Goal: Information Seeking & Learning: Learn about a topic

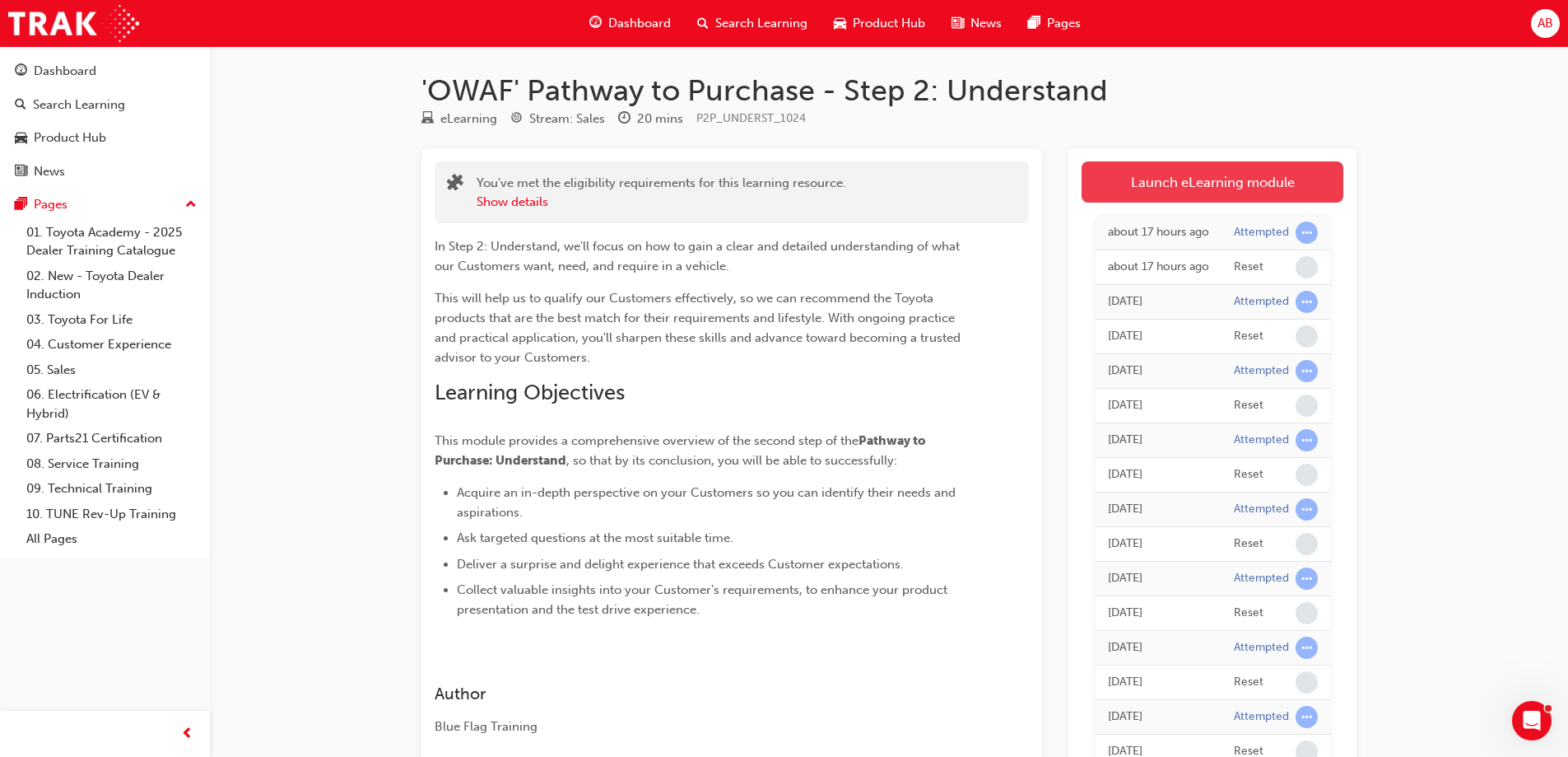
click at [1189, 180] on link "Launch eLearning module" at bounding box center [1212, 182] width 262 height 41
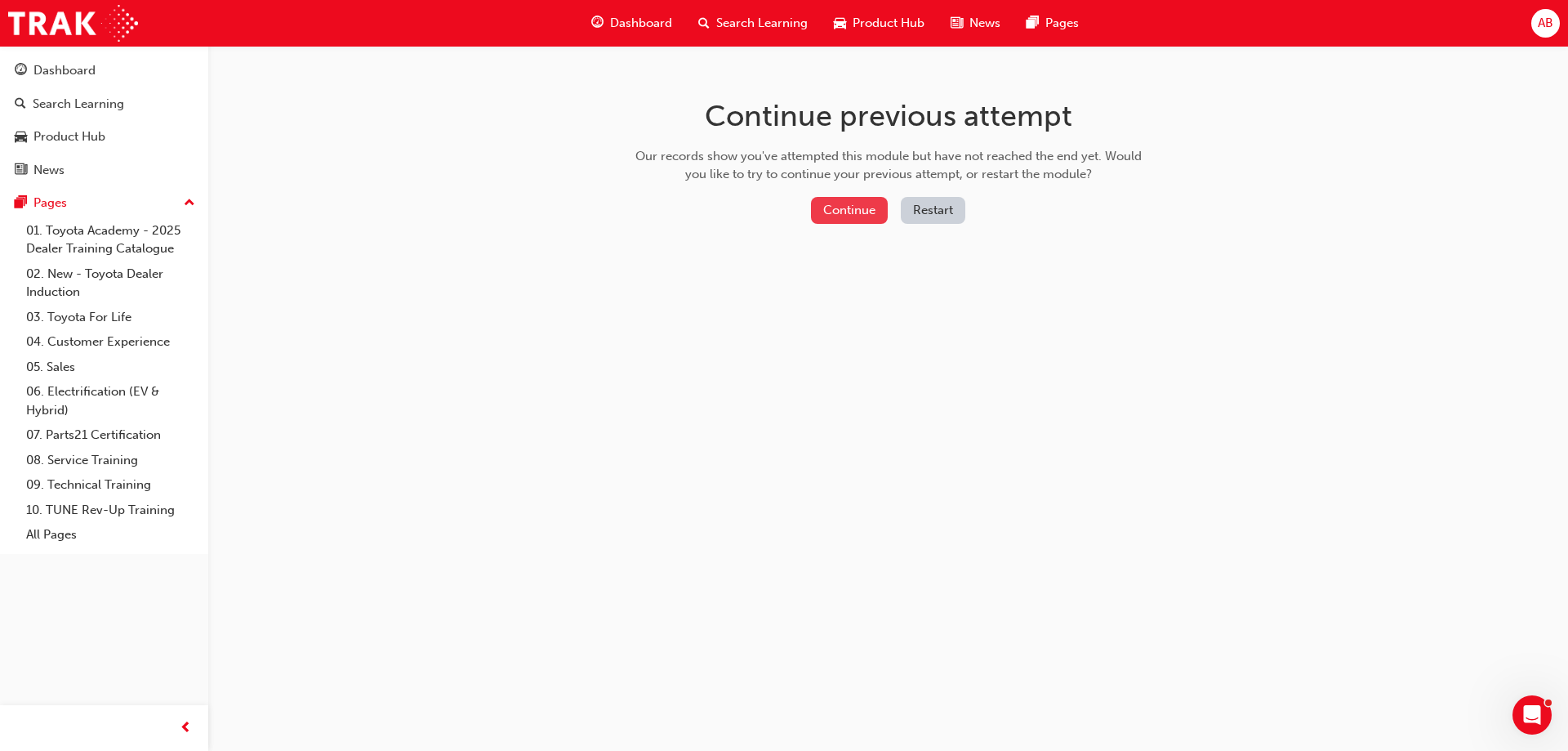
click at [846, 203] on button "Continue" at bounding box center [850, 211] width 77 height 27
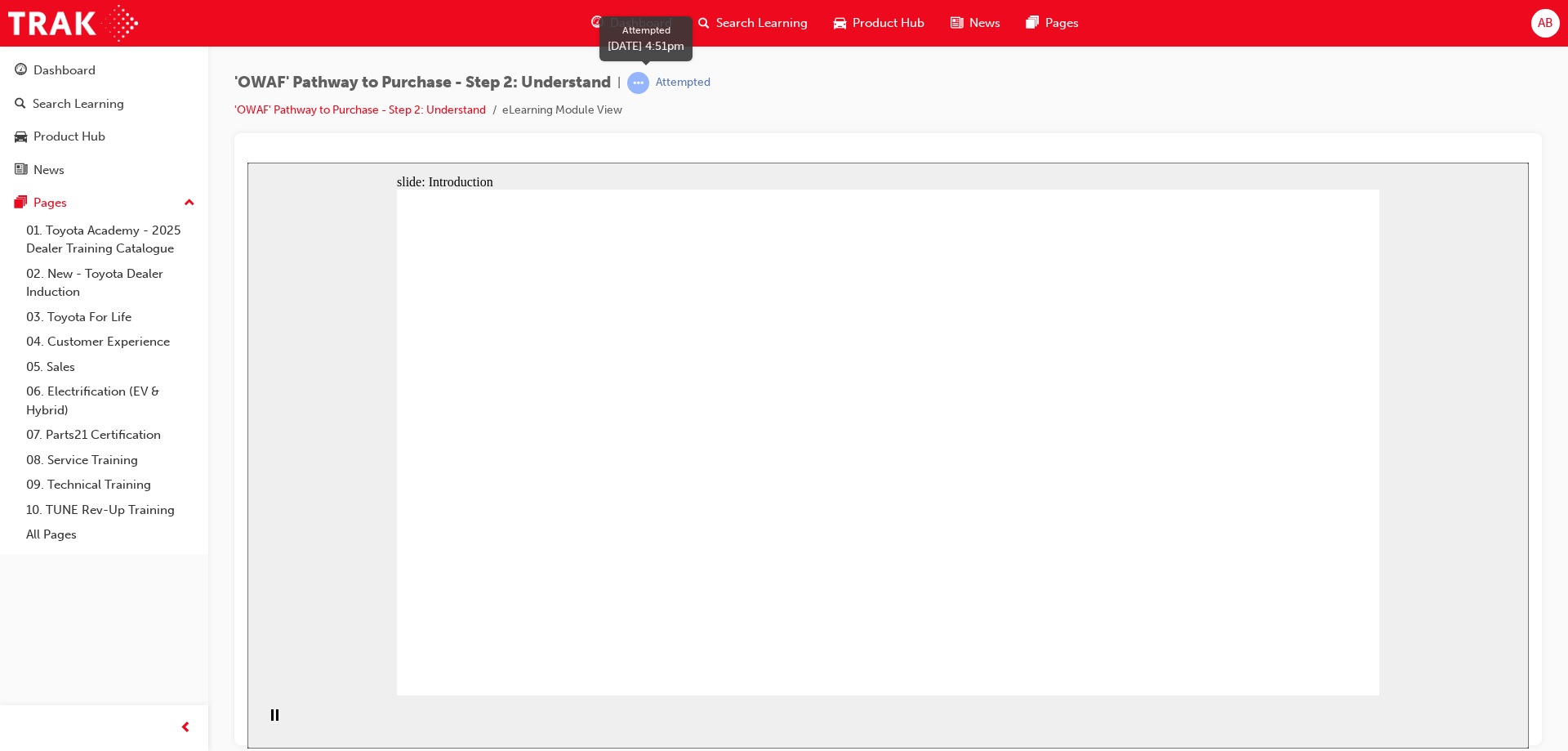
click at [686, 79] on div "Attempted" at bounding box center [683, 83] width 55 height 16
click at [689, 79] on div "Attempted" at bounding box center [683, 83] width 55 height 16
click at [354, 111] on link "'OWAF' Pathway to Purchase - Step 2: Understand" at bounding box center [360, 109] width 251 height 14
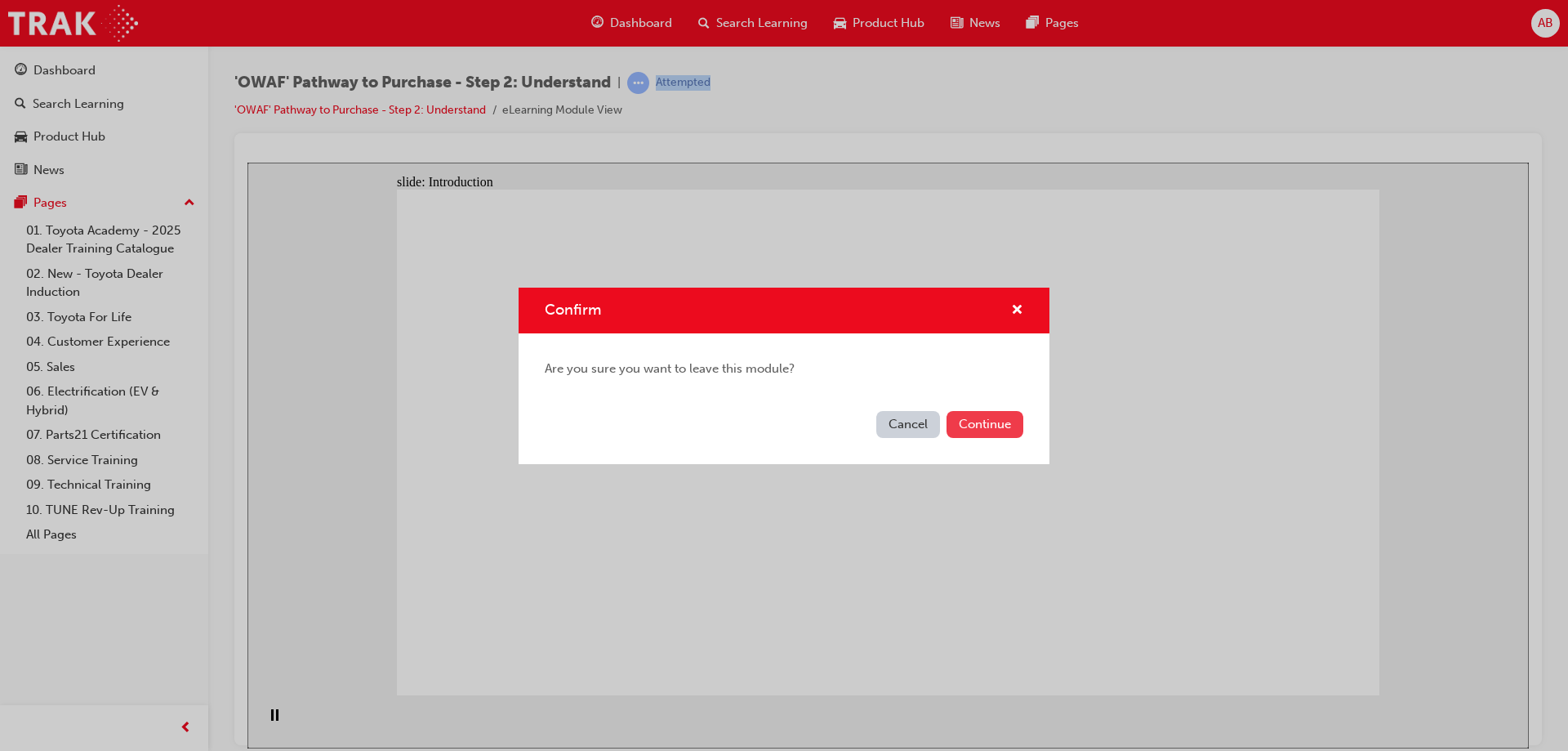
click at [1008, 418] on button "Continue" at bounding box center [985, 424] width 77 height 27
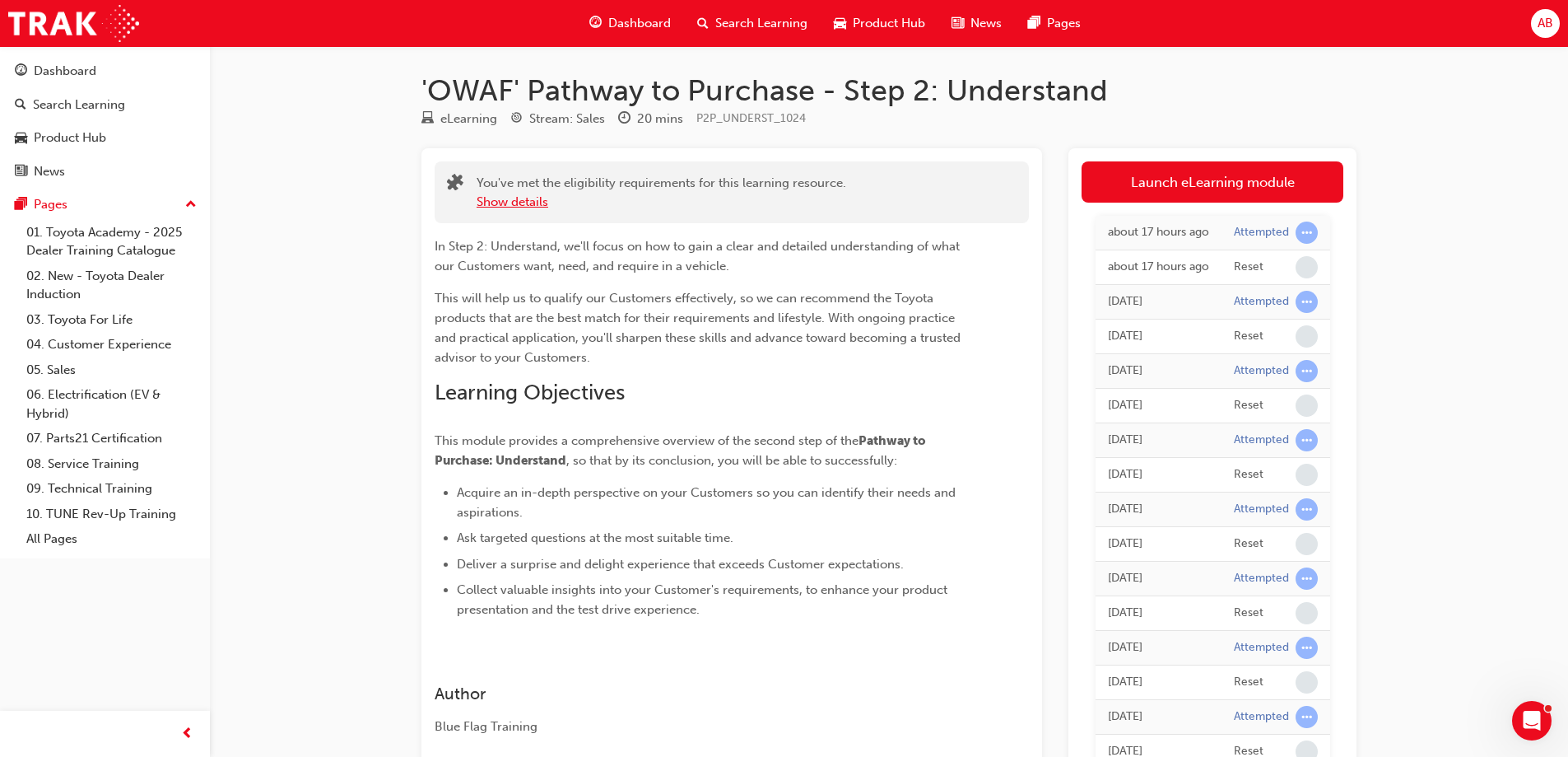
click at [524, 201] on button "Show details" at bounding box center [512, 202] width 72 height 19
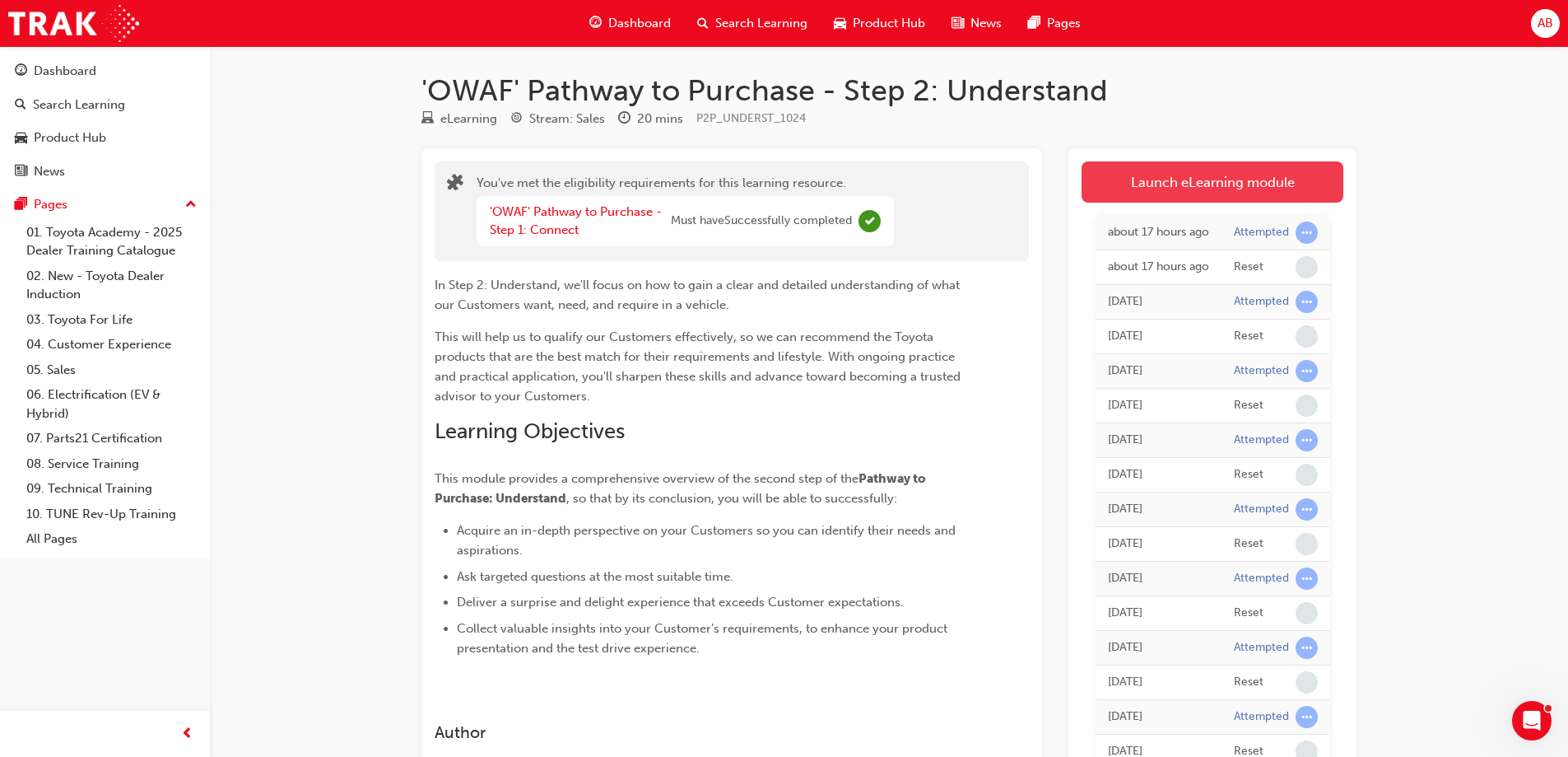
click at [1255, 189] on link "Launch eLearning module" at bounding box center [1212, 182] width 262 height 41
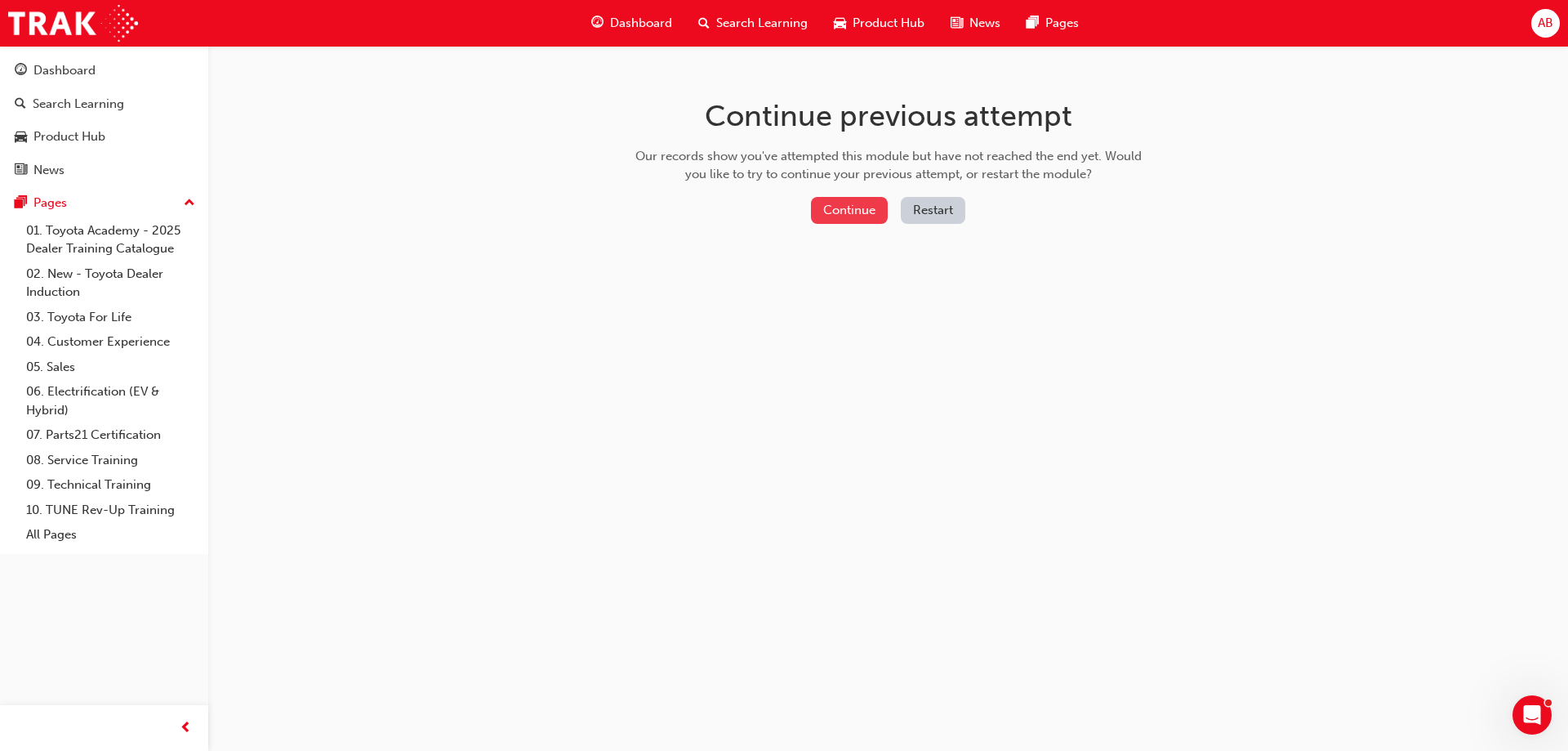
click at [841, 205] on button "Continue" at bounding box center [850, 211] width 77 height 27
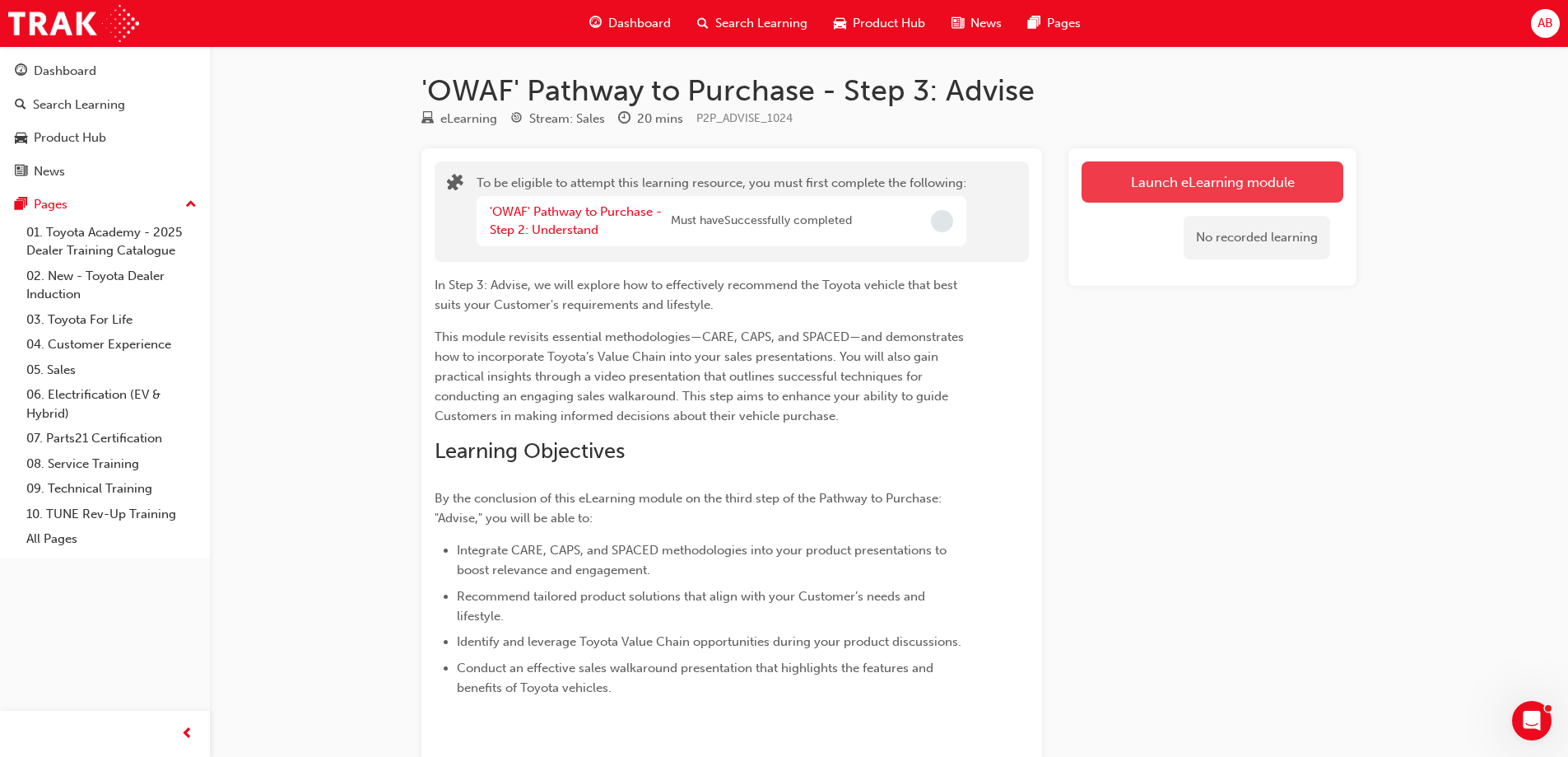
click at [1212, 185] on button "Launch eLearning module" at bounding box center [1212, 182] width 262 height 41
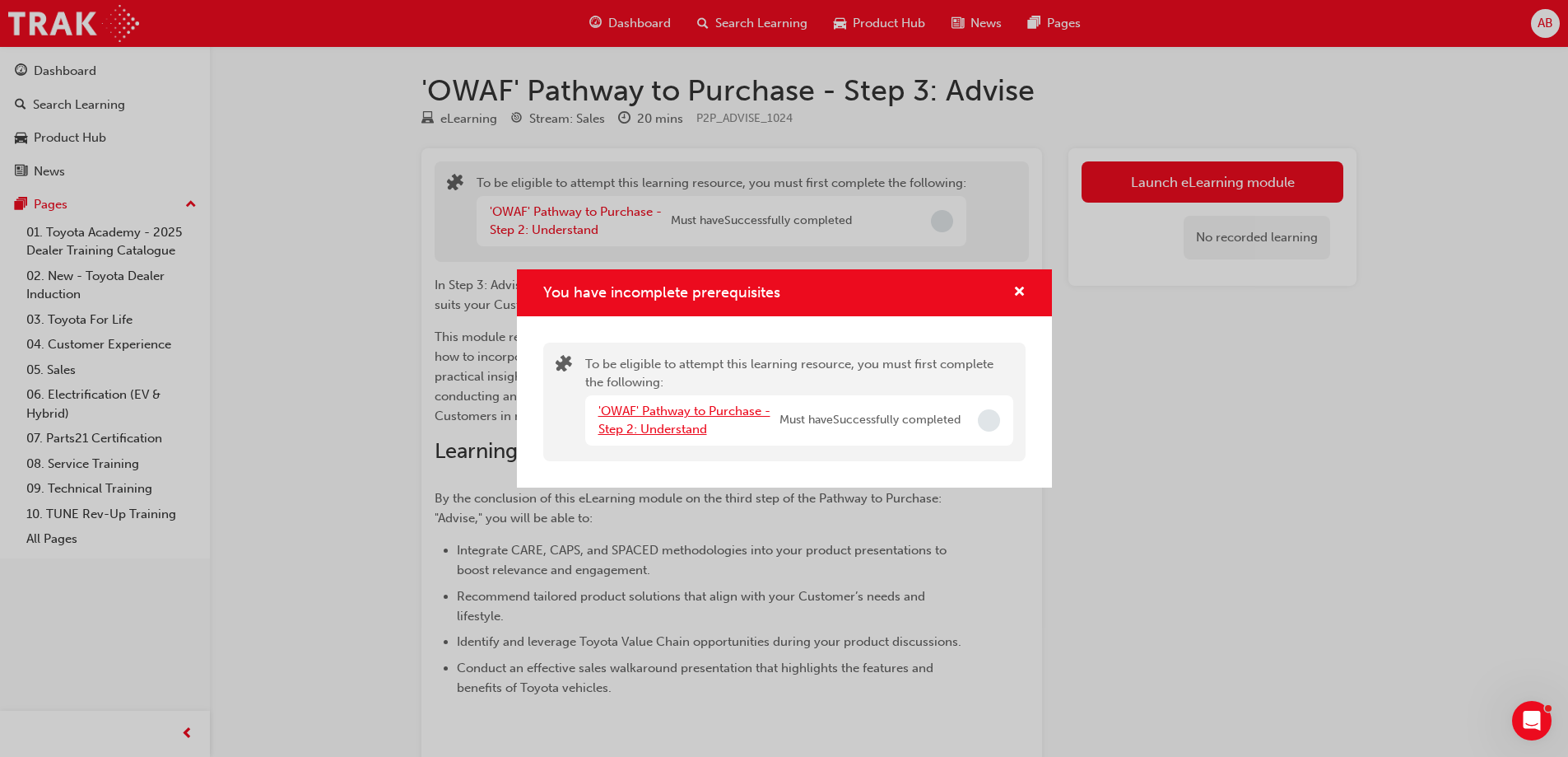
click at [696, 408] on link "'OWAF' Pathway to Purchase - Step 2: Understand" at bounding box center [684, 420] width 172 height 34
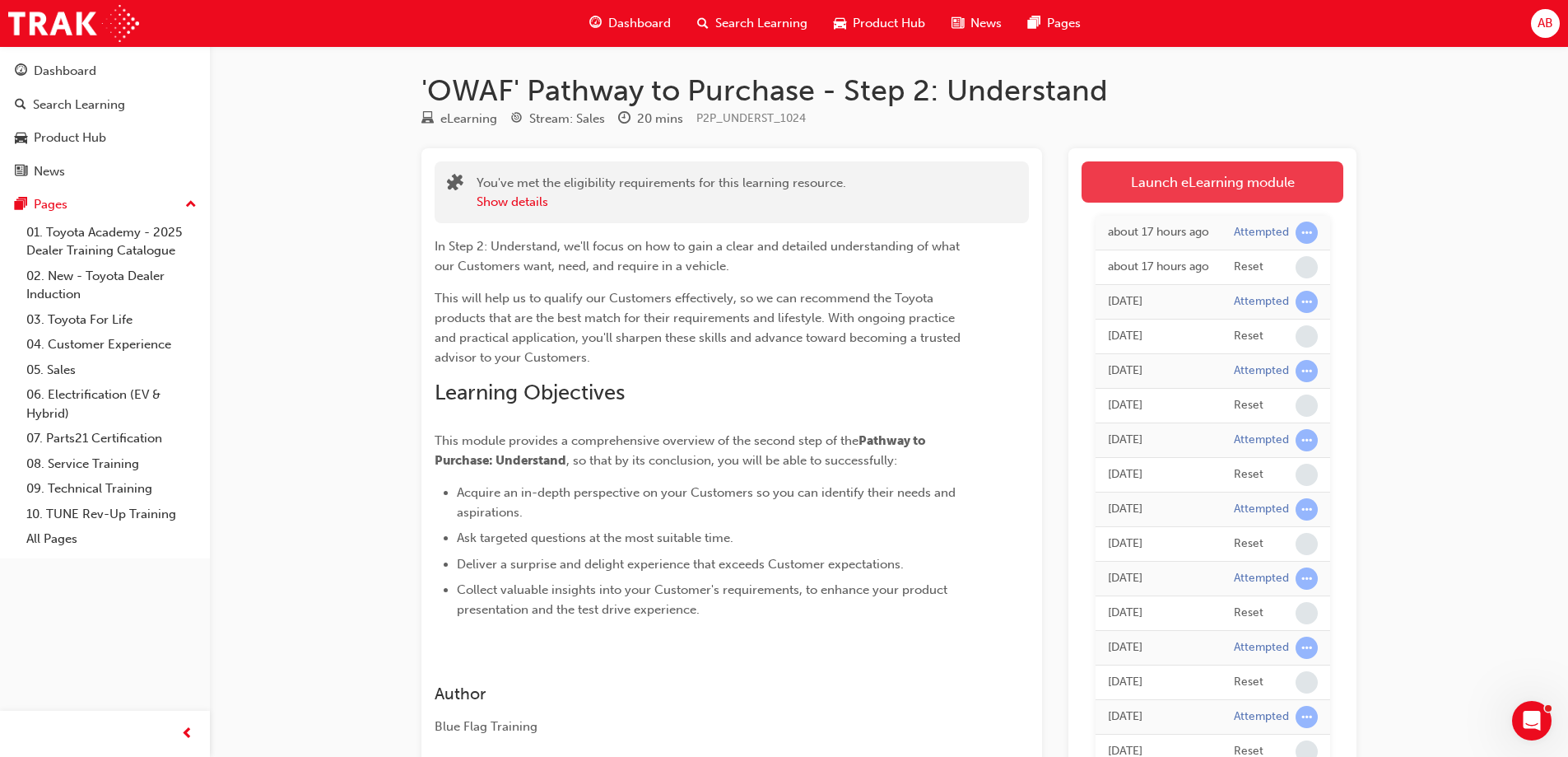
click at [1242, 191] on link "Launch eLearning module" at bounding box center [1212, 182] width 262 height 41
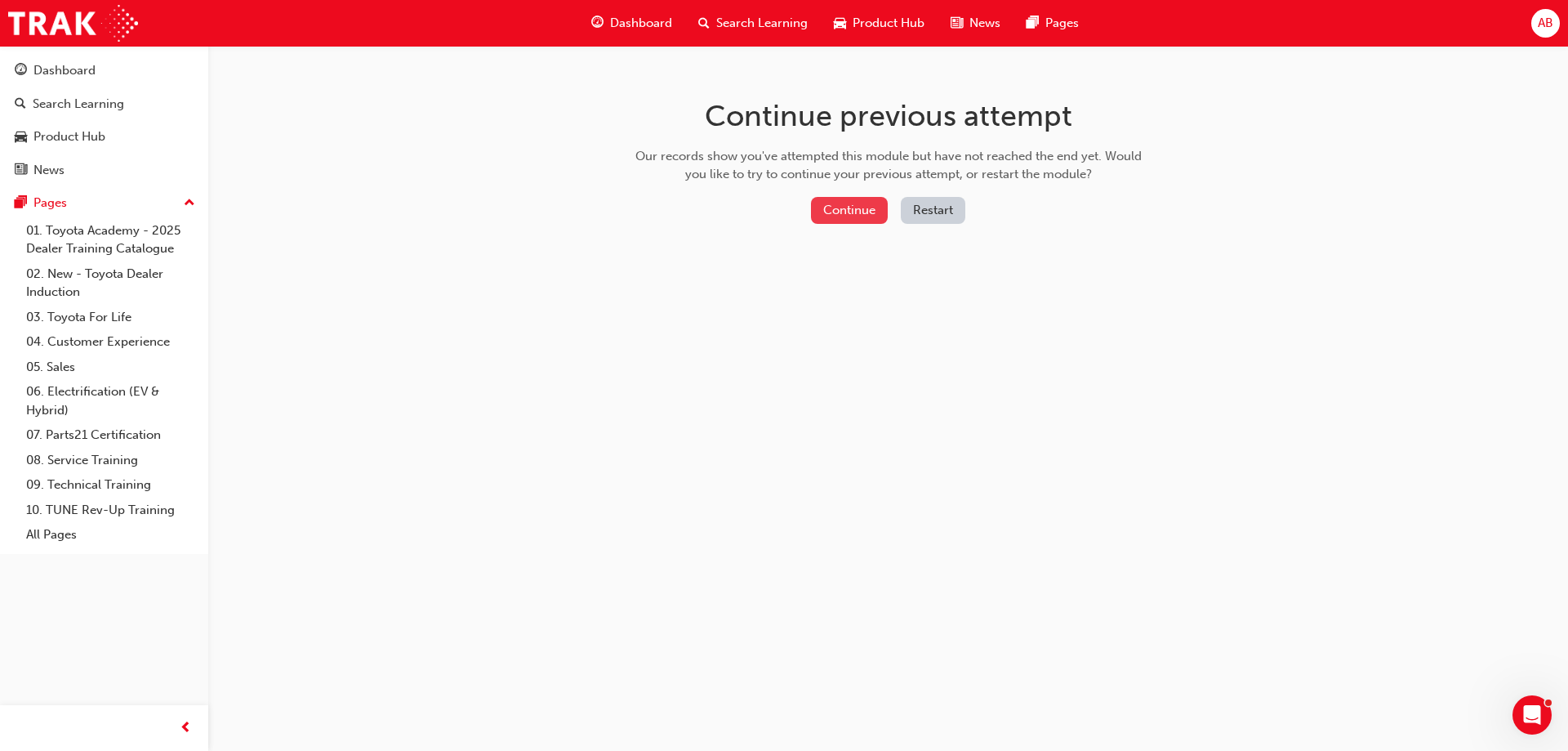
click at [836, 205] on button "Continue" at bounding box center [850, 211] width 77 height 27
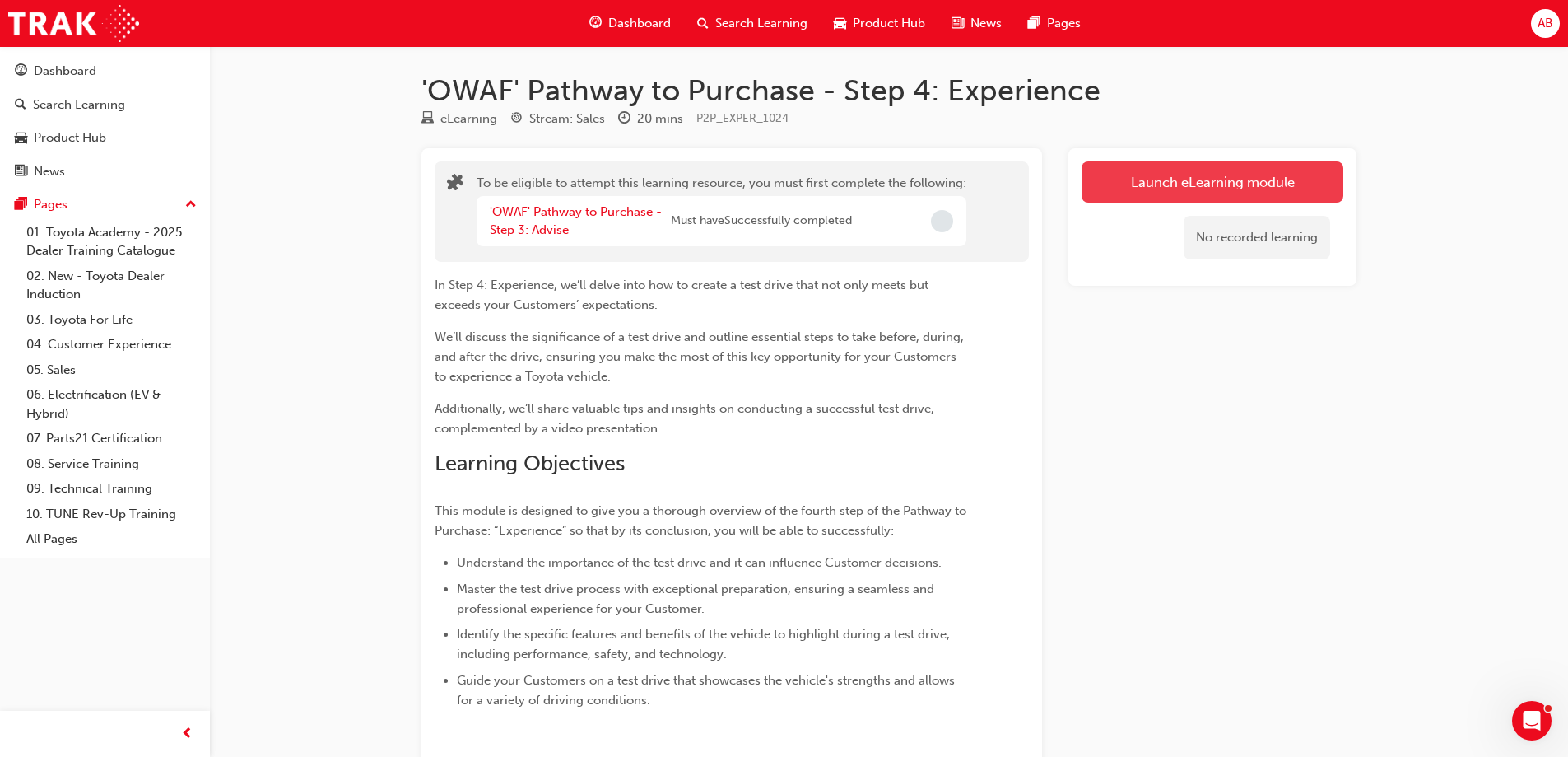
click at [1206, 182] on button "Launch eLearning module" at bounding box center [1212, 182] width 262 height 41
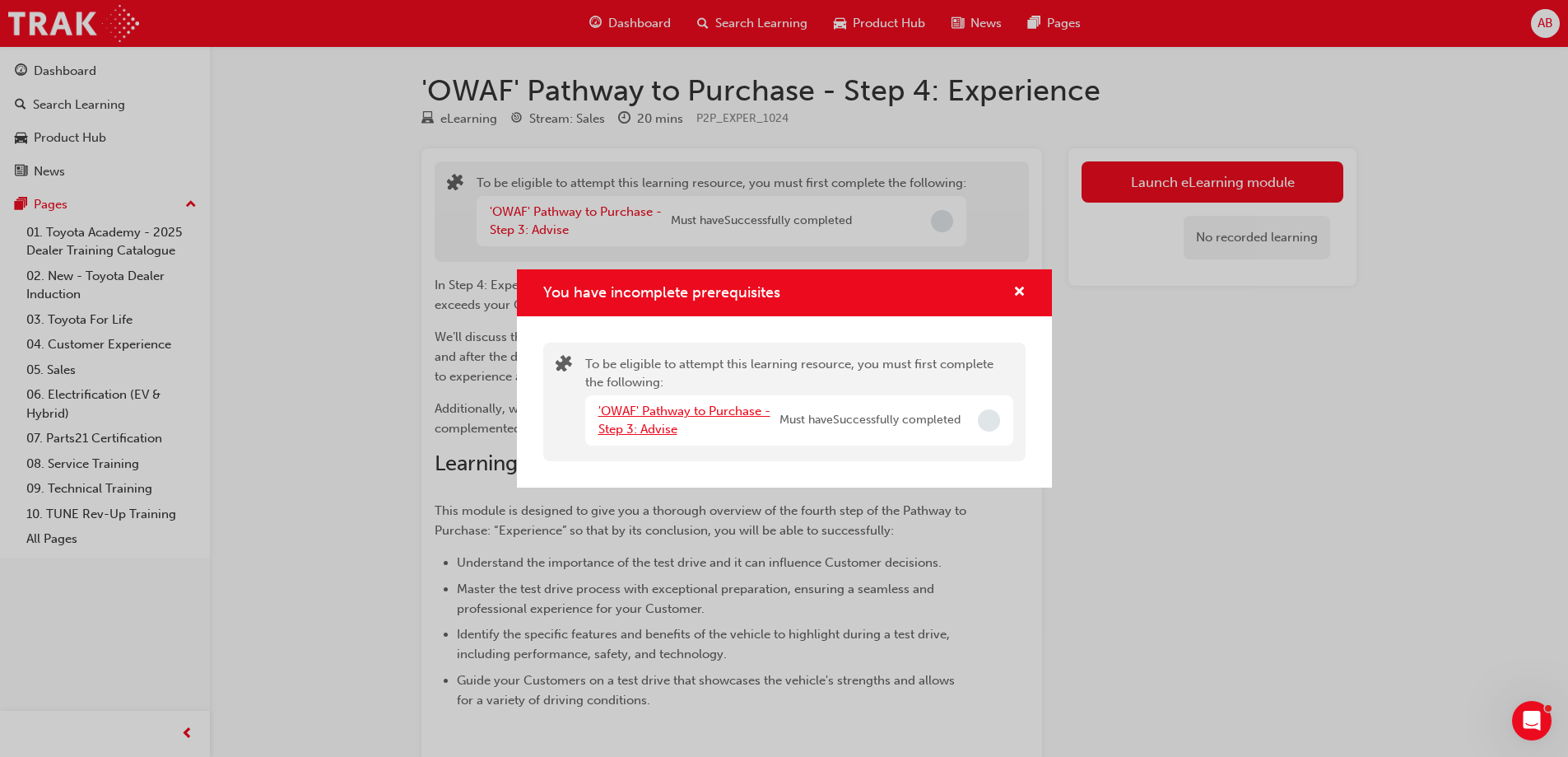
click at [716, 410] on link "'OWAF' Pathway to Purchase - Step 3: Advise" at bounding box center [684, 420] width 172 height 34
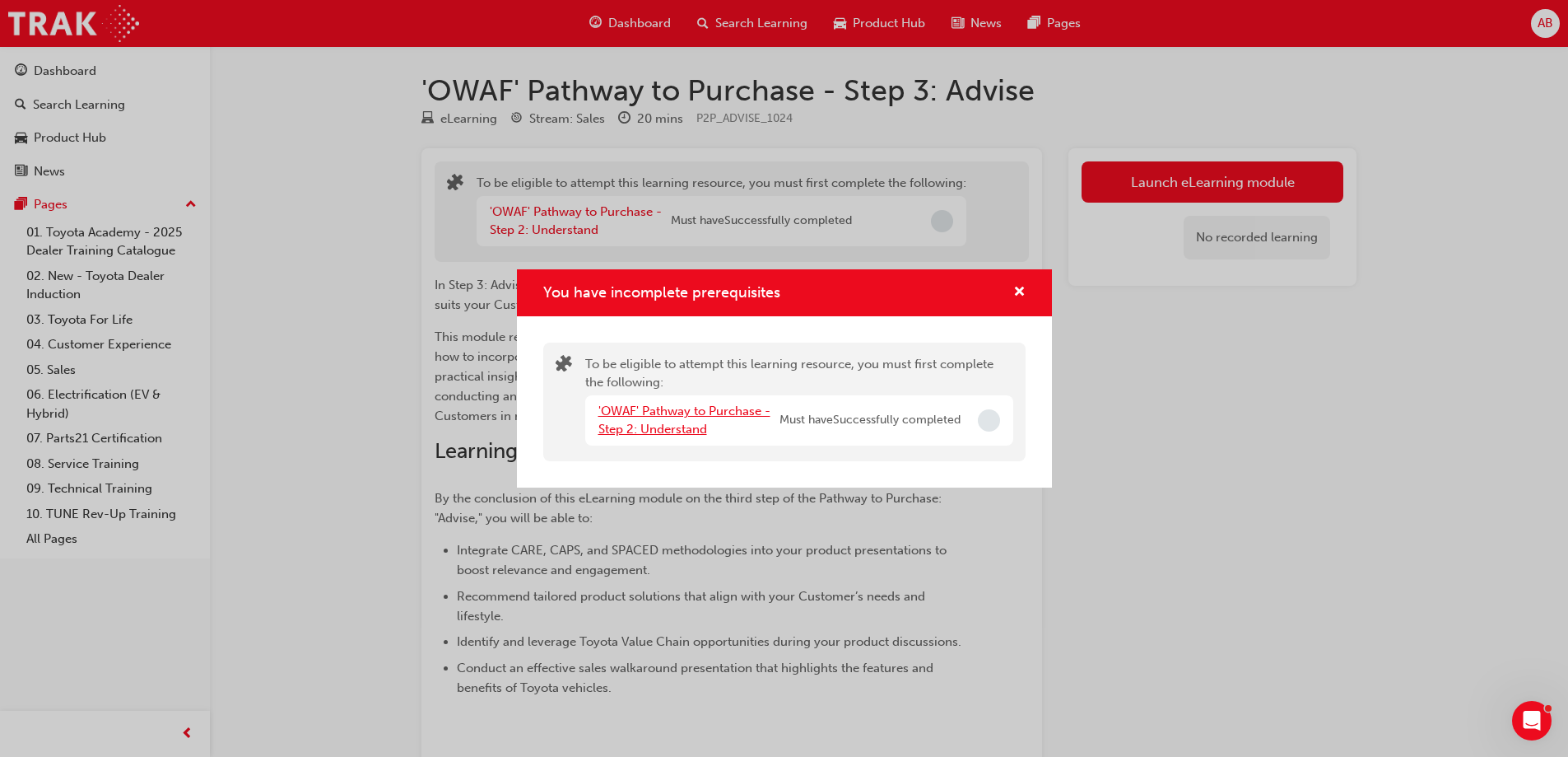
click at [654, 412] on link "'OWAF' Pathway to Purchase - Step 2: Understand" at bounding box center [684, 420] width 172 height 34
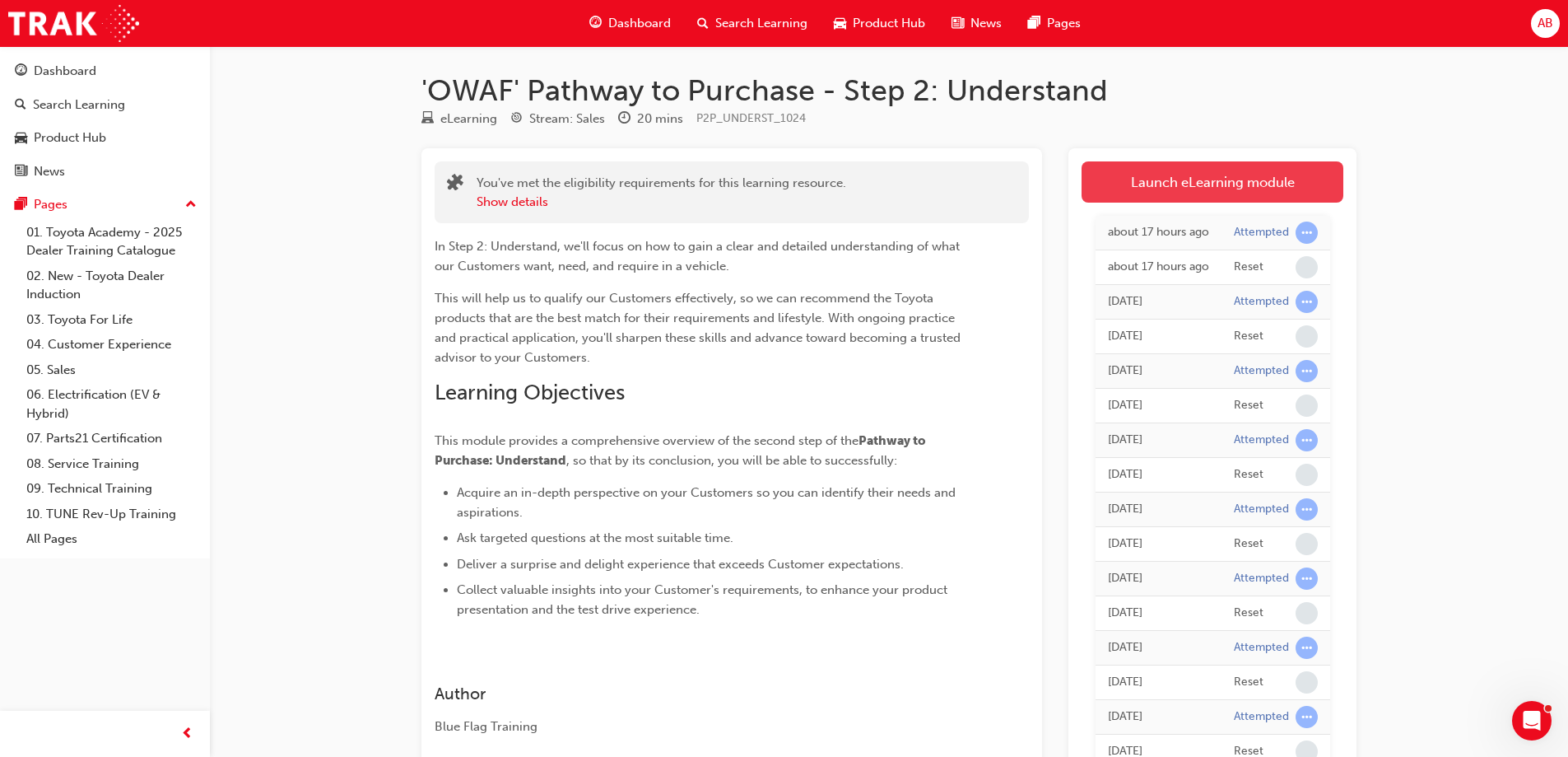
click at [1230, 188] on link "Launch eLearning module" at bounding box center [1212, 182] width 262 height 41
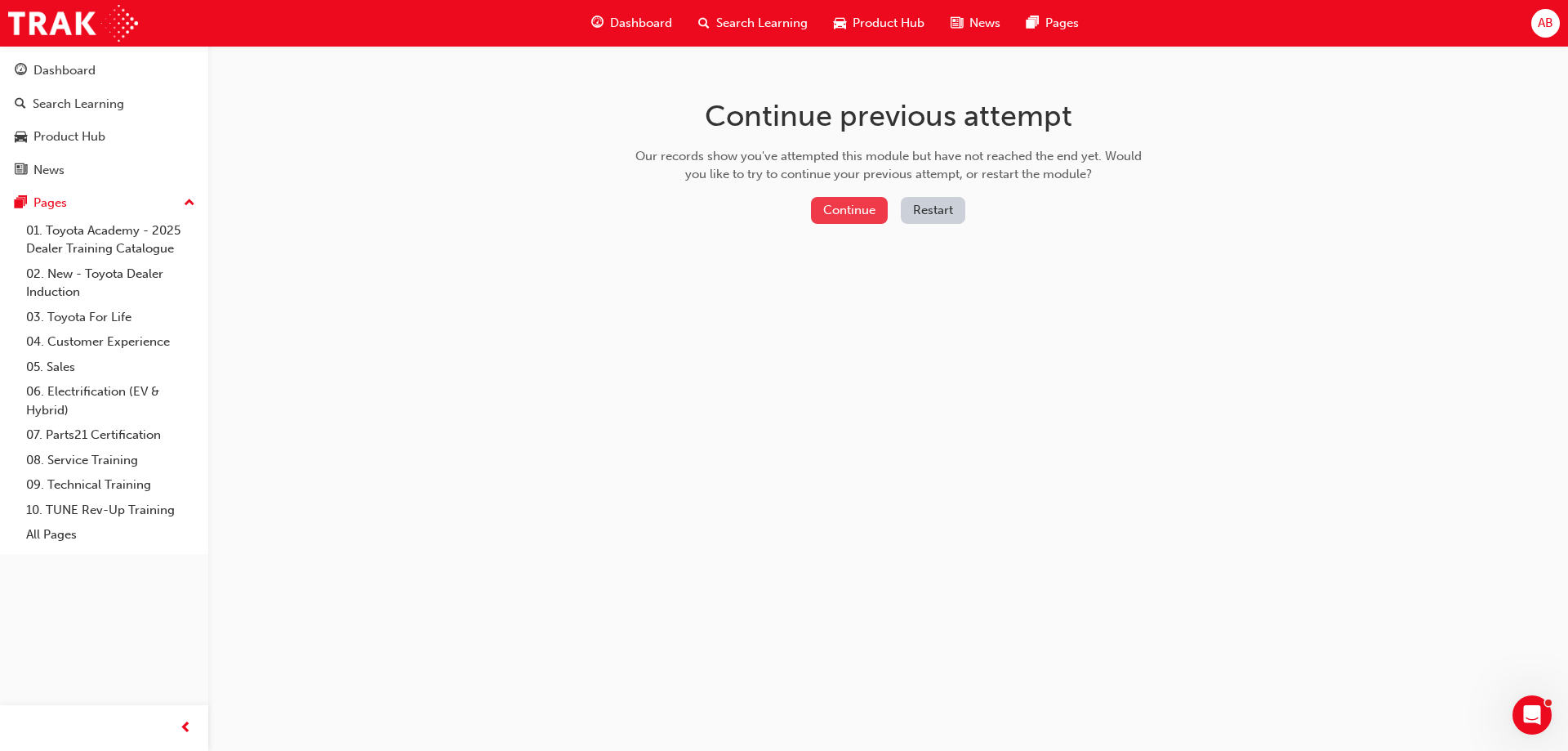
click at [860, 211] on button "Continue" at bounding box center [850, 211] width 77 height 27
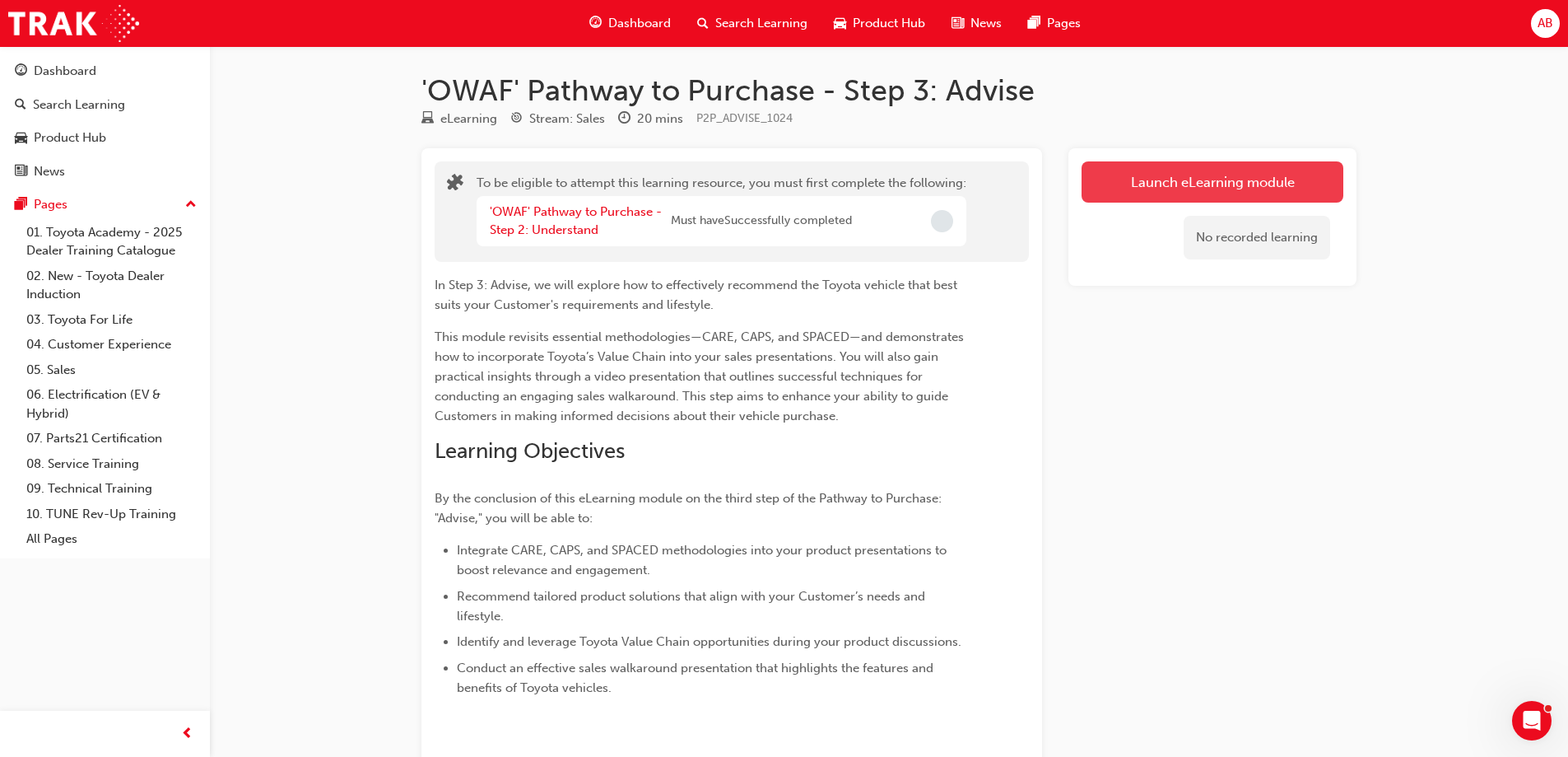
click at [1208, 178] on button "Launch eLearning module" at bounding box center [1212, 182] width 262 height 41
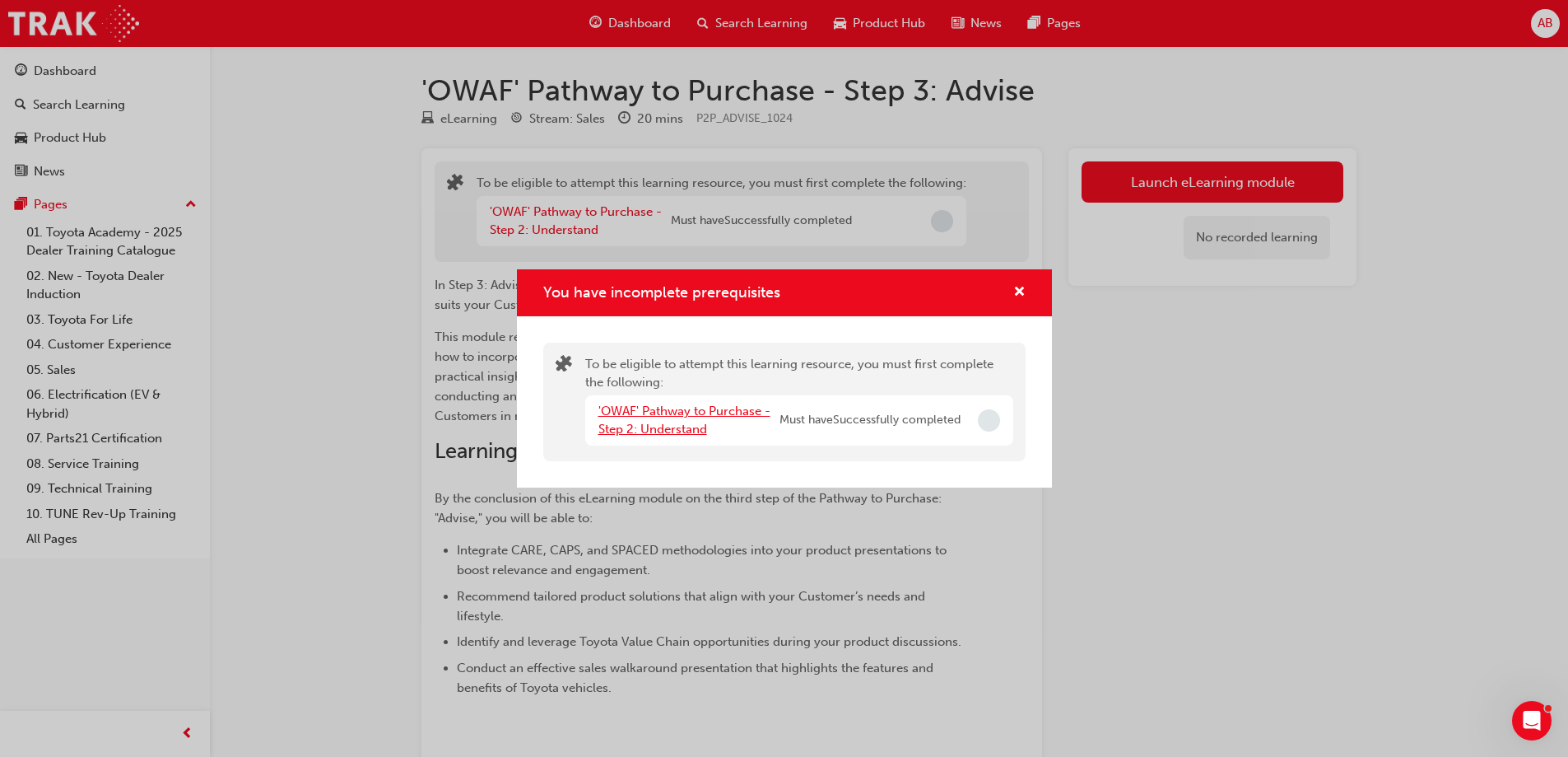
click at [693, 412] on link "'OWAF' Pathway to Purchase - Step 2: Understand" at bounding box center [684, 420] width 172 height 34
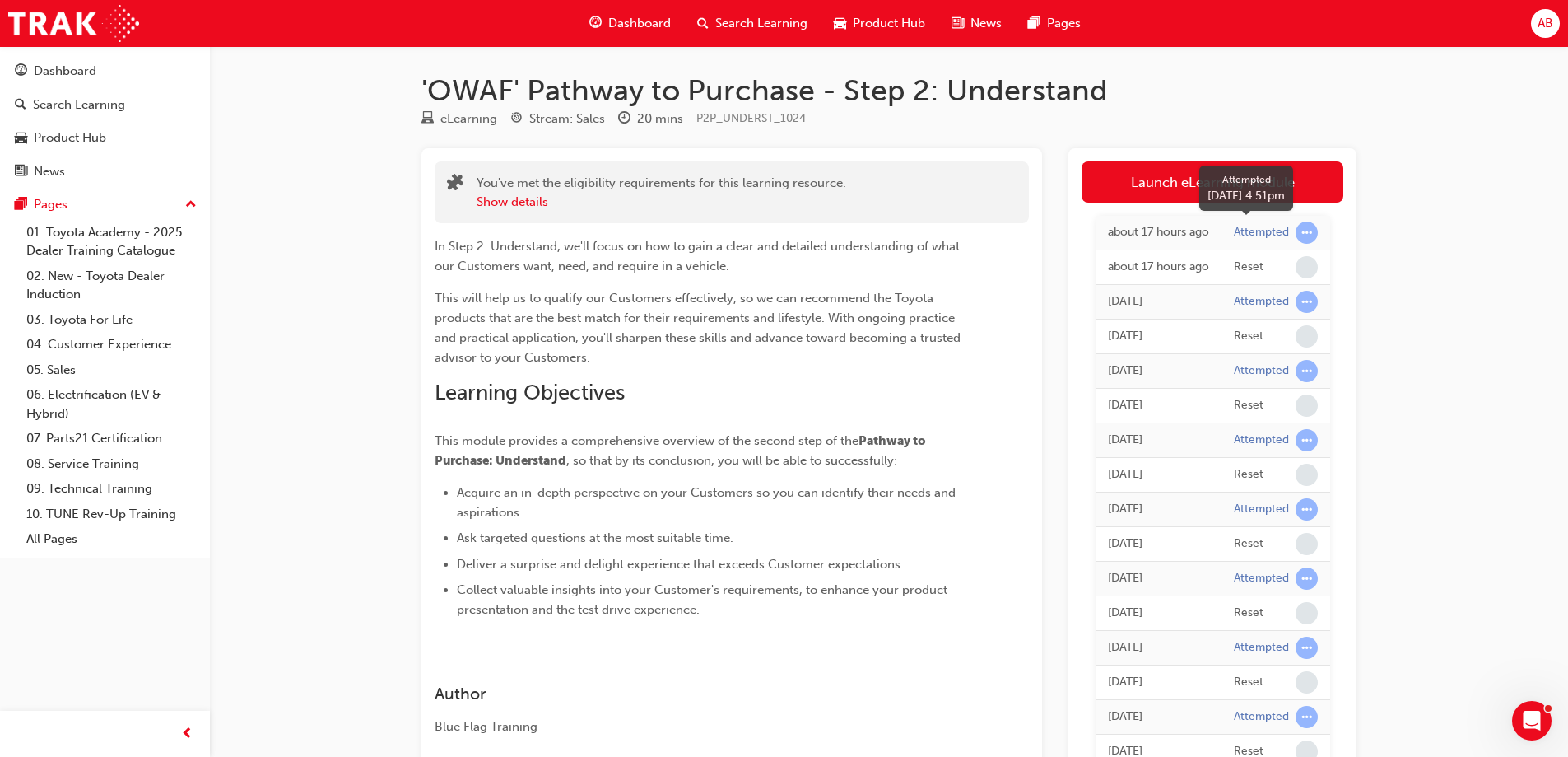
click at [1265, 235] on div "Attempted" at bounding box center [1262, 232] width 56 height 16
click at [1309, 235] on span "learningRecordVerb_ATTEMPT-icon" at bounding box center [1306, 232] width 22 height 22
click at [1264, 232] on div "Attempted" at bounding box center [1262, 232] width 56 height 16
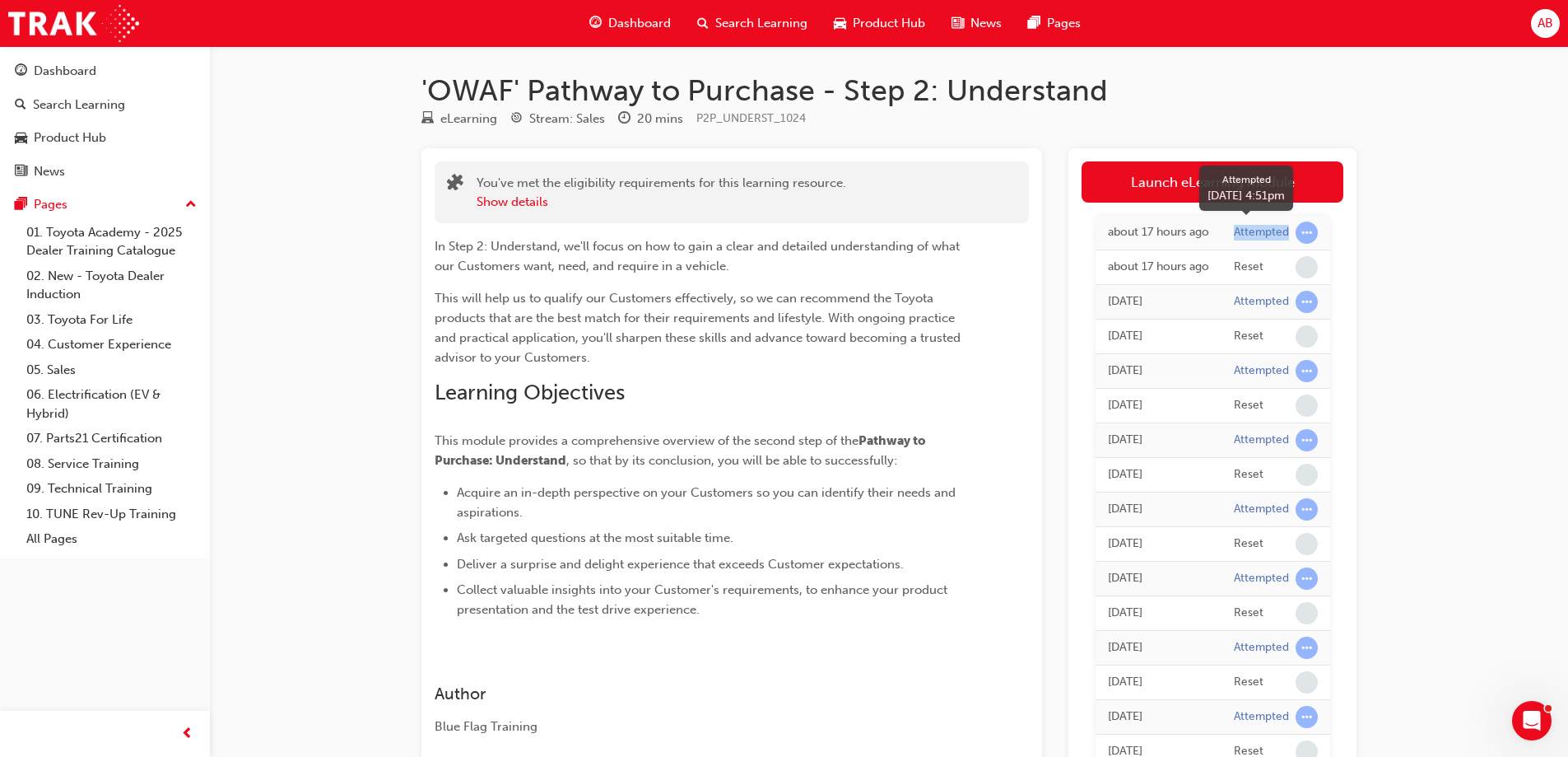
click at [1264, 232] on div "Attempted" at bounding box center [1262, 232] width 56 height 16
click at [1248, 232] on div "Attempted" at bounding box center [1262, 232] width 56 height 16
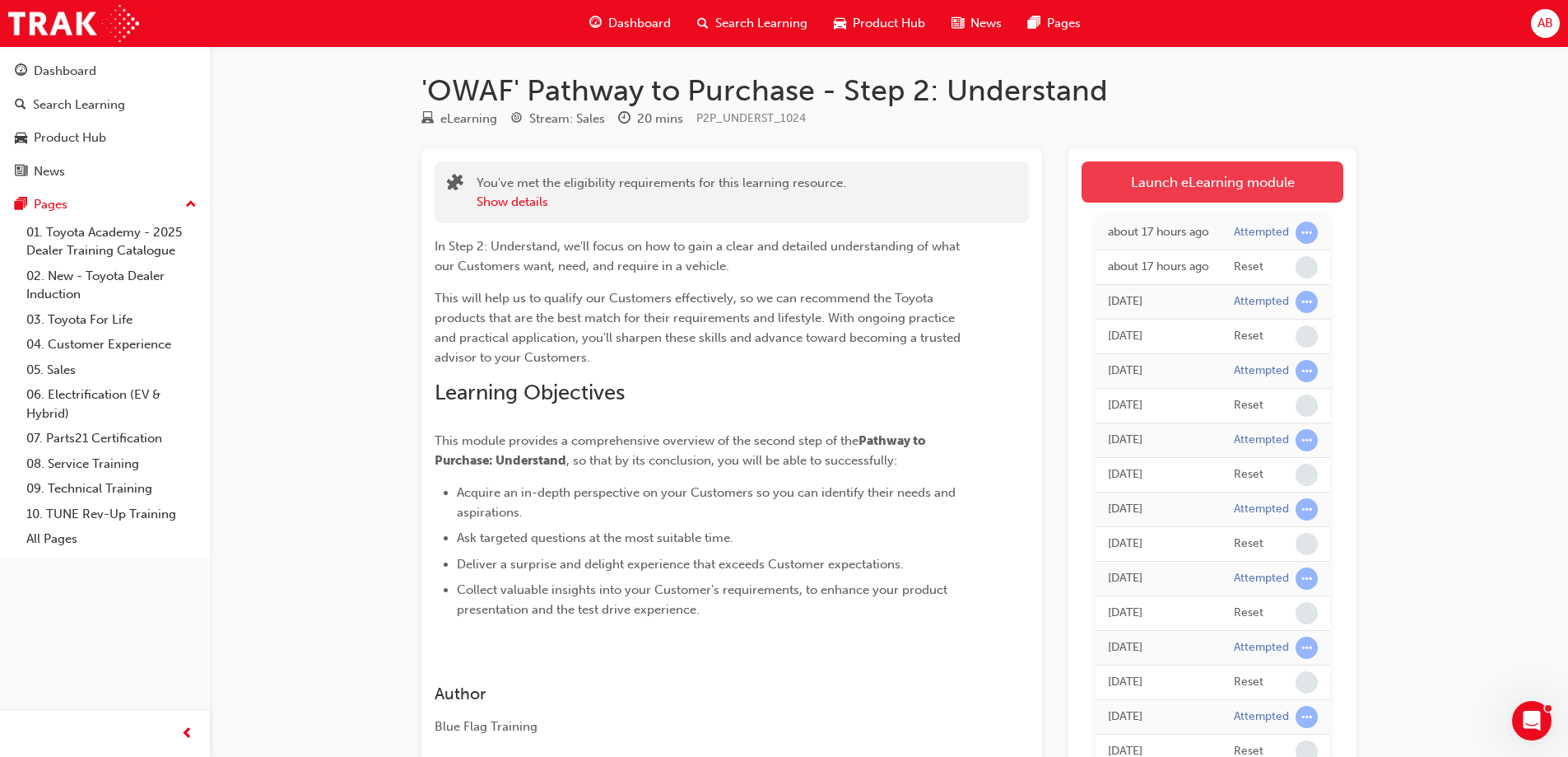
click at [1193, 187] on link "Launch eLearning module" at bounding box center [1212, 182] width 262 height 41
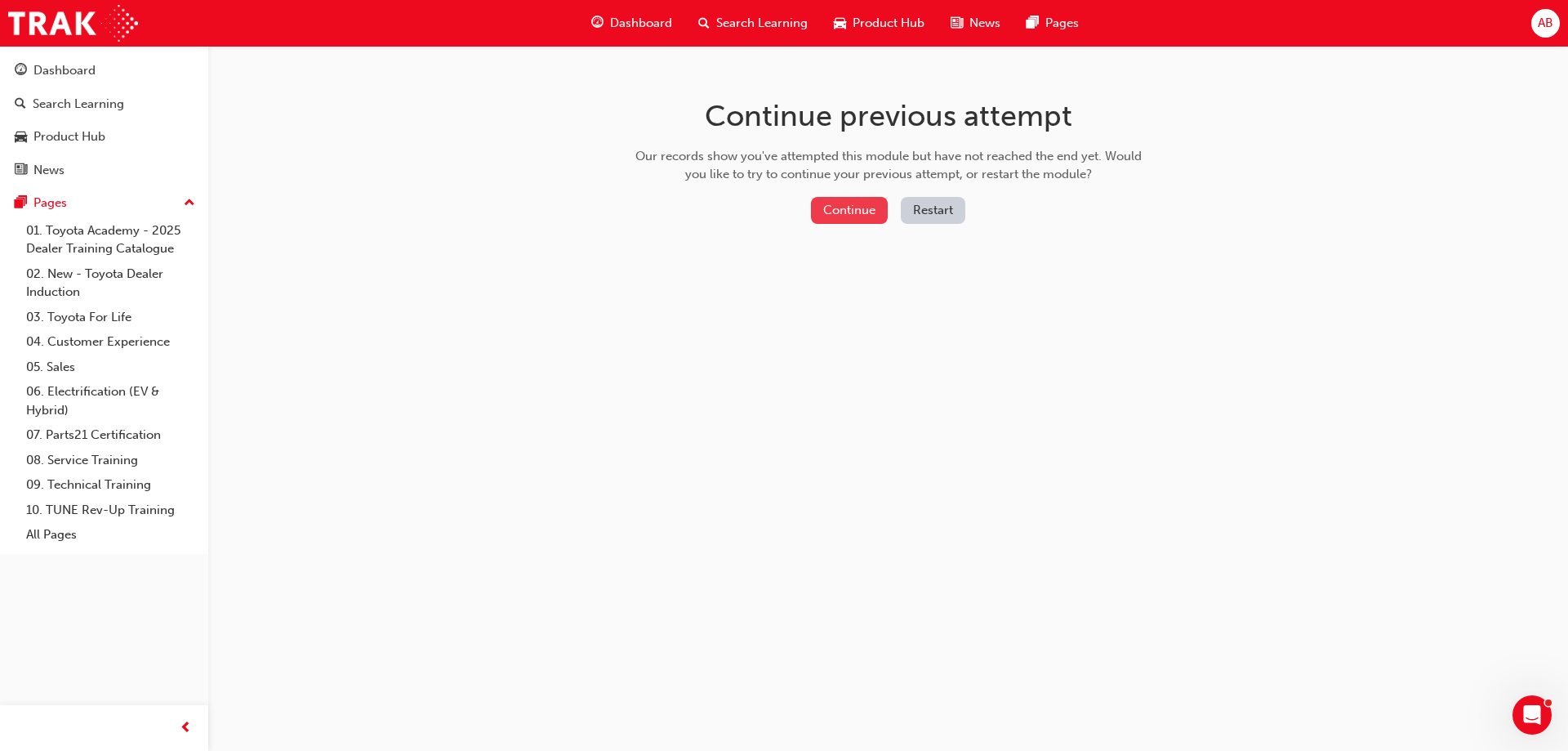
click at [850, 207] on button "Continue" at bounding box center [850, 211] width 77 height 27
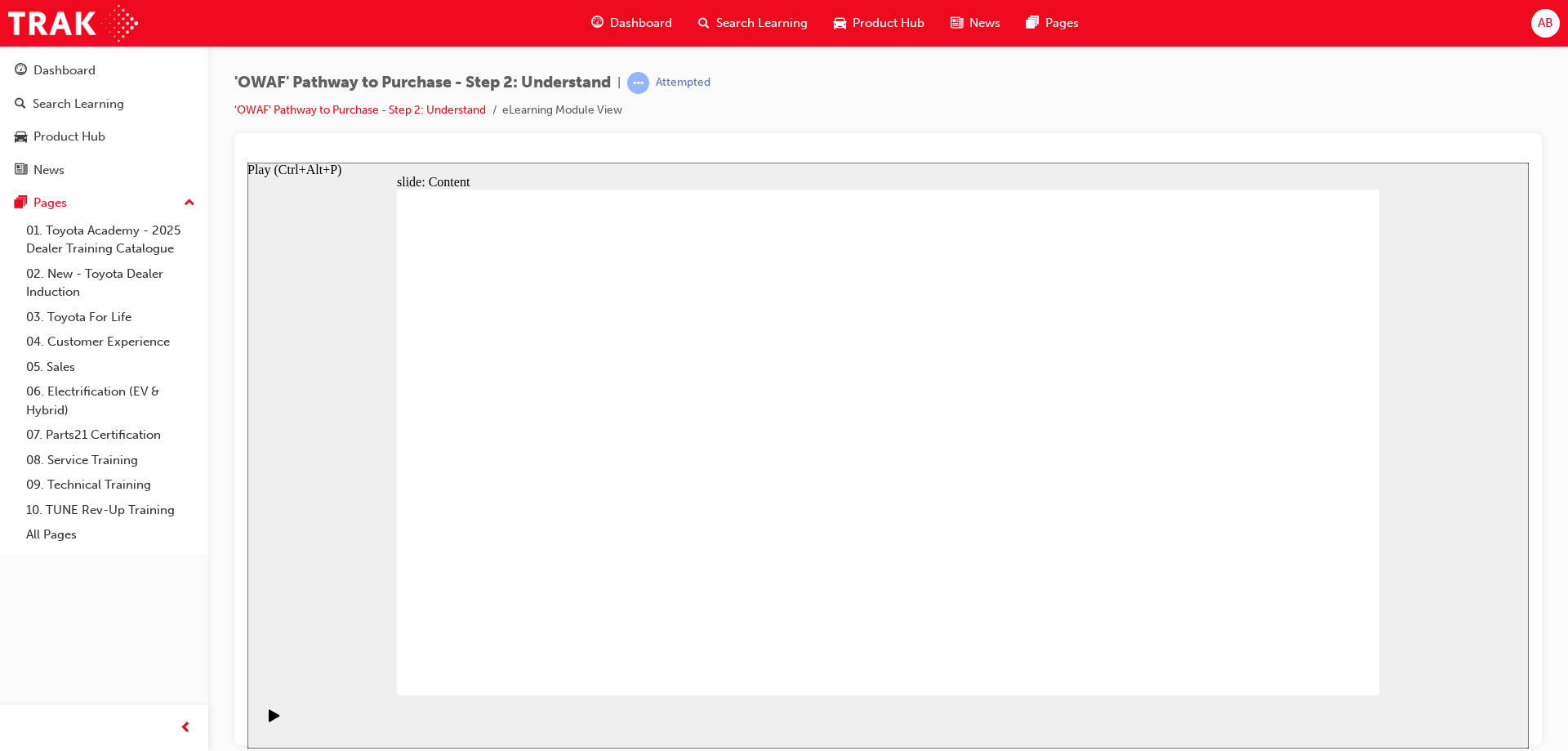
click at [269, 720] on icon "Play (Ctrl+Alt+P)" at bounding box center [274, 714] width 11 height 13
click at [271, 719] on icon "Pause (Ctrl+Alt+P)" at bounding box center [275, 714] width 8 height 12
click at [271, 718] on icon "Play (Ctrl+Alt+P)" at bounding box center [274, 714] width 11 height 13
click at [271, 718] on icon "Pause (Ctrl+Alt+P)" at bounding box center [275, 714] width 8 height 12
click at [269, 715] on icon "Play (Ctrl+Alt+P)" at bounding box center [275, 715] width 12 height 13
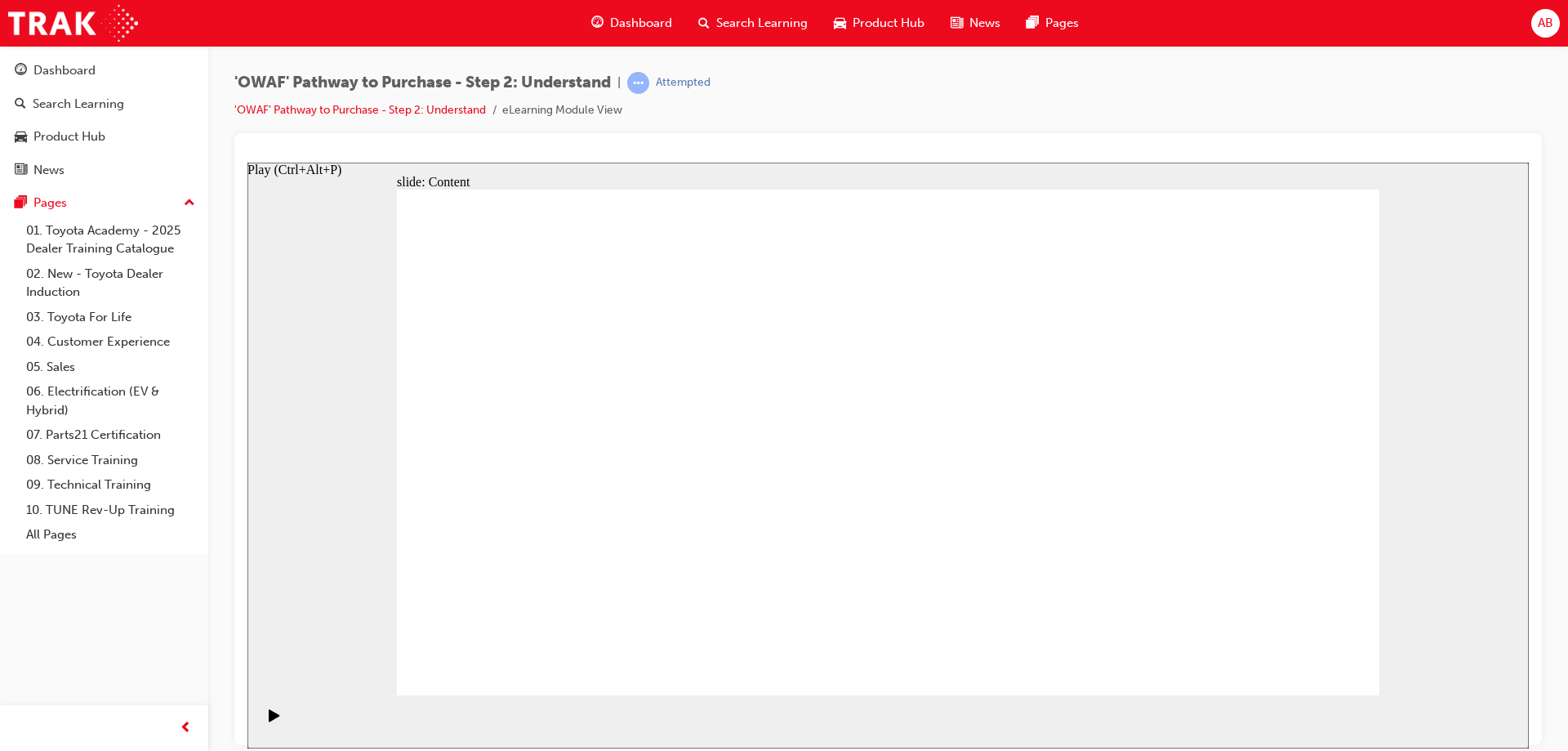
click at [272, 717] on icon "Play (Ctrl+Alt+P)" at bounding box center [275, 715] width 12 height 13
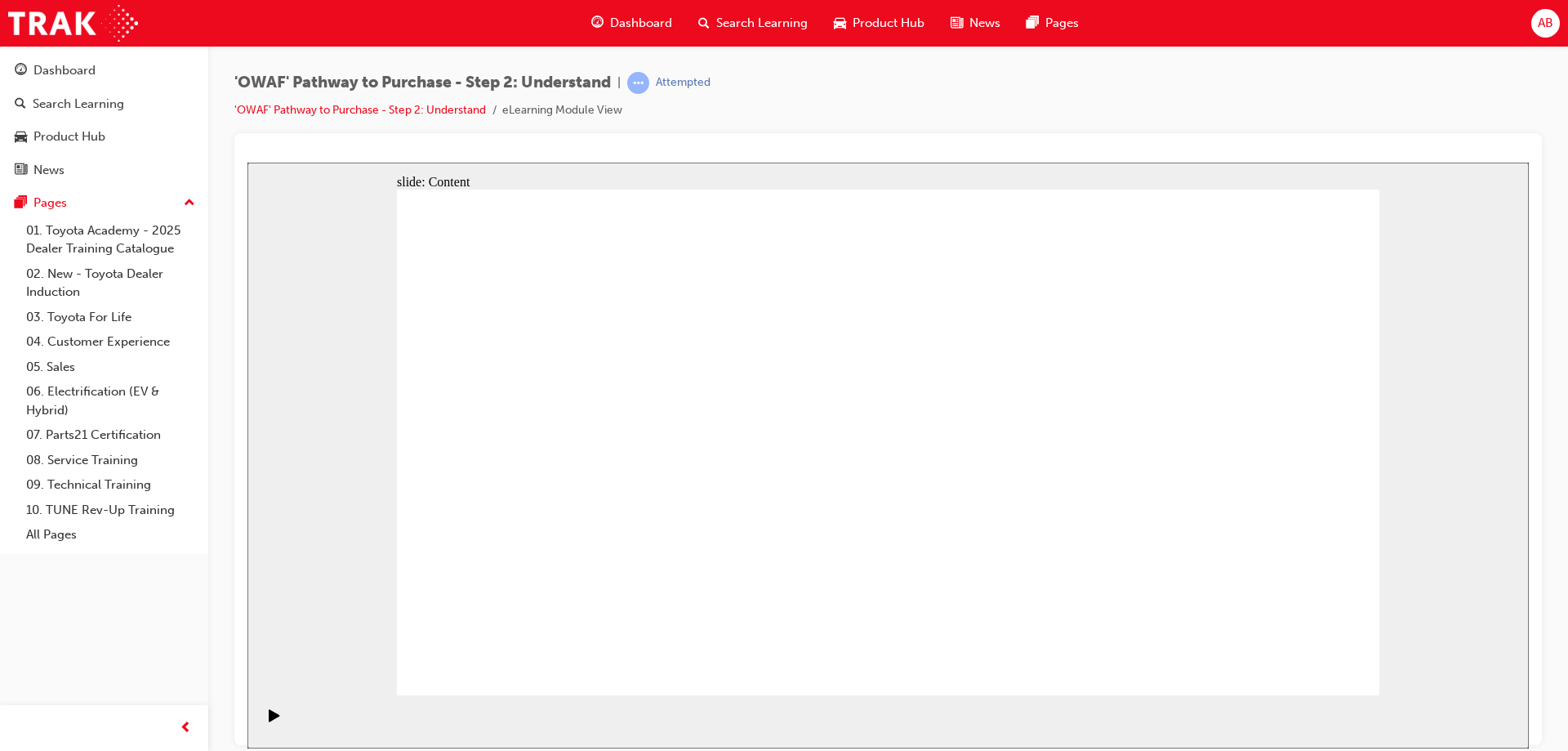
click at [276, 719] on rect "Pause (Ctrl+Alt+P)" at bounding box center [277, 714] width 3 height 12
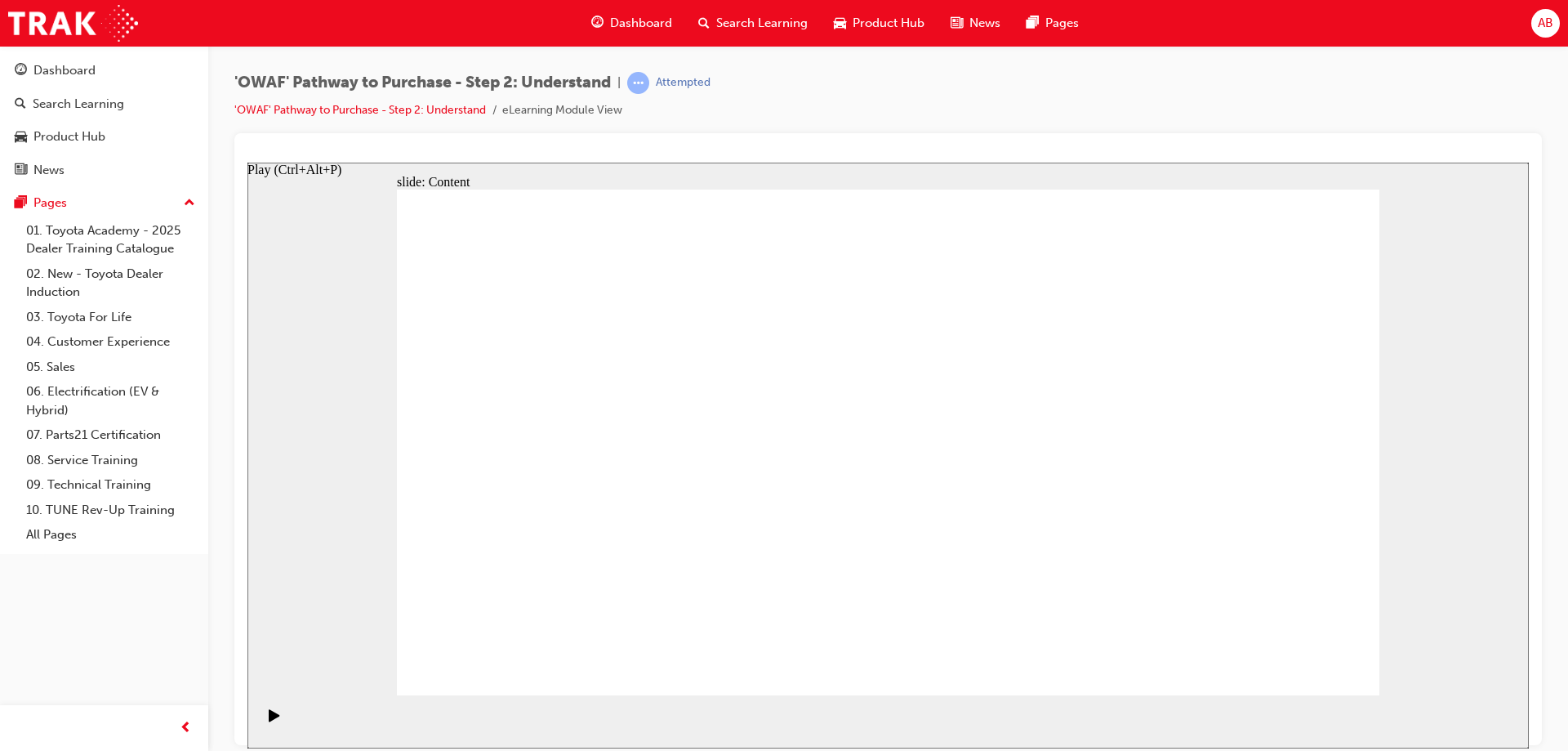
click at [270, 720] on icon "Play (Ctrl+Alt+P)" at bounding box center [274, 714] width 11 height 13
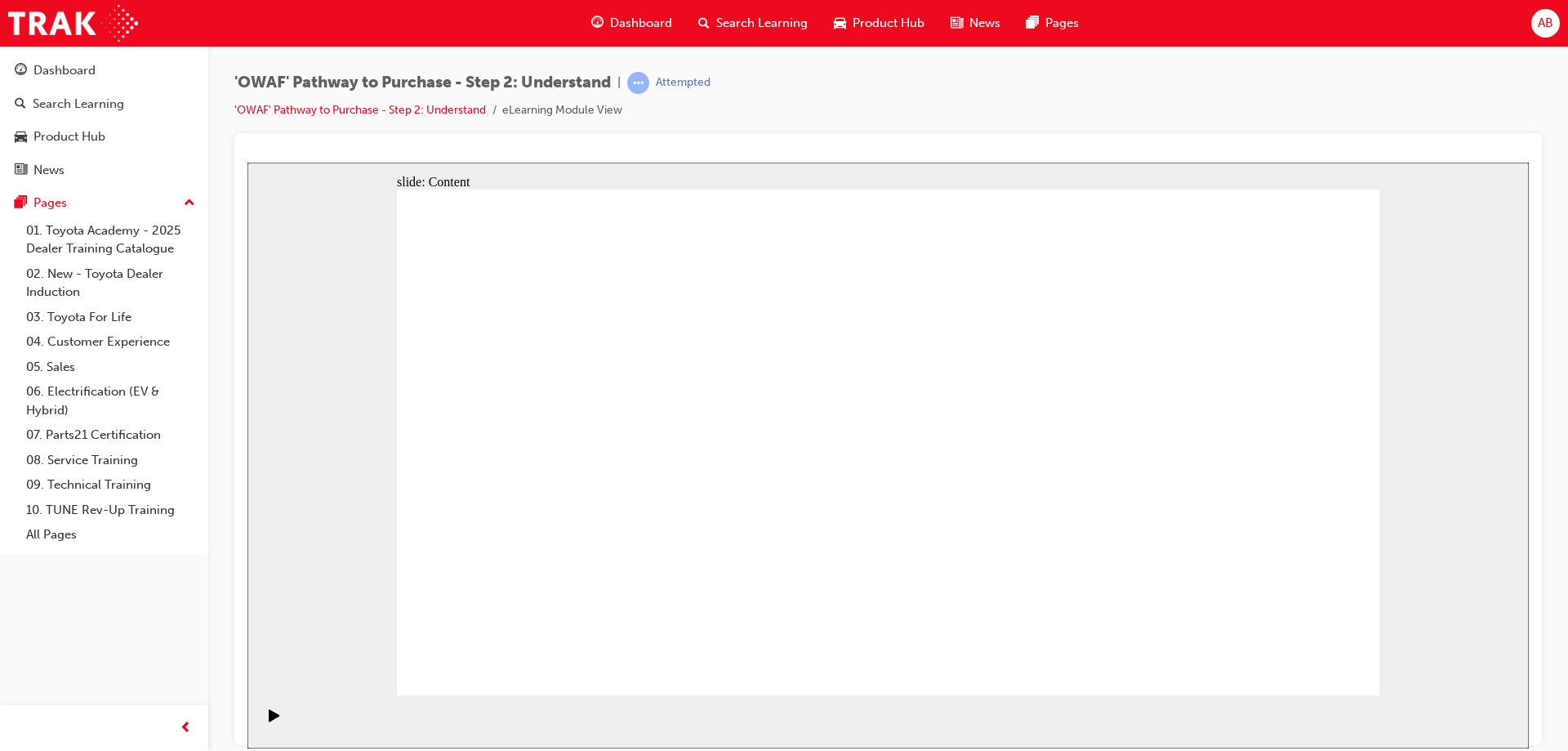
click at [276, 719] on rect "Pause (Ctrl+Alt+P)" at bounding box center [277, 714] width 3 height 12
click at [269, 720] on icon "Play (Ctrl+Alt+P)" at bounding box center [274, 714] width 11 height 13
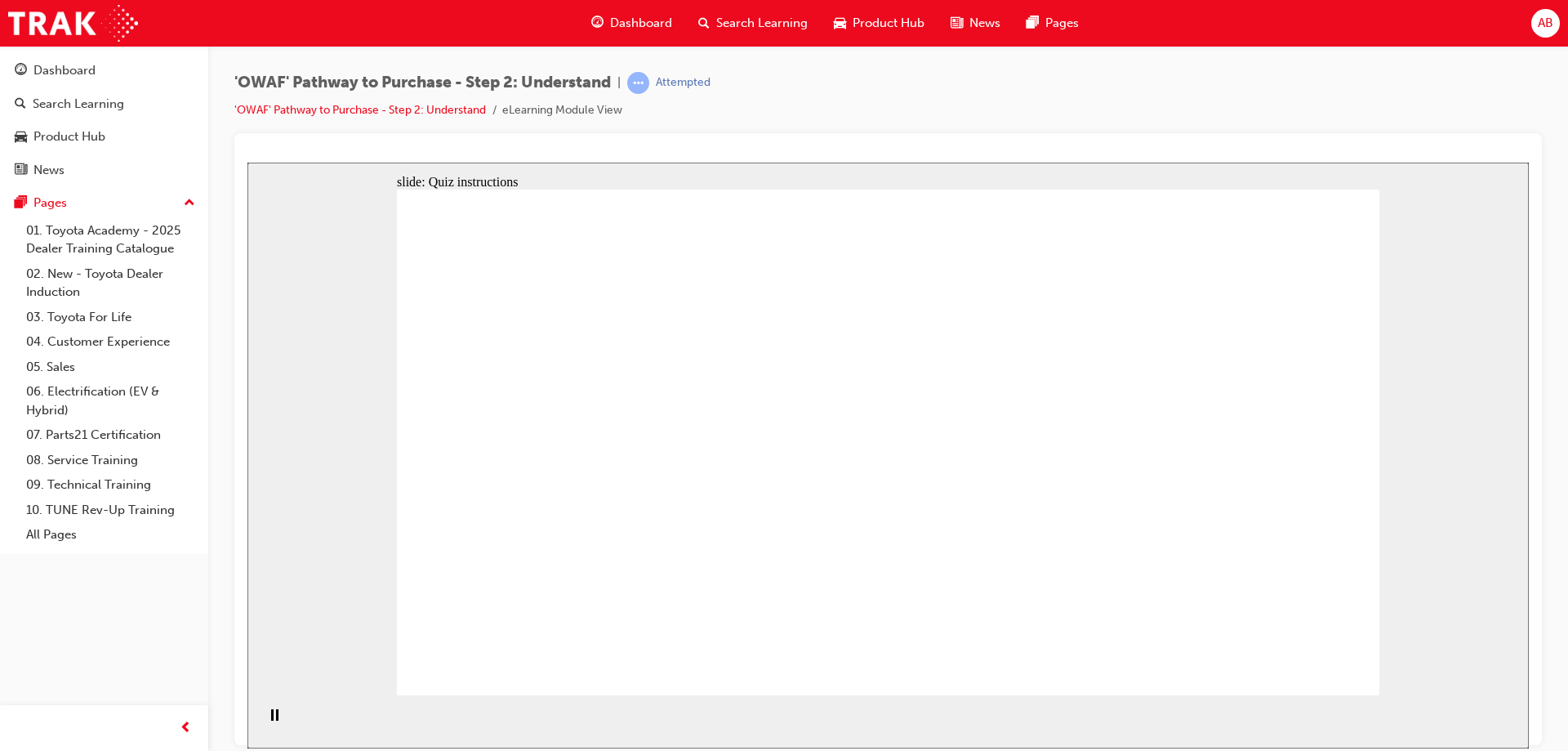
drag, startPoint x: 1192, startPoint y: 502, endPoint x: 569, endPoint y: 476, distance: 623.5
drag, startPoint x: 1185, startPoint y: 496, endPoint x: 913, endPoint y: 485, distance: 272.2
drag, startPoint x: 1210, startPoint y: 501, endPoint x: 924, endPoint y: 490, distance: 286.2
drag, startPoint x: 1242, startPoint y: 511, endPoint x: 959, endPoint y: 497, distance: 283.3
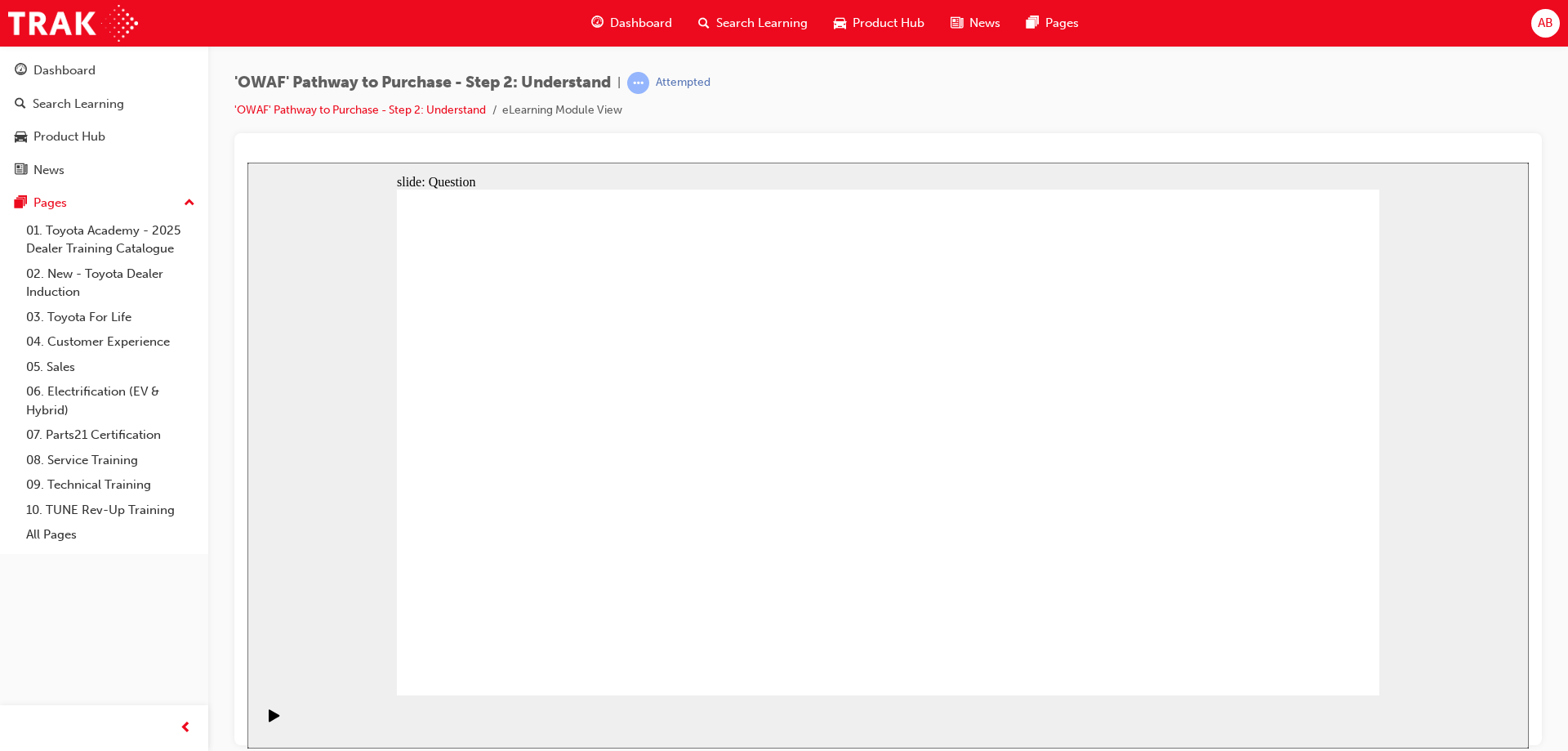
drag, startPoint x: 1221, startPoint y: 503, endPoint x: 931, endPoint y: 490, distance: 290.3
drag, startPoint x: 1220, startPoint y: 482, endPoint x: 604, endPoint y: 477, distance: 616.0
drag, startPoint x: 1230, startPoint y: 490, endPoint x: 946, endPoint y: 469, distance: 284.8
drag, startPoint x: 1206, startPoint y: 497, endPoint x: 629, endPoint y: 494, distance: 577.0
drag, startPoint x: 1280, startPoint y: 644, endPoint x: 1304, endPoint y: 672, distance: 36.9
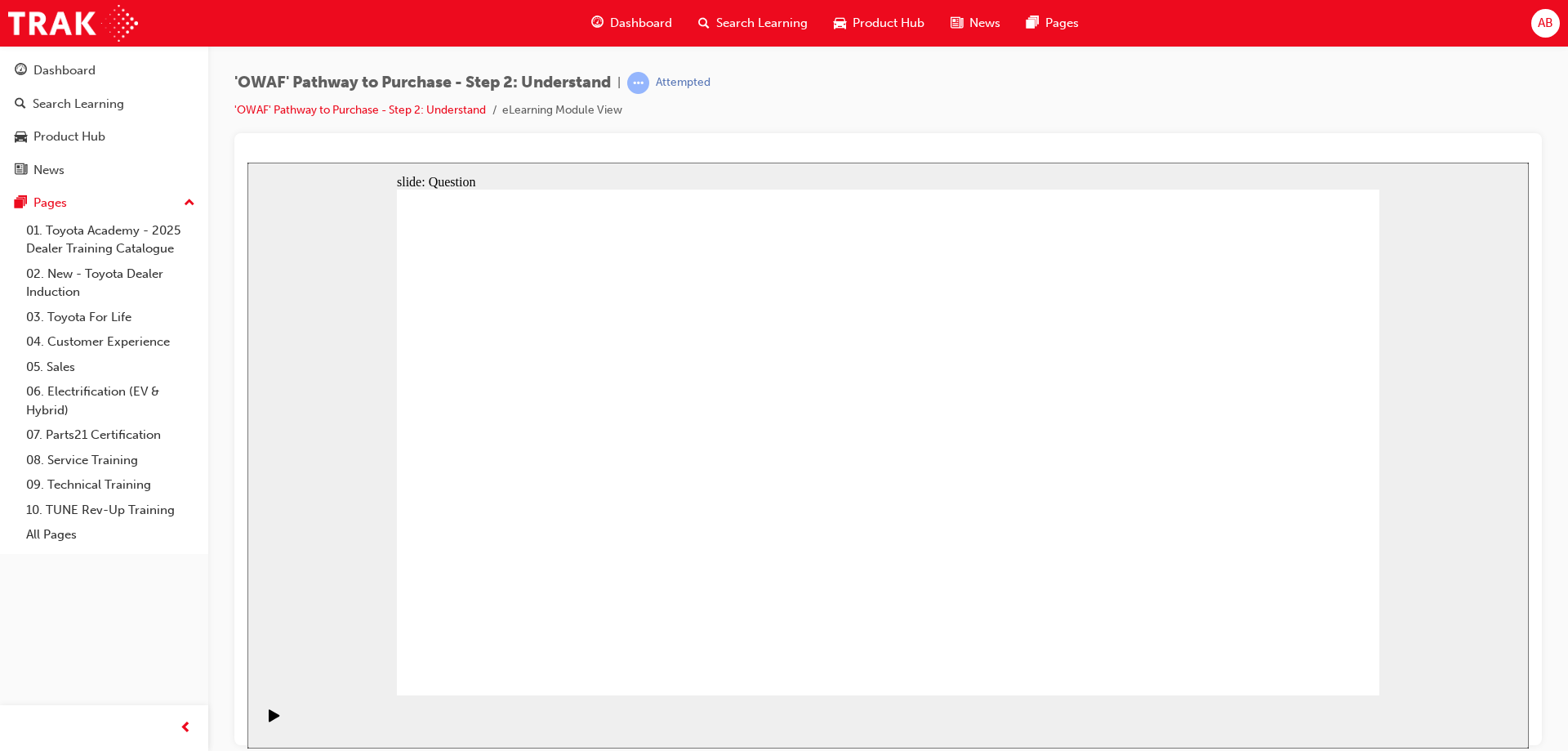
drag, startPoint x: 1236, startPoint y: 501, endPoint x: 610, endPoint y: 491, distance: 626.1
drag, startPoint x: 1219, startPoint y: 498, endPoint x: 630, endPoint y: 500, distance: 589.0
drag, startPoint x: 1256, startPoint y: 505, endPoint x: 670, endPoint y: 494, distance: 586.1
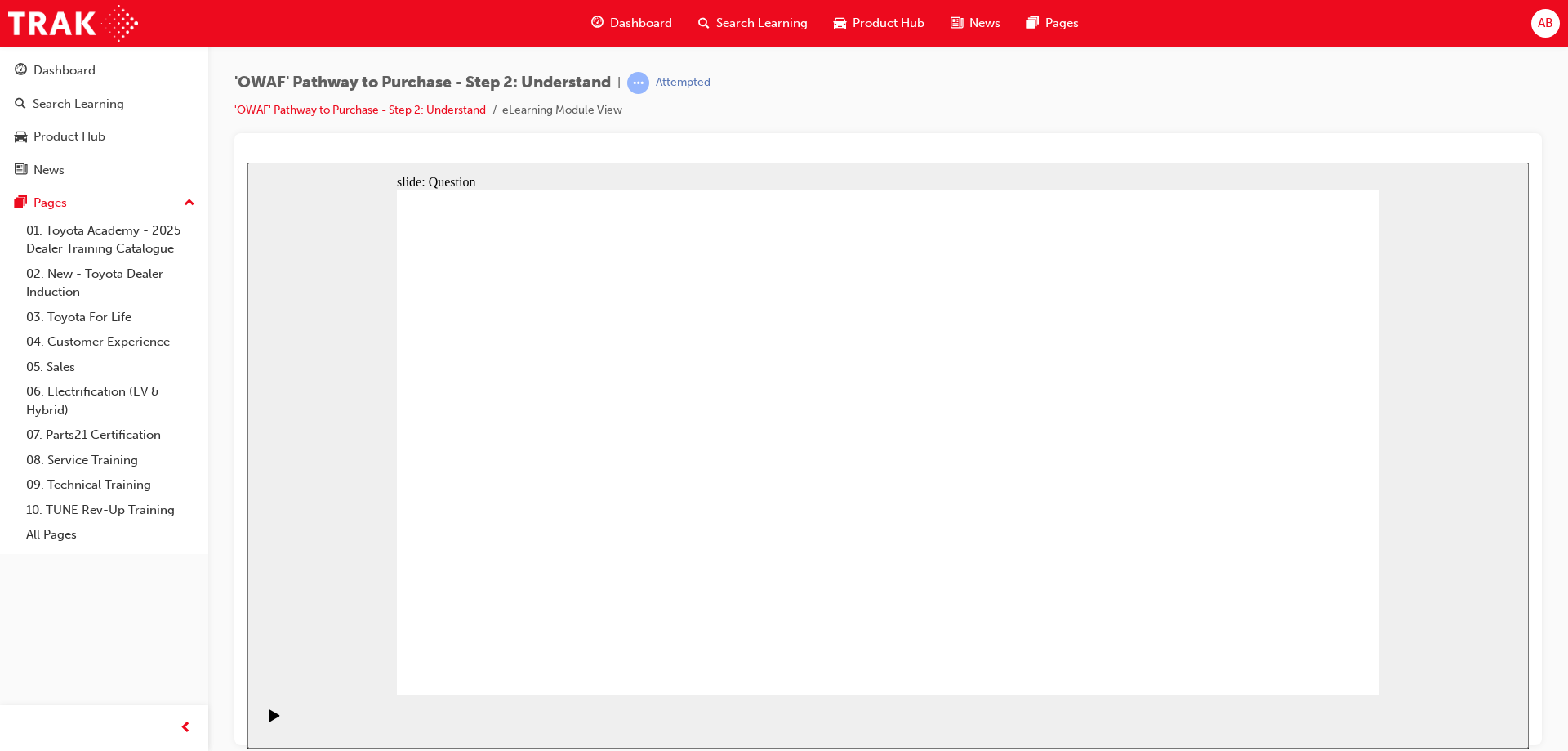
drag, startPoint x: 1210, startPoint y: 520, endPoint x: 598, endPoint y: 526, distance: 612.0
drag, startPoint x: 1210, startPoint y: 509, endPoint x: 625, endPoint y: 519, distance: 585.1
drag, startPoint x: 1177, startPoint y: 498, endPoint x: 896, endPoint y: 509, distance: 281.2
drag, startPoint x: 1223, startPoint y: 533, endPoint x: 624, endPoint y: 510, distance: 599.4
drag, startPoint x: 1188, startPoint y: 506, endPoint x: 611, endPoint y: 527, distance: 577.4
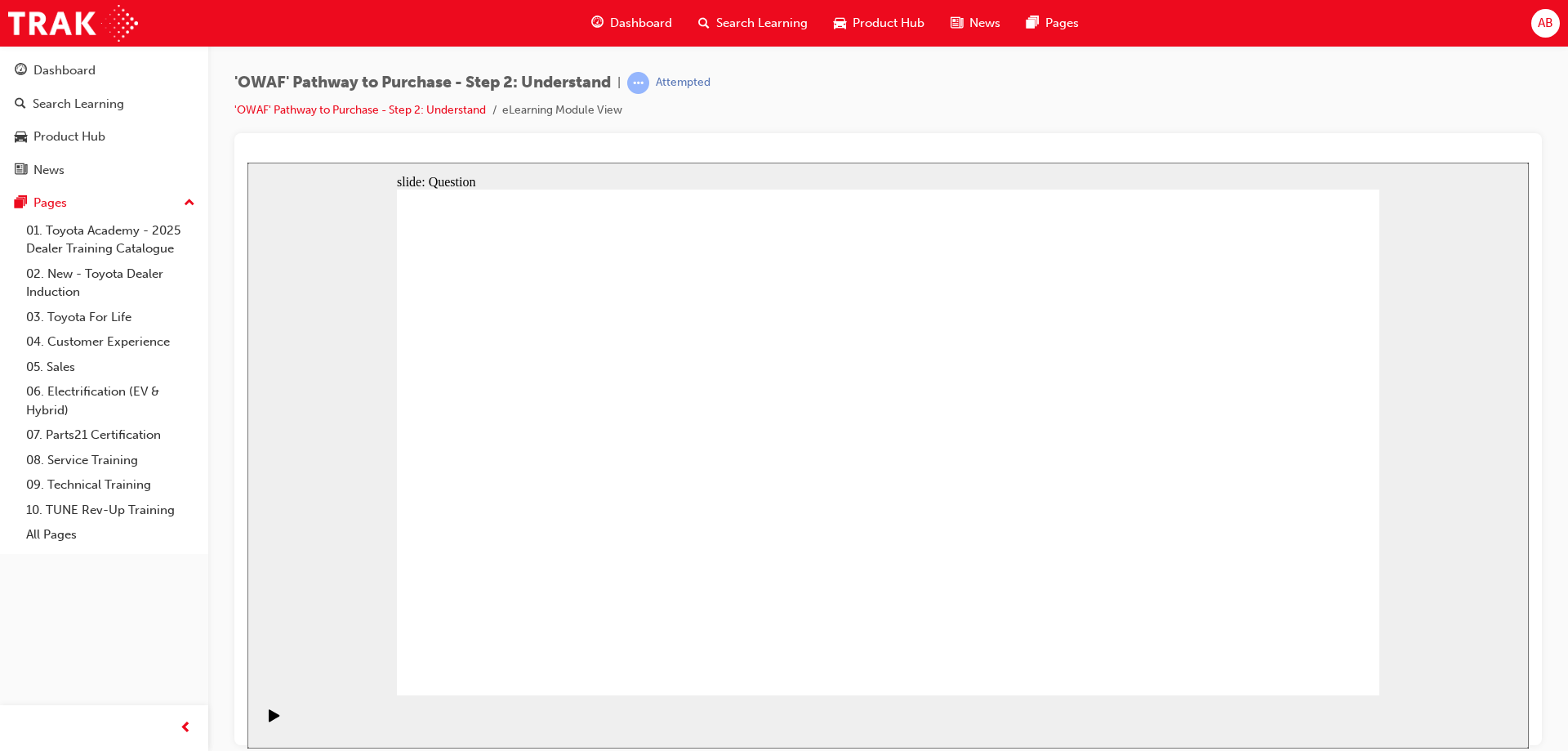
drag, startPoint x: 605, startPoint y: 592, endPoint x: 679, endPoint y: 398, distance: 207.6
drag, startPoint x: 787, startPoint y: 647, endPoint x: 887, endPoint y: 393, distance: 273.0
drag, startPoint x: 962, startPoint y: 540, endPoint x: 1075, endPoint y: 388, distance: 189.4
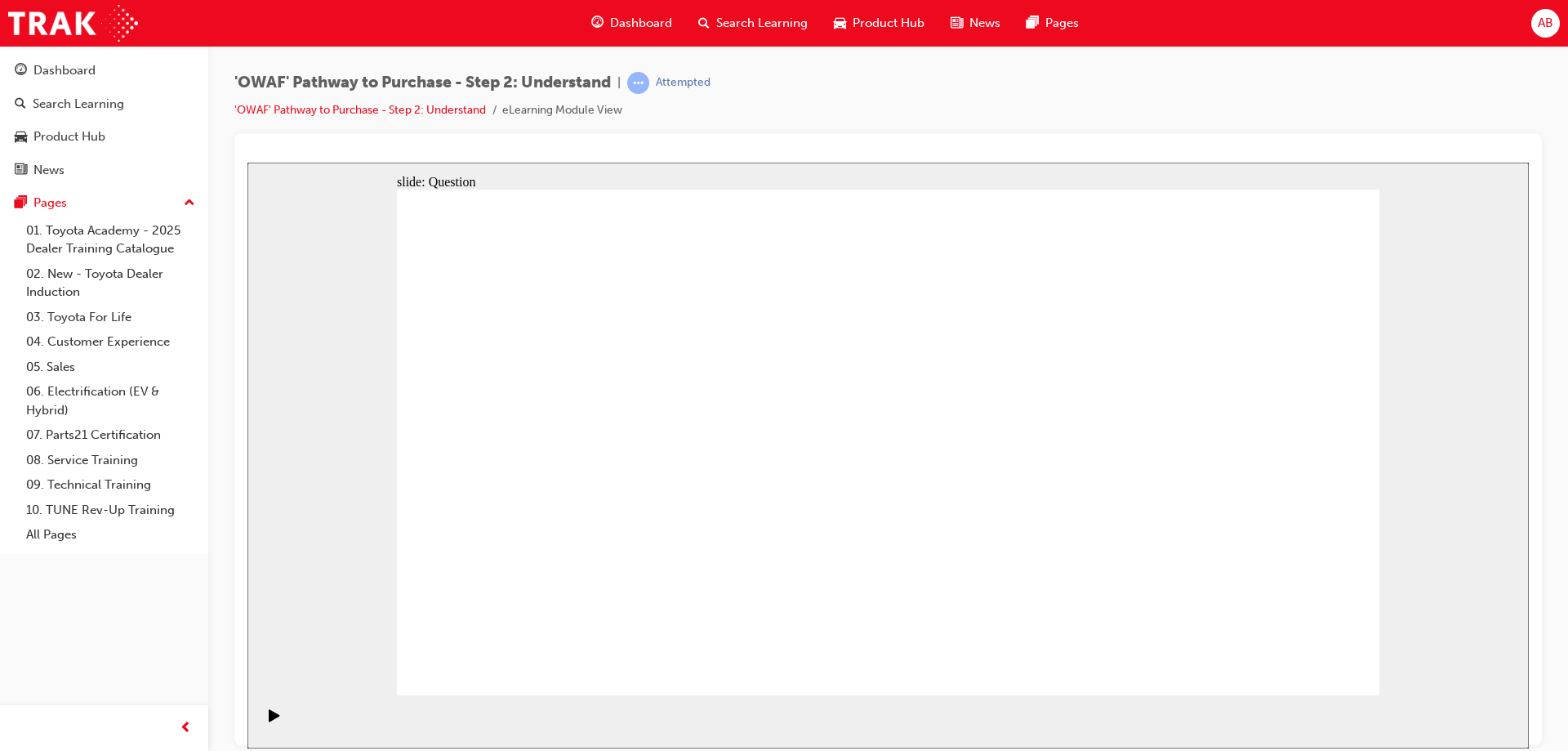
drag, startPoint x: 1139, startPoint y: 652, endPoint x: 889, endPoint y: 457, distance: 317.1
checkbox input "true"
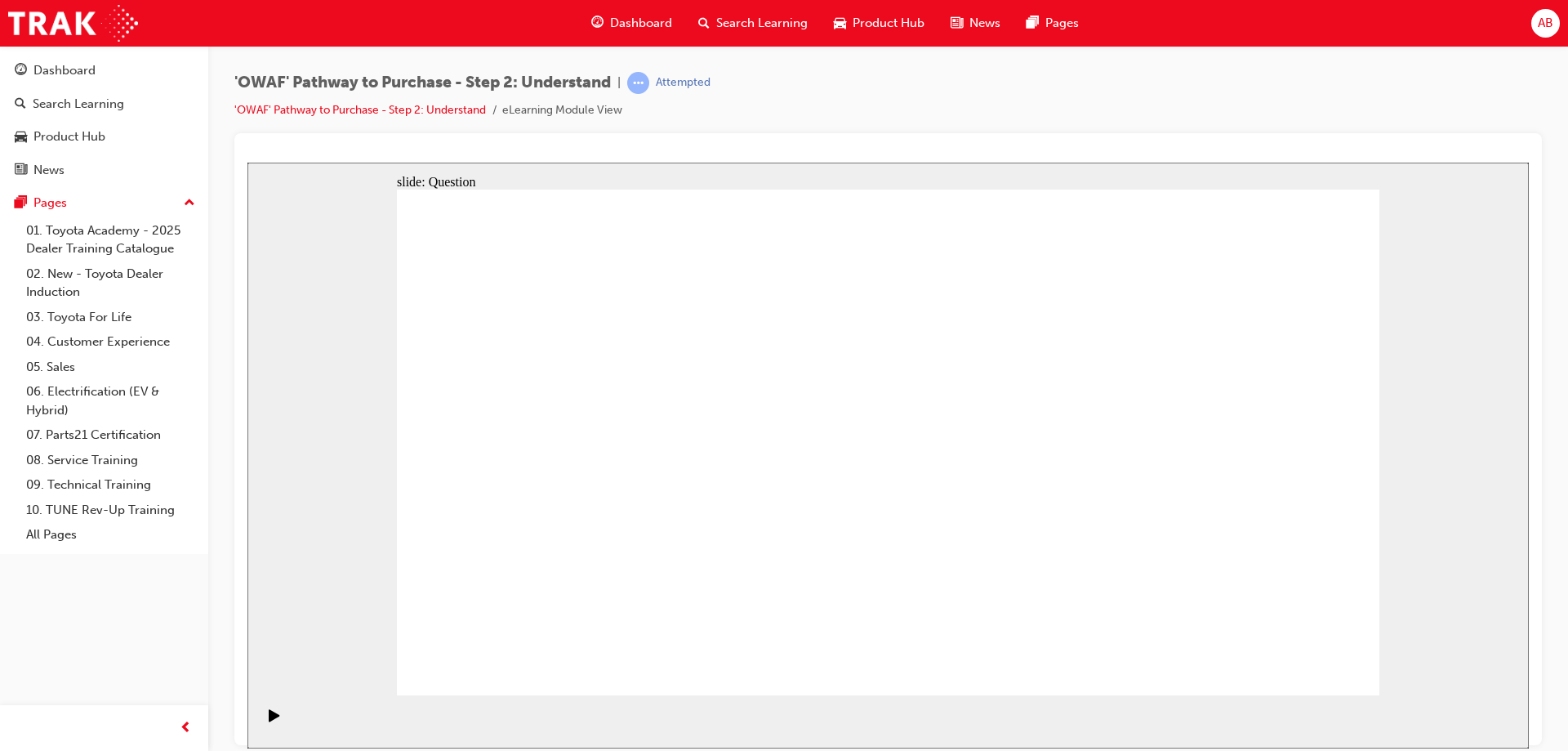
checkbox input "true"
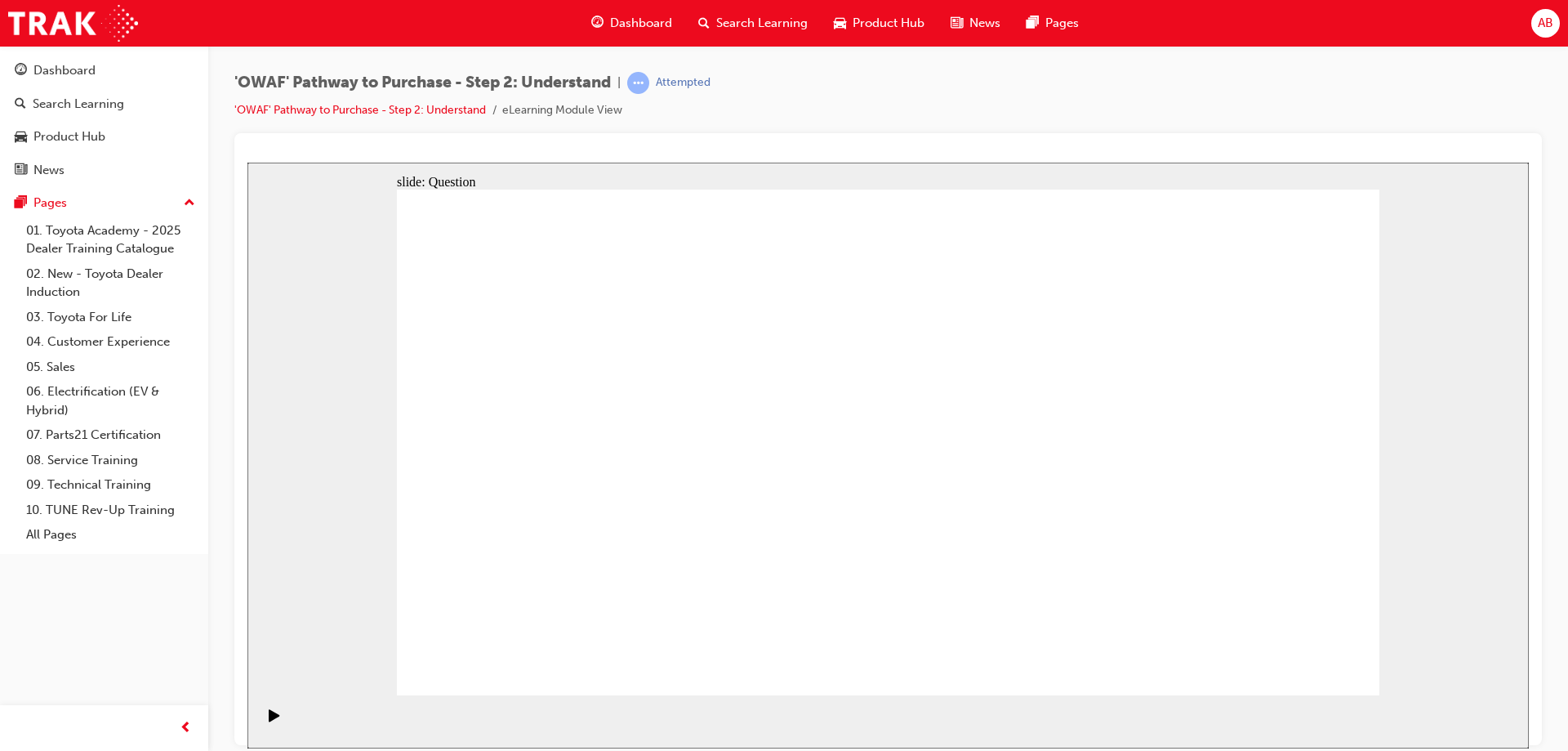
checkbox input "true"
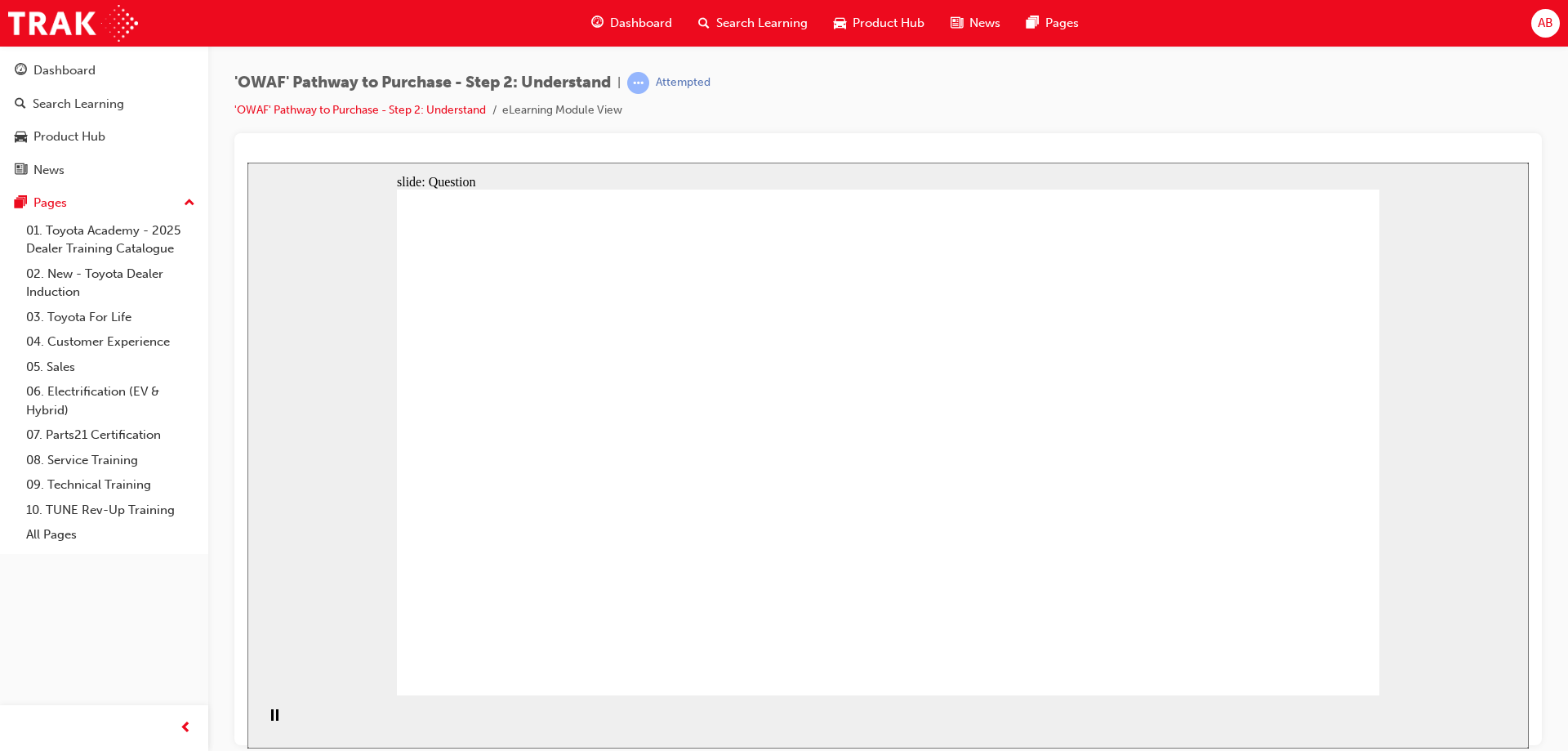
radio input "true"
drag, startPoint x: 893, startPoint y: 389, endPoint x: 501, endPoint y: 581, distance: 436.5
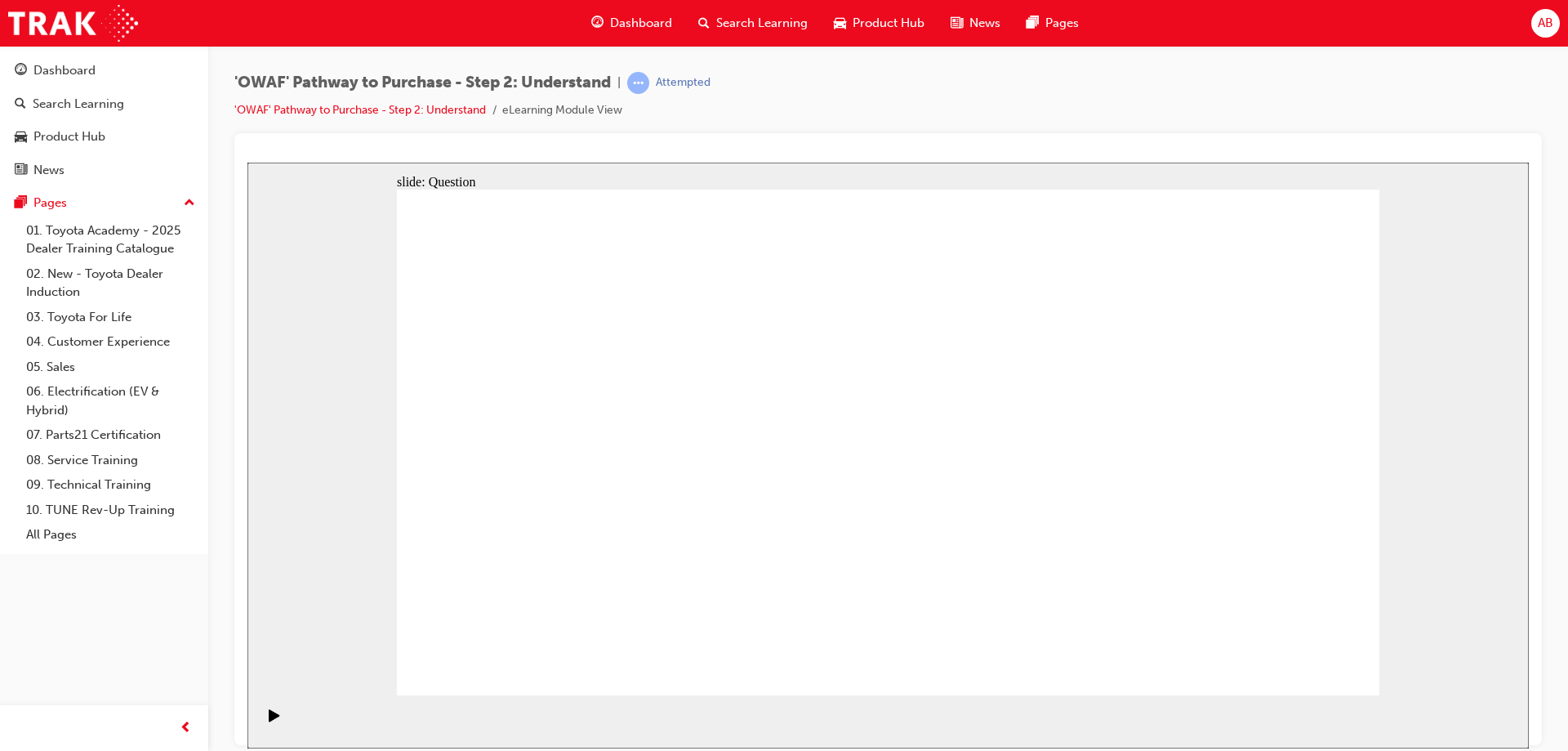
drag, startPoint x: 987, startPoint y: 391, endPoint x: 597, endPoint y: 586, distance: 436.0
drag, startPoint x: 1277, startPoint y: 382, endPoint x: 792, endPoint y: 571, distance: 520.5
drag, startPoint x: 605, startPoint y: 383, endPoint x: 898, endPoint y: 576, distance: 350.9
drag, startPoint x: 1184, startPoint y: 381, endPoint x: 992, endPoint y: 575, distance: 272.9
drag, startPoint x: 1080, startPoint y: 381, endPoint x: 1278, endPoint y: 574, distance: 276.5
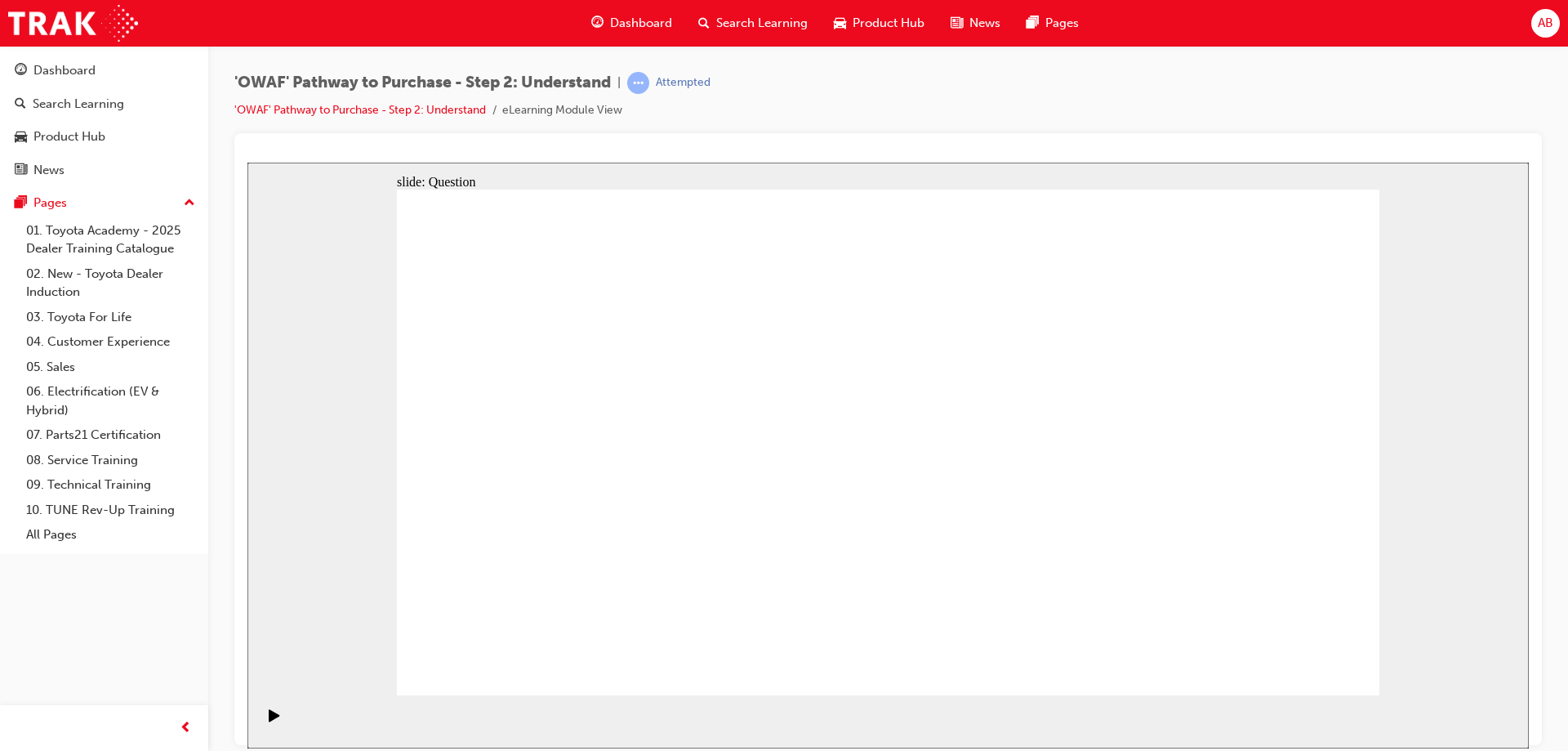
drag, startPoint x: 799, startPoint y: 385, endPoint x: 1190, endPoint y: 574, distance: 434.3
drag, startPoint x: 1190, startPoint y: 574, endPoint x: 1099, endPoint y: 577, distance: 91.0
drag, startPoint x: 490, startPoint y: 386, endPoint x: 1176, endPoint y: 579, distance: 712.6
drag, startPoint x: 707, startPoint y: 382, endPoint x: 718, endPoint y: 575, distance: 193.3
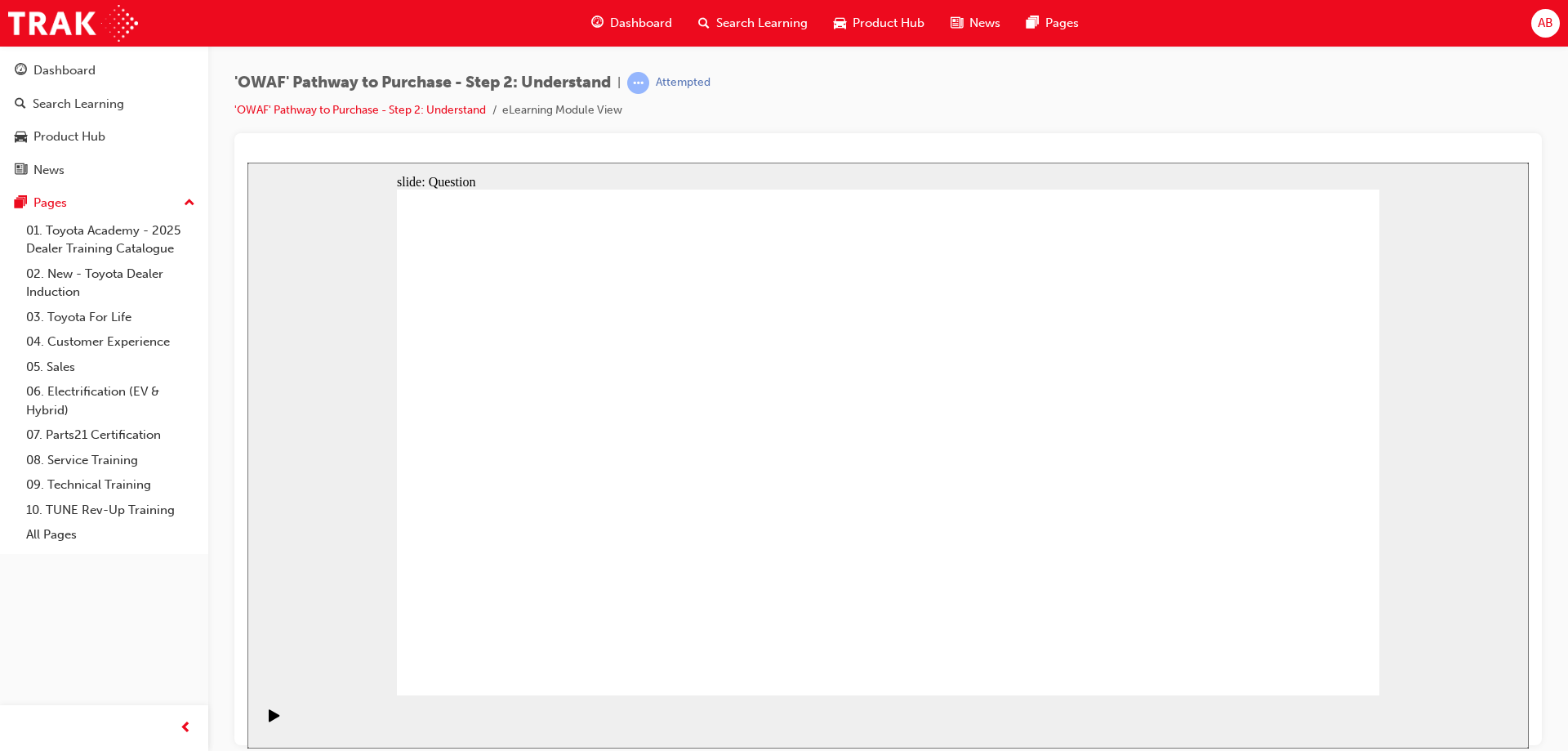
drag, startPoint x: 701, startPoint y: 590, endPoint x: 708, endPoint y: 387, distance: 203.1
drag, startPoint x: 1287, startPoint y: 590, endPoint x: 699, endPoint y: 592, distance: 588.0
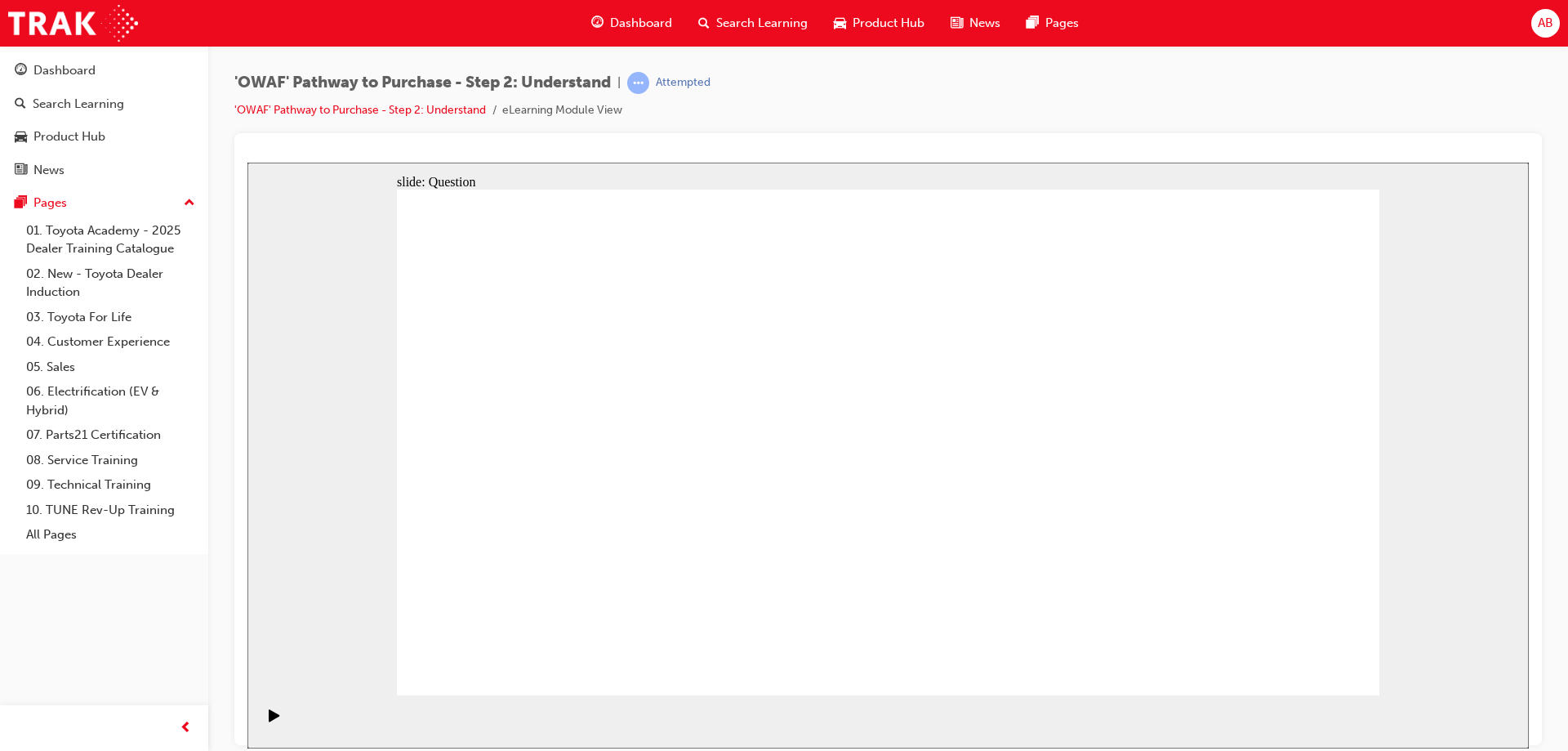
drag, startPoint x: 704, startPoint y: 373, endPoint x: 1291, endPoint y: 564, distance: 617.3
drag, startPoint x: 1164, startPoint y: 504, endPoint x: 570, endPoint y: 494, distance: 594.1
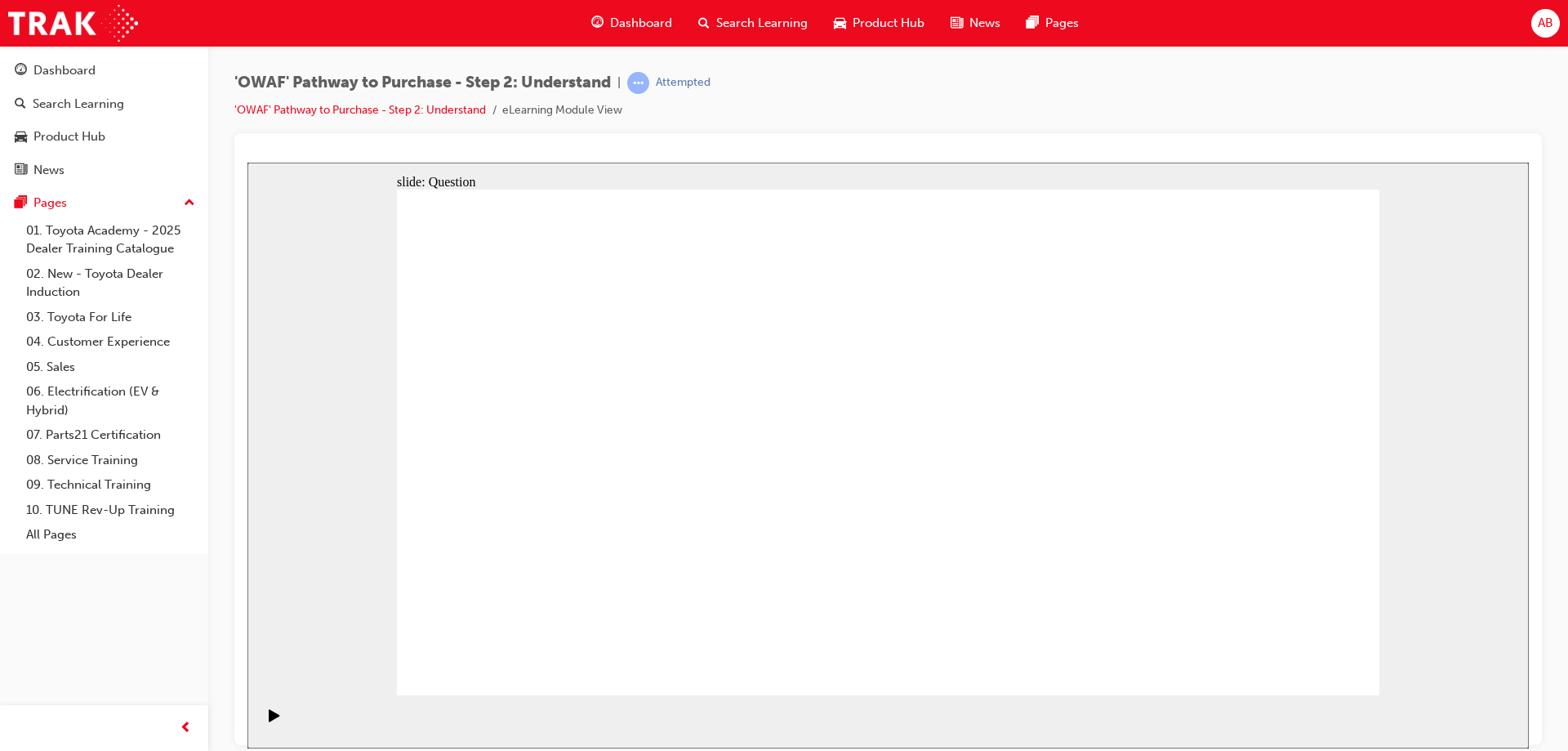
drag, startPoint x: 1162, startPoint y: 495, endPoint x: 709, endPoint y: 504, distance: 453.1
drag, startPoint x: 627, startPoint y: 510, endPoint x: 581, endPoint y: 495, distance: 48.4
drag, startPoint x: 902, startPoint y: 492, endPoint x: 1220, endPoint y: 486, distance: 318.1
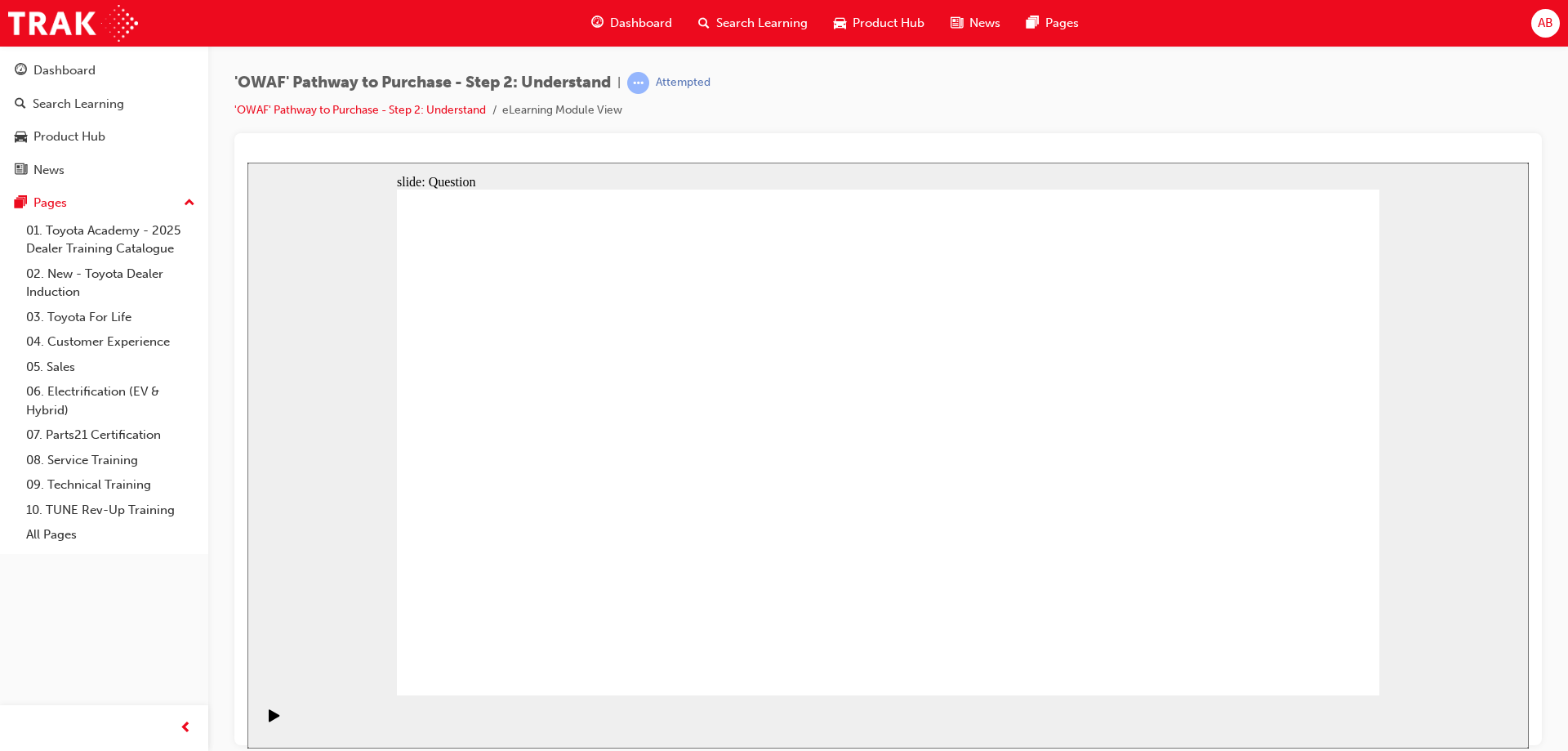
drag, startPoint x: 1211, startPoint y: 502, endPoint x: 614, endPoint y: 488, distance: 597.2
drag, startPoint x: 880, startPoint y: 473, endPoint x: 476, endPoint y: 400, distance: 410.5
drag, startPoint x: 1180, startPoint y: 516, endPoint x: 625, endPoint y: 493, distance: 555.5
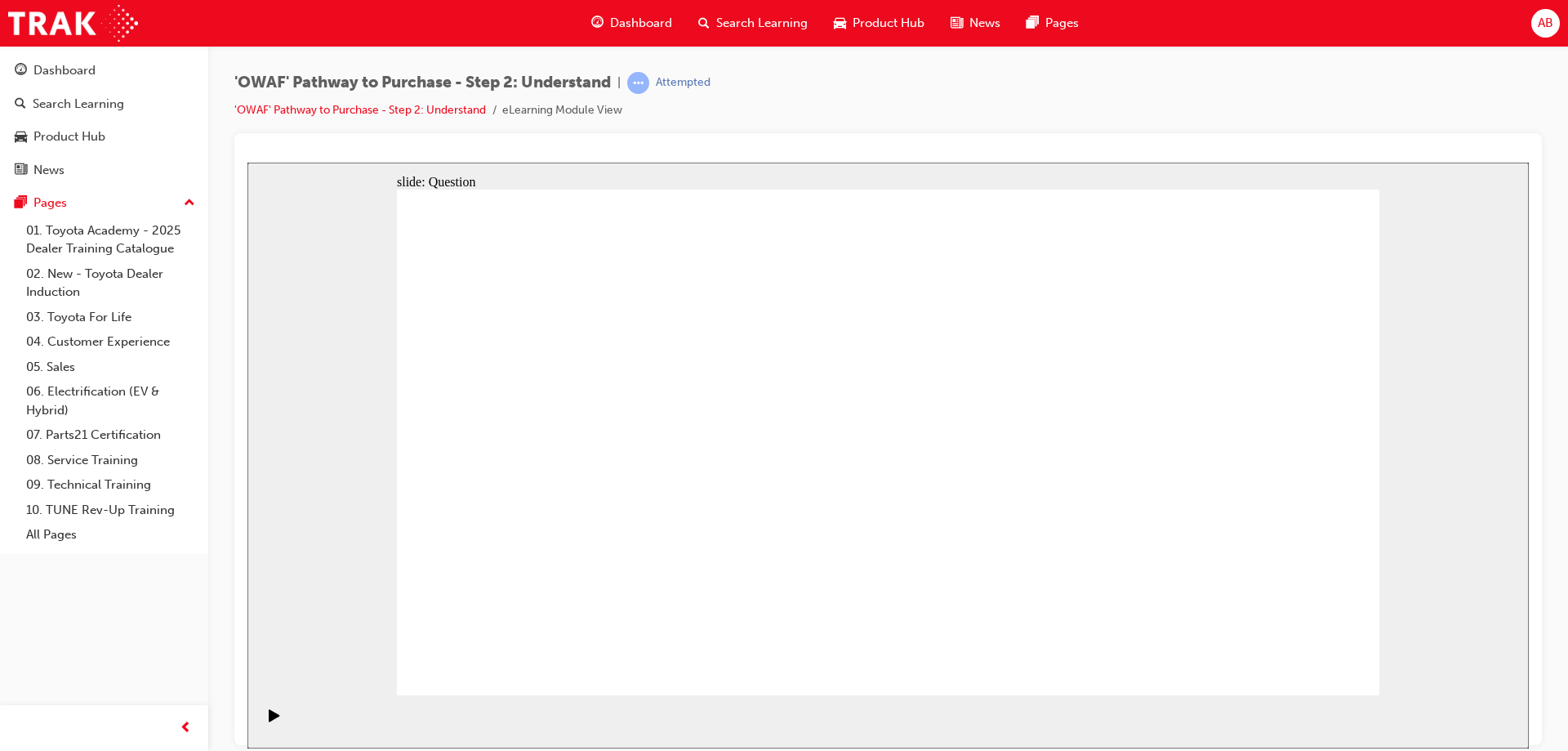
drag, startPoint x: 1171, startPoint y: 496, endPoint x: 606, endPoint y: 525, distance: 565.7
drag, startPoint x: 1188, startPoint y: 487, endPoint x: 920, endPoint y: 491, distance: 268.0
drag, startPoint x: 1198, startPoint y: 510, endPoint x: 606, endPoint y: 513, distance: 592.0
drag, startPoint x: 1202, startPoint y: 506, endPoint x: 936, endPoint y: 524, distance: 266.6
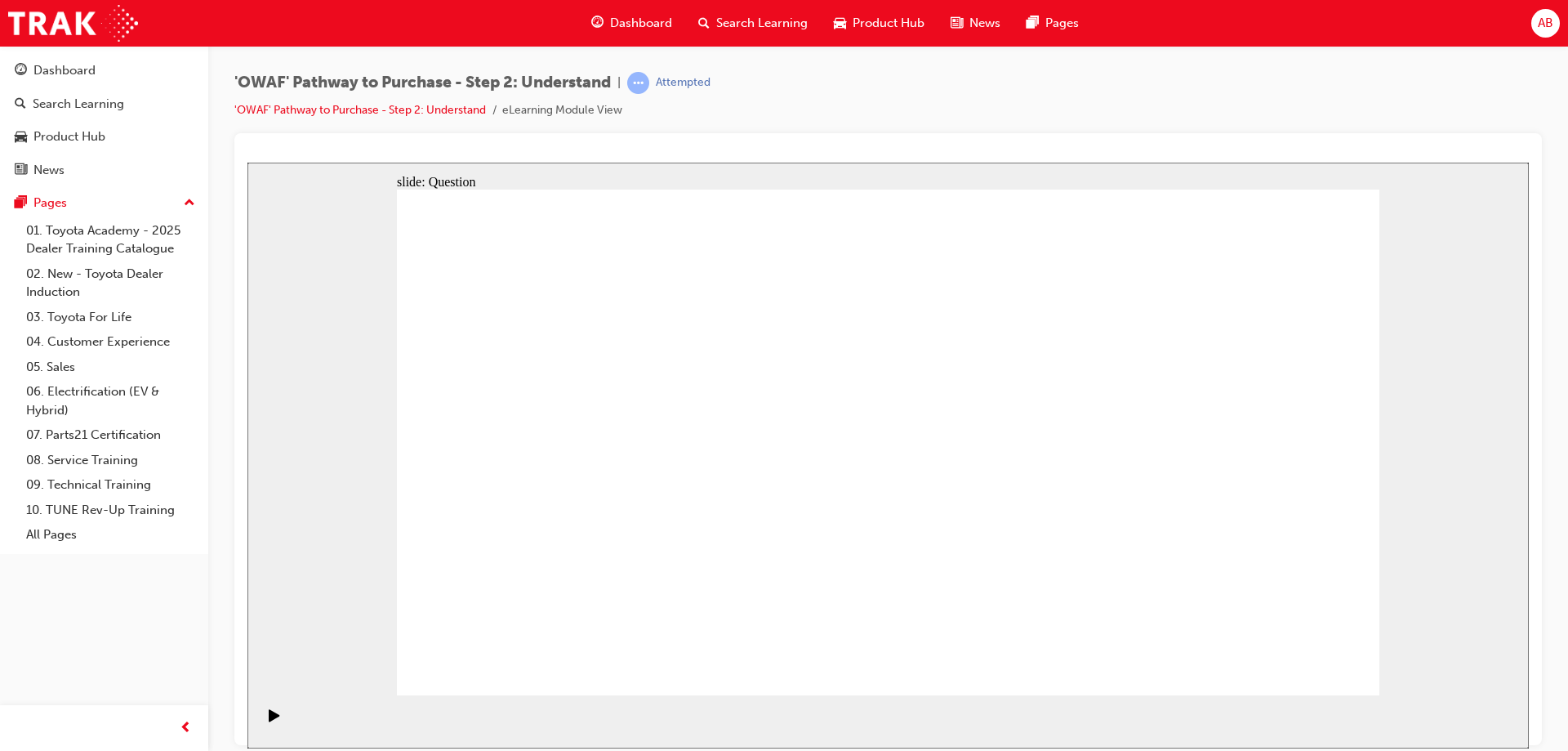
drag, startPoint x: 1203, startPoint y: 486, endPoint x: 613, endPoint y: 488, distance: 590.0
drag, startPoint x: 1183, startPoint y: 497, endPoint x: 611, endPoint y: 508, distance: 572.1
drag, startPoint x: 1202, startPoint y: 485, endPoint x: 590, endPoint y: 481, distance: 612.0
drag, startPoint x: 1196, startPoint y: 514, endPoint x: 622, endPoint y: 510, distance: 574.0
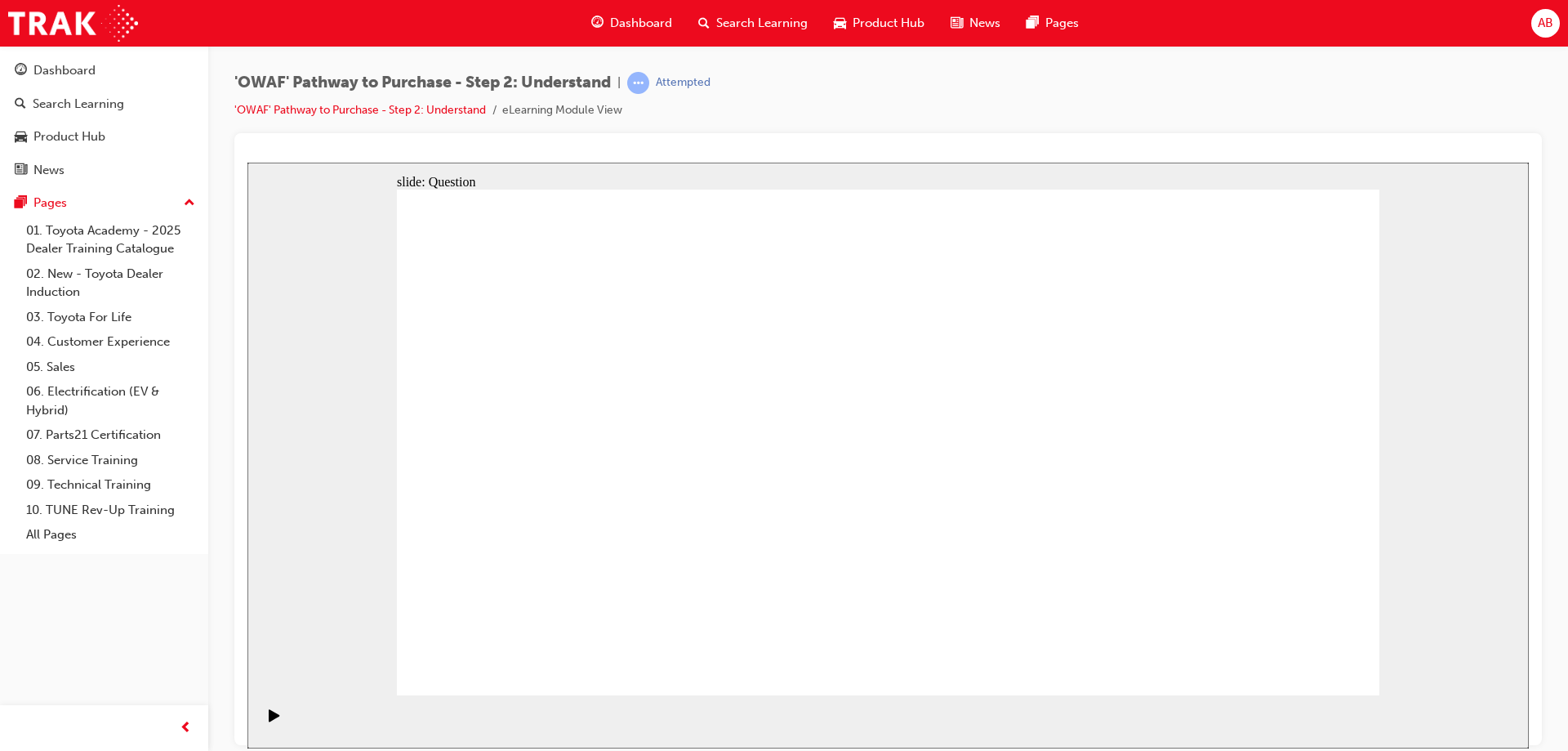
drag, startPoint x: 1220, startPoint y: 494, endPoint x: 882, endPoint y: 496, distance: 338.0
drag, startPoint x: 1182, startPoint y: 499, endPoint x: 577, endPoint y: 492, distance: 605.0
drag, startPoint x: 1177, startPoint y: 497, endPoint x: 598, endPoint y: 491, distance: 579.0
drag, startPoint x: 1220, startPoint y: 515, endPoint x: 637, endPoint y: 521, distance: 583.0
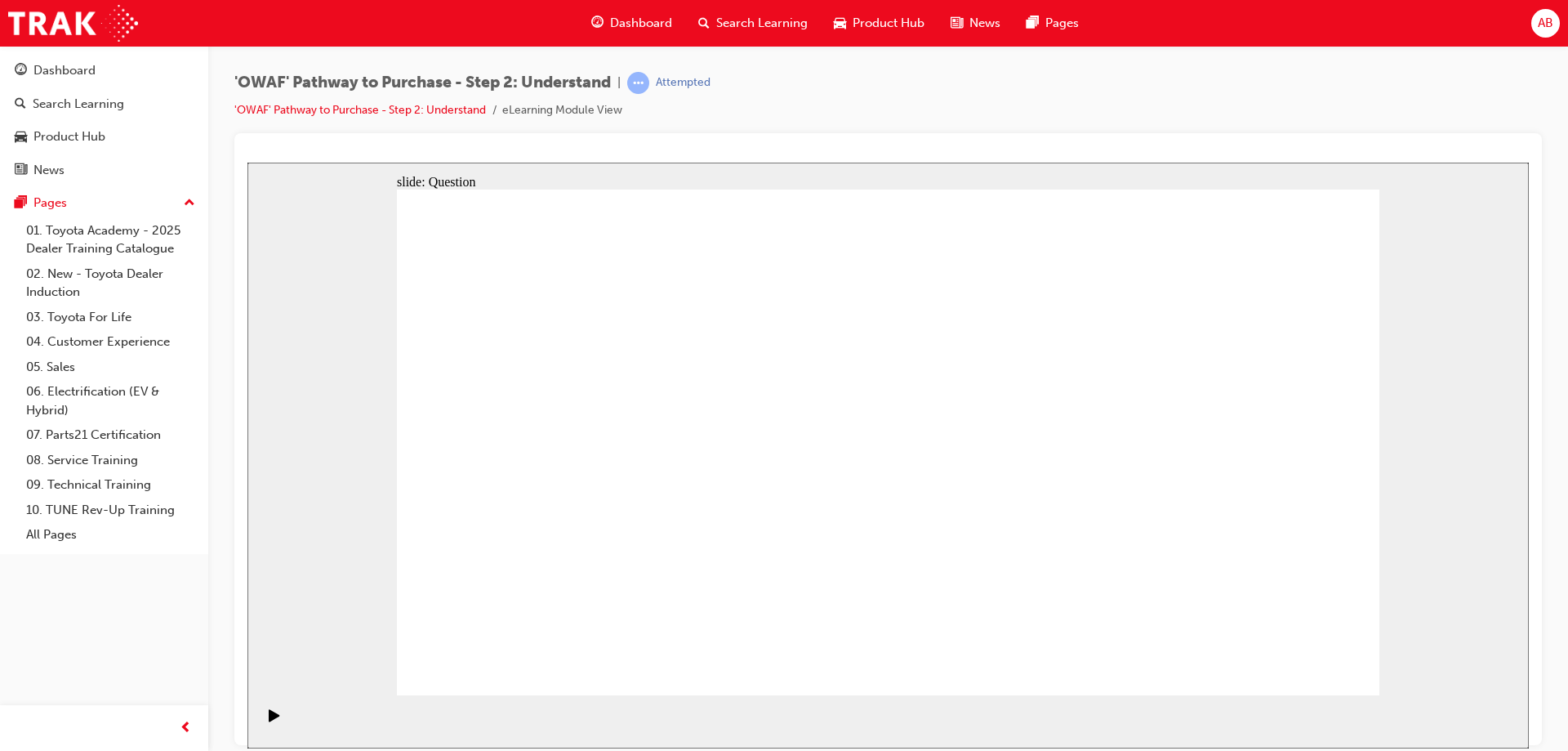
drag, startPoint x: 627, startPoint y: 595, endPoint x: 686, endPoint y: 399, distance: 204.7
drag, startPoint x: 803, startPoint y: 643, endPoint x: 895, endPoint y: 399, distance: 260.8
drag, startPoint x: 985, startPoint y: 551, endPoint x: 1101, endPoint y: 398, distance: 192.0
drag, startPoint x: 1151, startPoint y: 651, endPoint x: 917, endPoint y: 456, distance: 304.6
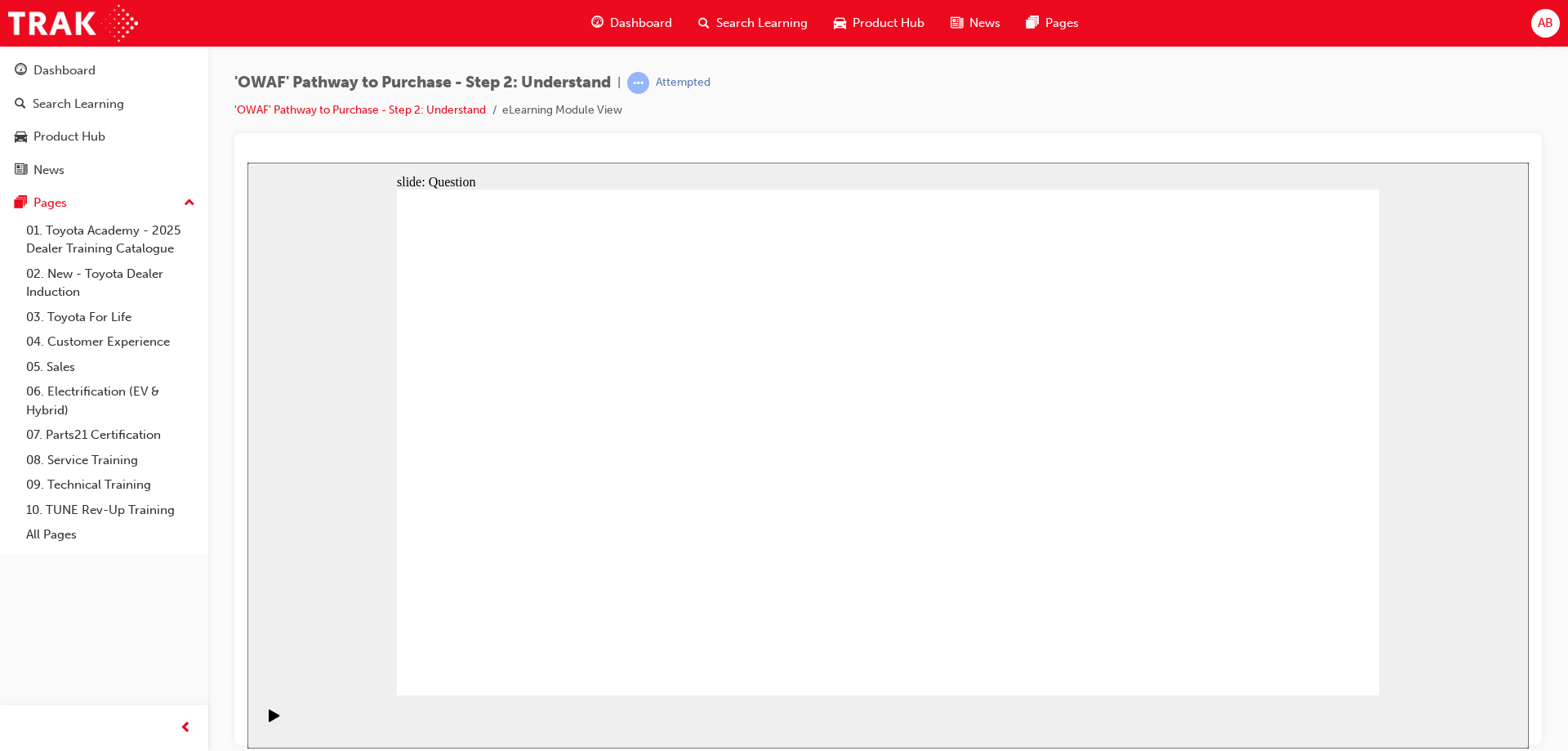
checkbox input "true"
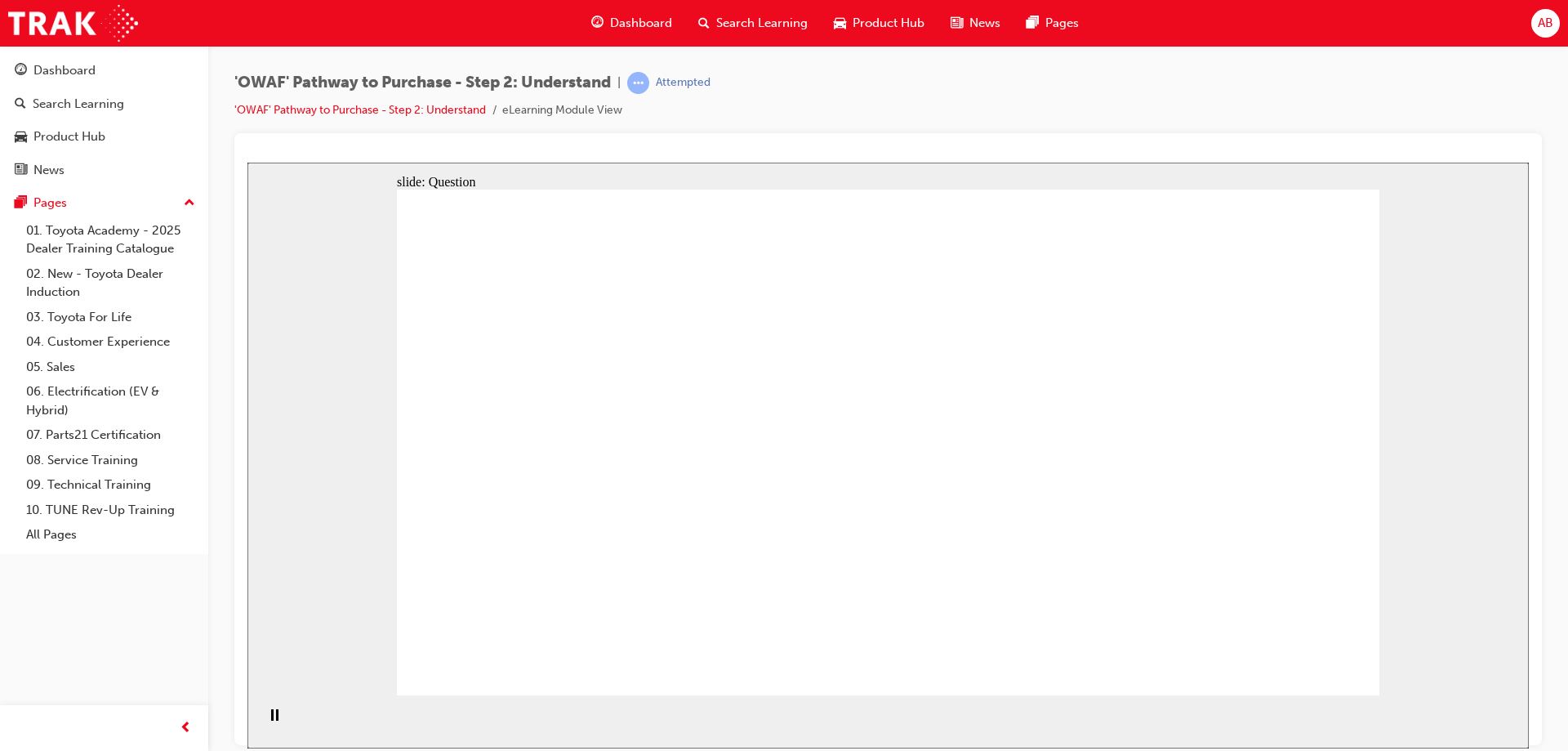
checkbox input "true"
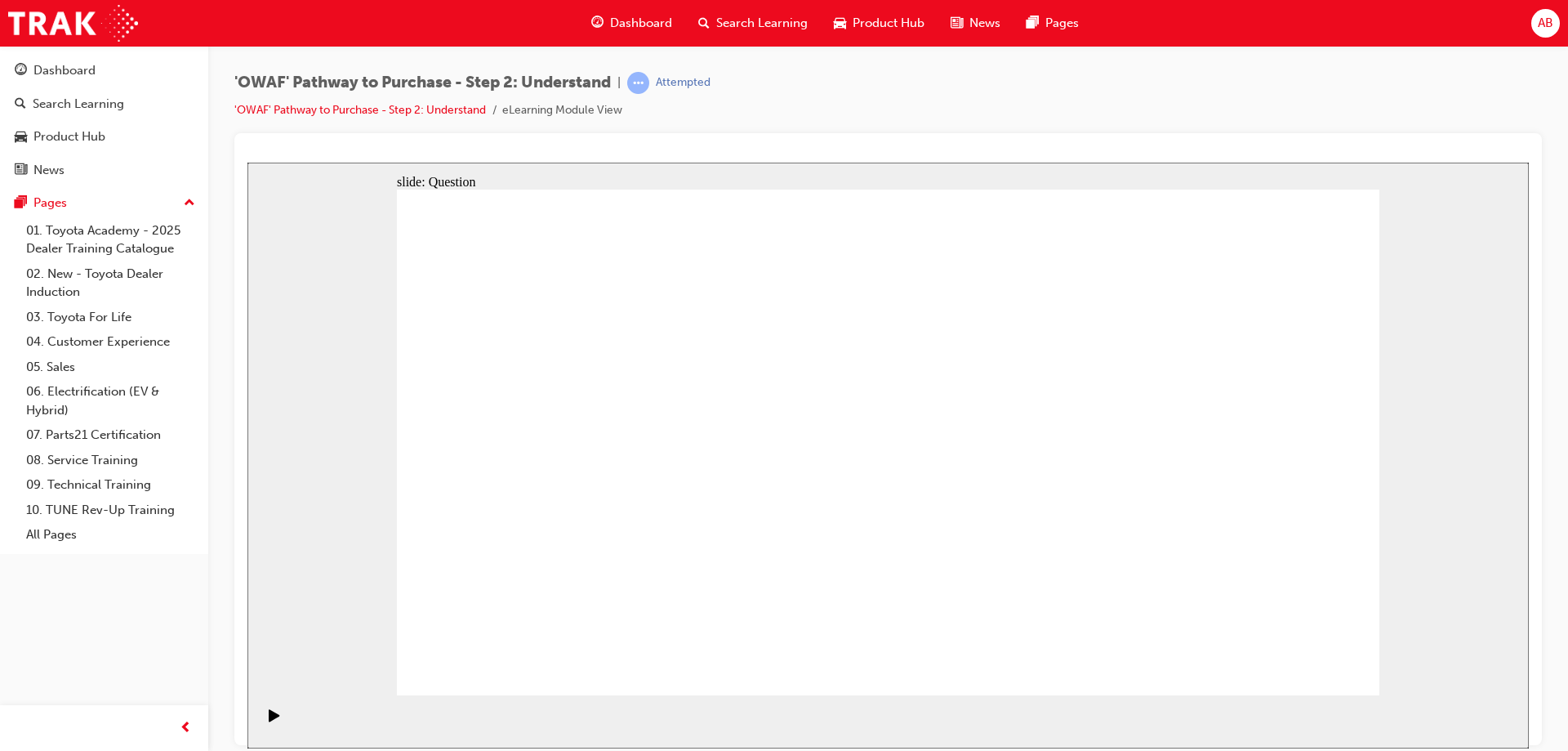
checkbox input "true"
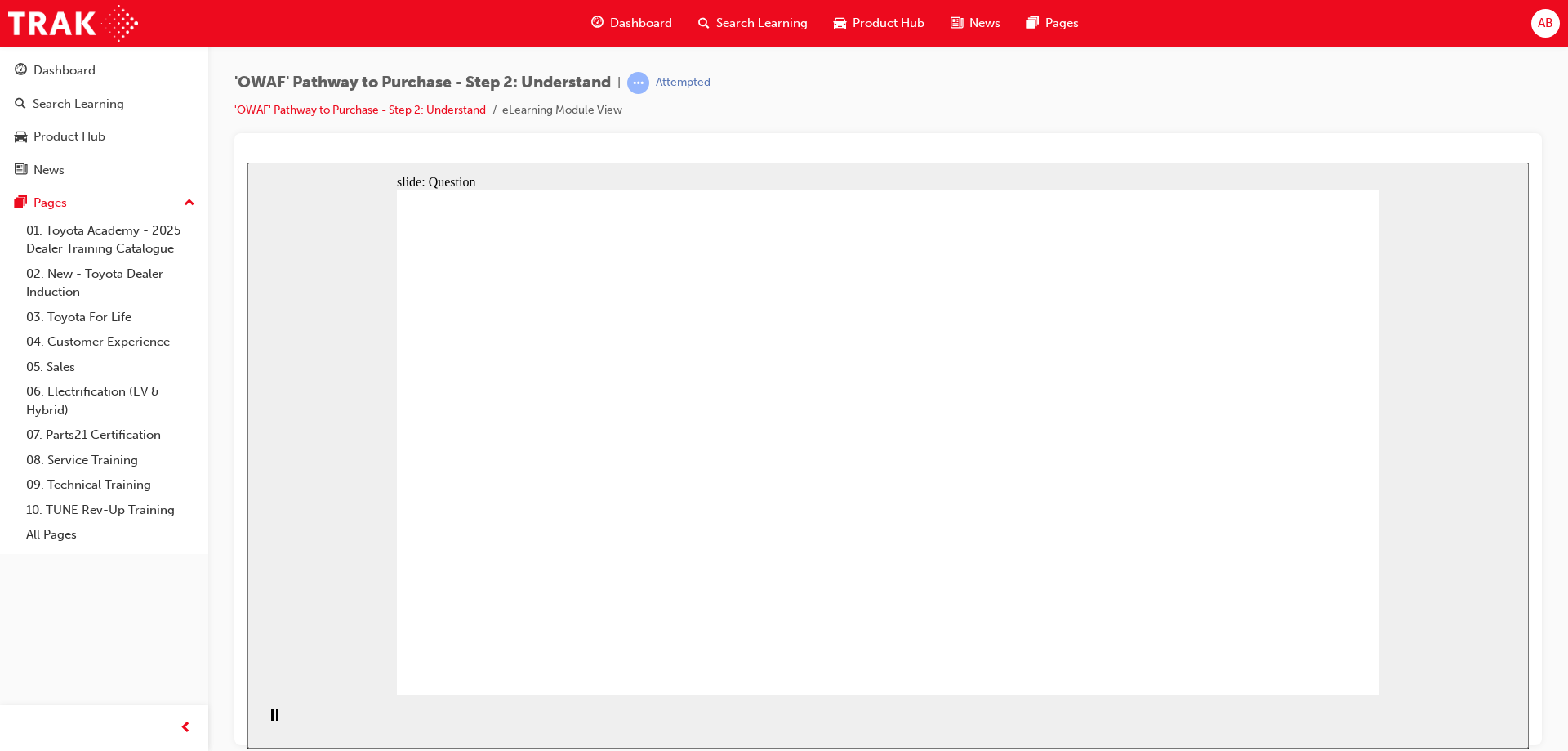
radio input "true"
drag, startPoint x: 901, startPoint y: 382, endPoint x: 512, endPoint y: 575, distance: 434.2
drag, startPoint x: 991, startPoint y: 383, endPoint x: 606, endPoint y: 572, distance: 428.9
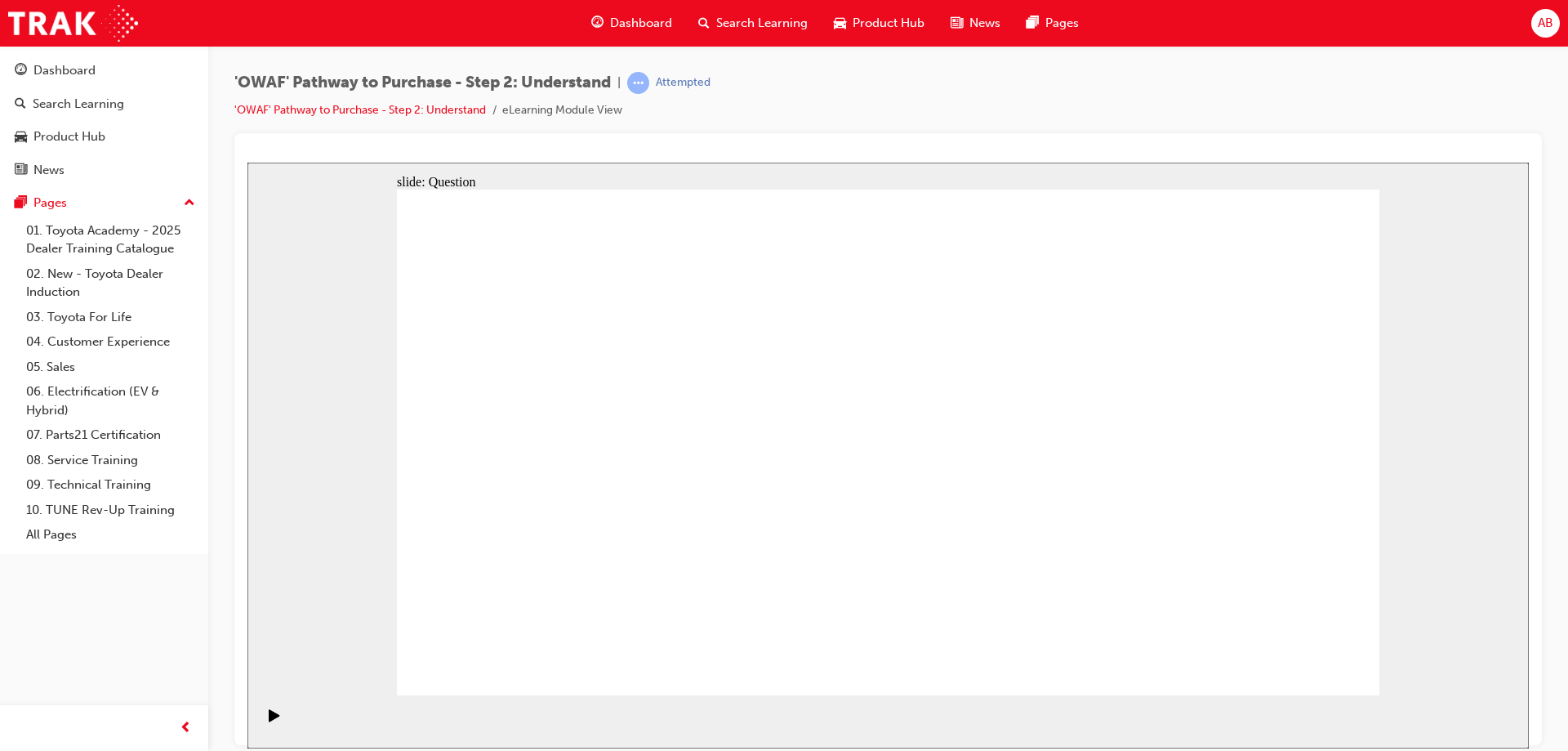
drag, startPoint x: 500, startPoint y: 379, endPoint x: 698, endPoint y: 571, distance: 275.8
drag, startPoint x: 1278, startPoint y: 397, endPoint x: 794, endPoint y: 588, distance: 520.3
drag, startPoint x: 599, startPoint y: 384, endPoint x: 893, endPoint y: 576, distance: 351.1
drag, startPoint x: 1168, startPoint y: 393, endPoint x: 966, endPoint y: 595, distance: 285.7
drag, startPoint x: 808, startPoint y: 388, endPoint x: 1111, endPoint y: 606, distance: 373.3
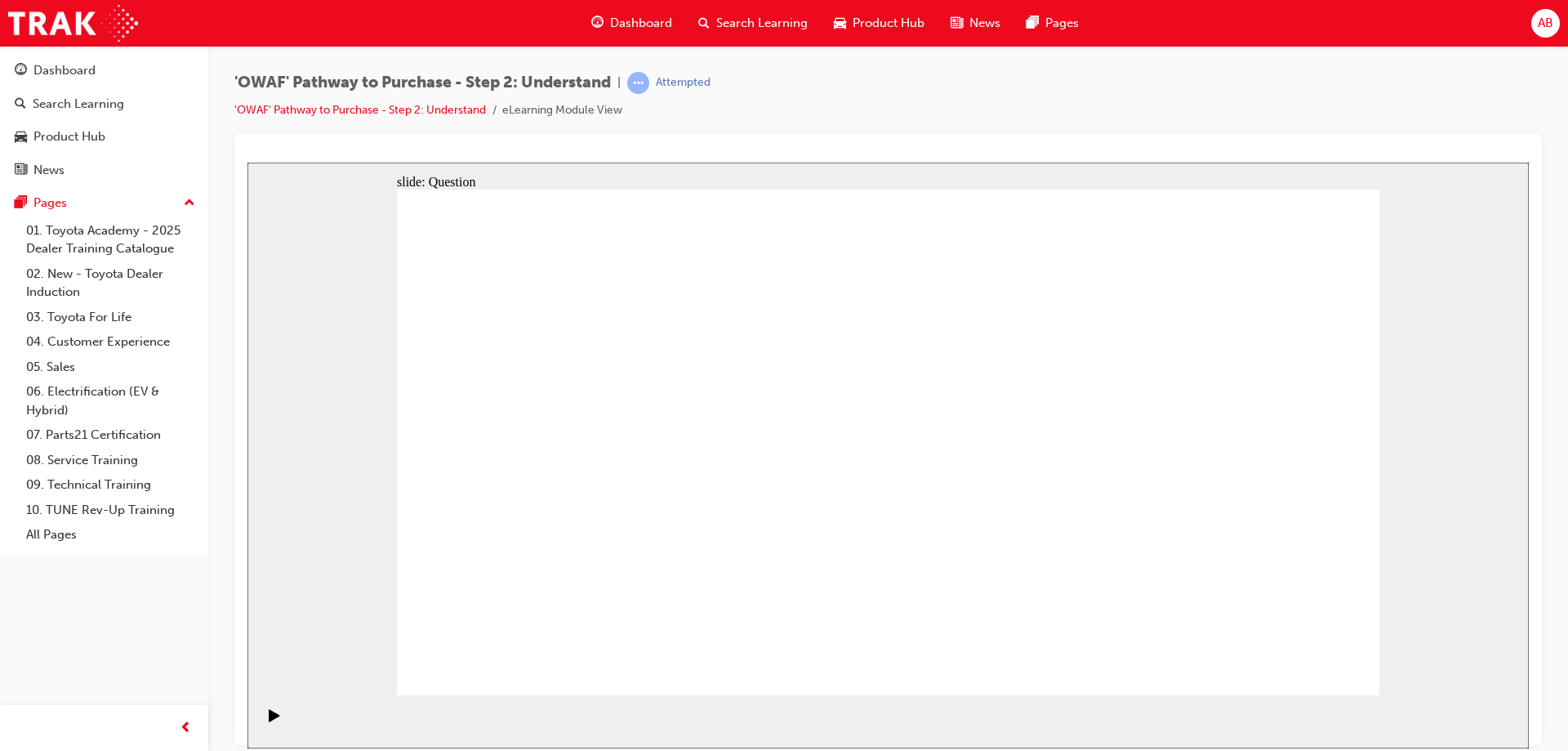
drag, startPoint x: 1100, startPoint y: 386, endPoint x: 1205, endPoint y: 586, distance: 225.9
drag, startPoint x: 707, startPoint y: 393, endPoint x: 1286, endPoint y: 579, distance: 608.1
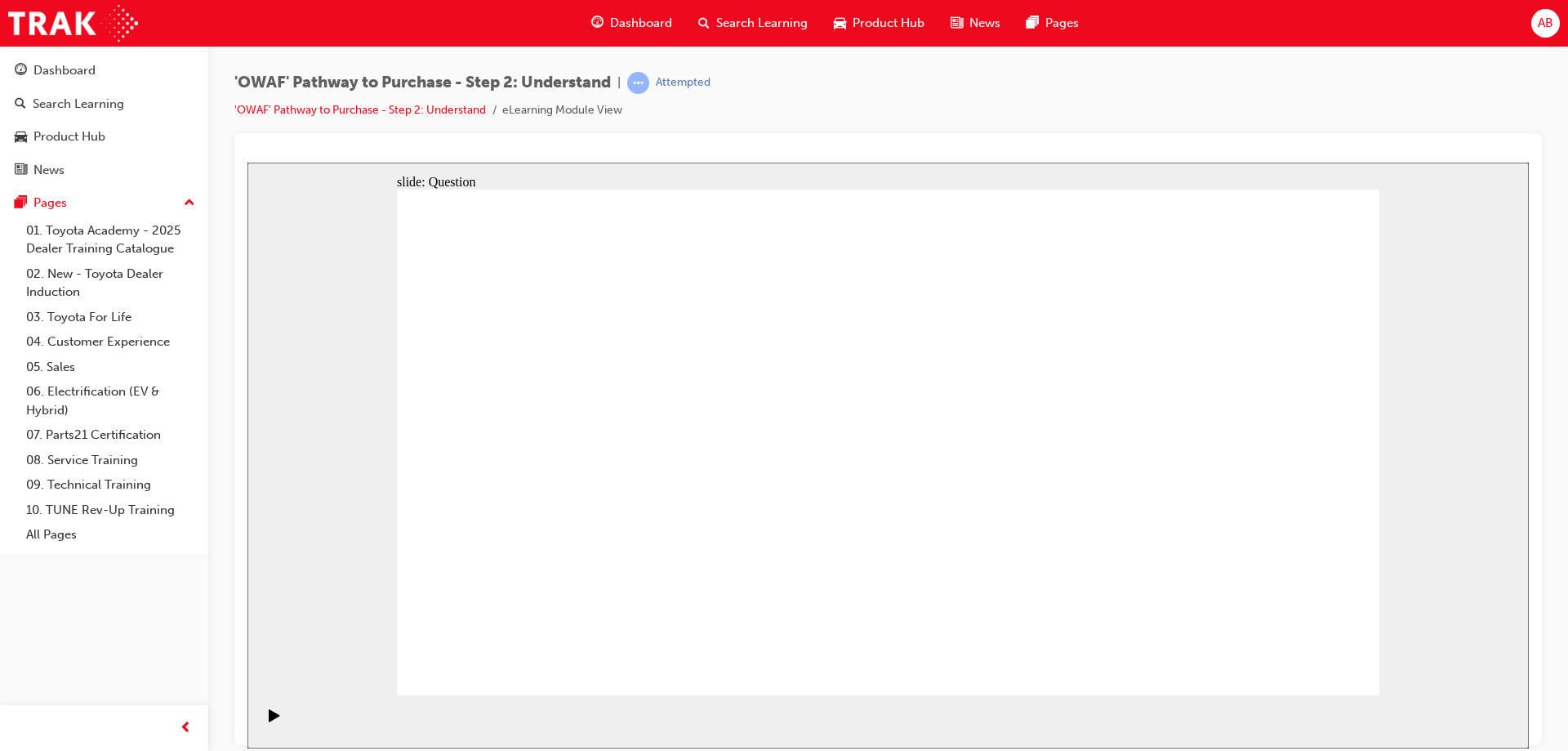
drag, startPoint x: 996, startPoint y: 591, endPoint x: 998, endPoint y: 403, distance: 188.0
drag, startPoint x: 1167, startPoint y: 369, endPoint x: 971, endPoint y: 562, distance: 275.1
drag, startPoint x: 1178, startPoint y: 592, endPoint x: 1171, endPoint y: 408, distance: 184.1
drag, startPoint x: 1291, startPoint y: 604, endPoint x: 1260, endPoint y: 416, distance: 190.5
drag, startPoint x: 1075, startPoint y: 595, endPoint x: 1194, endPoint y: 388, distance: 238.8
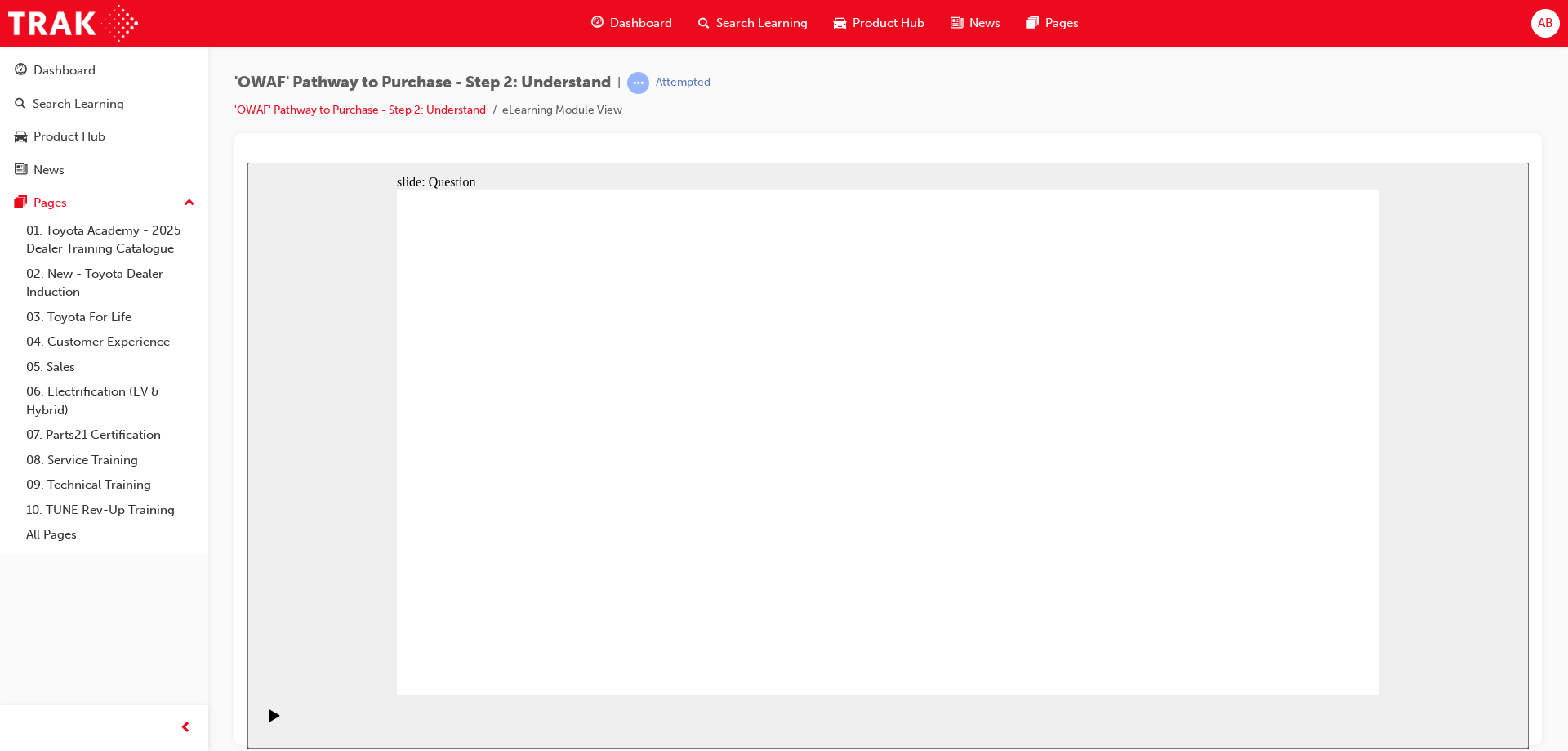
drag, startPoint x: 689, startPoint y: 584, endPoint x: 1183, endPoint y: 586, distance: 494.0
drag, startPoint x: 688, startPoint y: 393, endPoint x: 697, endPoint y: 576, distance: 183.2
drag, startPoint x: 794, startPoint y: 388, endPoint x: 1072, endPoint y: 561, distance: 327.4
drag, startPoint x: 1078, startPoint y: 404, endPoint x: 1280, endPoint y: 604, distance: 284.3
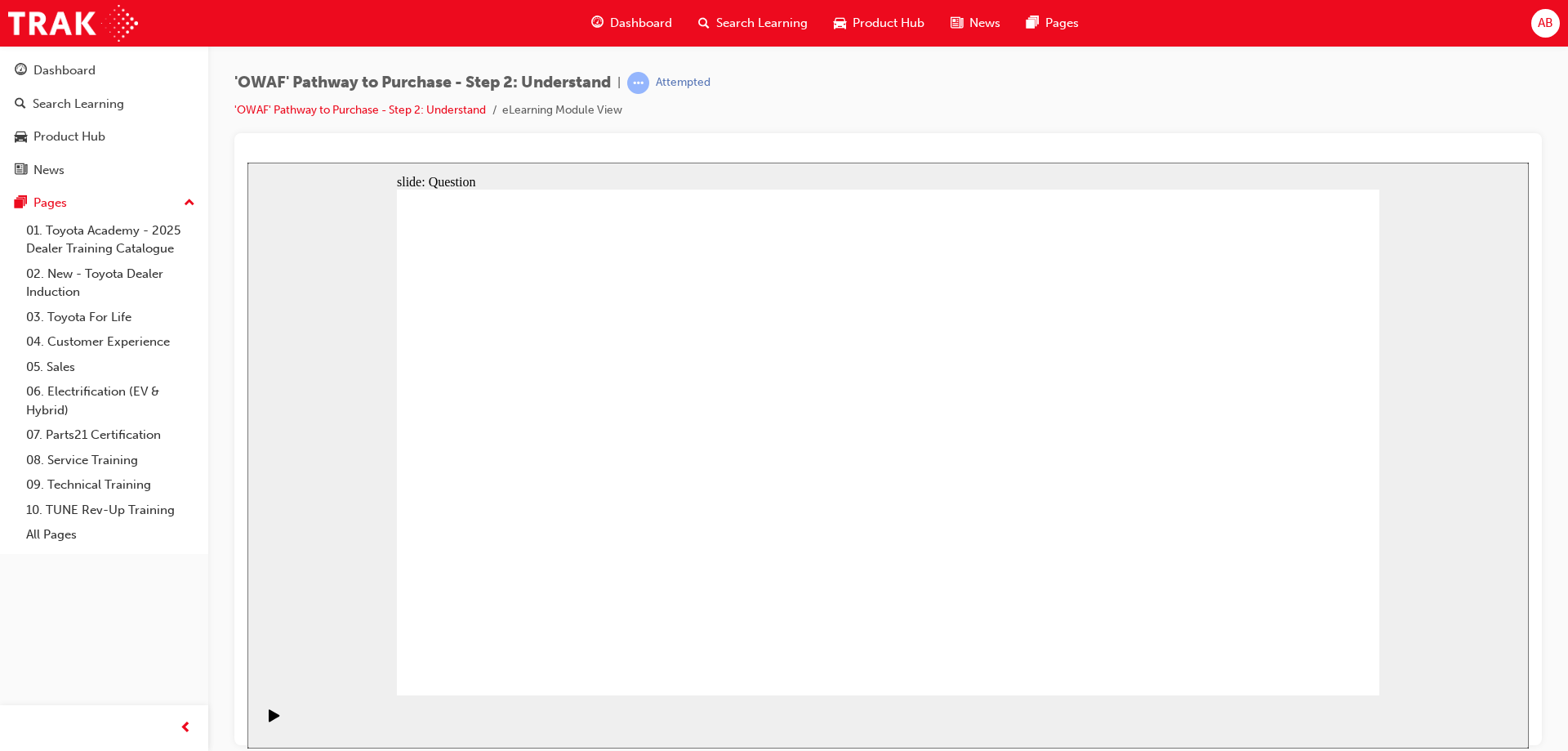
drag, startPoint x: 1195, startPoint y: 509, endPoint x: 611, endPoint y: 512, distance: 584.0
drag, startPoint x: 1189, startPoint y: 487, endPoint x: 931, endPoint y: 490, distance: 258.0
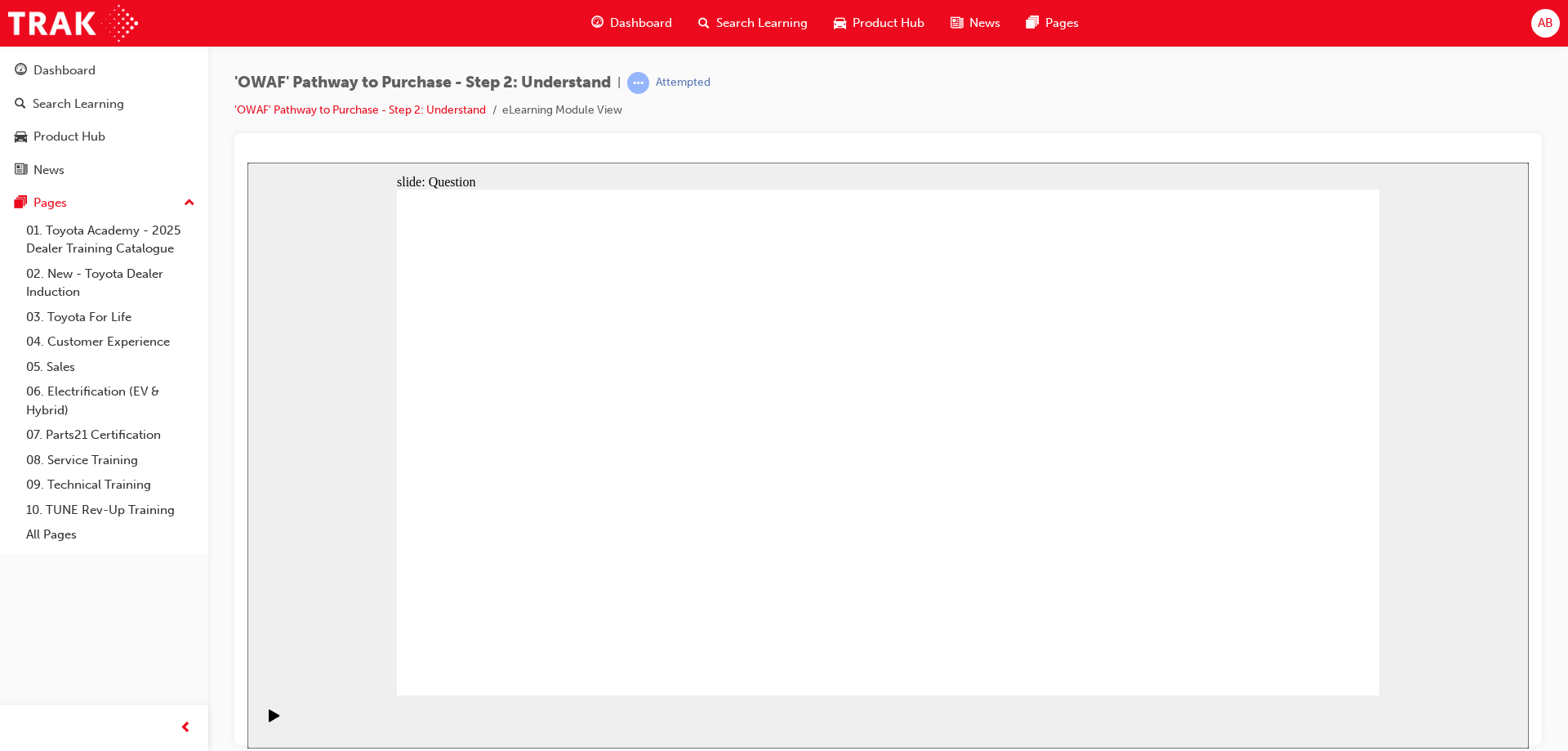
drag, startPoint x: 1215, startPoint y: 503, endPoint x: 594, endPoint y: 523, distance: 621.3
drag, startPoint x: 1173, startPoint y: 479, endPoint x: 586, endPoint y: 485, distance: 587.0
drag, startPoint x: 1215, startPoint y: 494, endPoint x: 941, endPoint y: 495, distance: 274.0
drag, startPoint x: 1185, startPoint y: 474, endPoint x: 878, endPoint y: 469, distance: 307.0
drag, startPoint x: 1211, startPoint y: 493, endPoint x: 605, endPoint y: 490, distance: 606.0
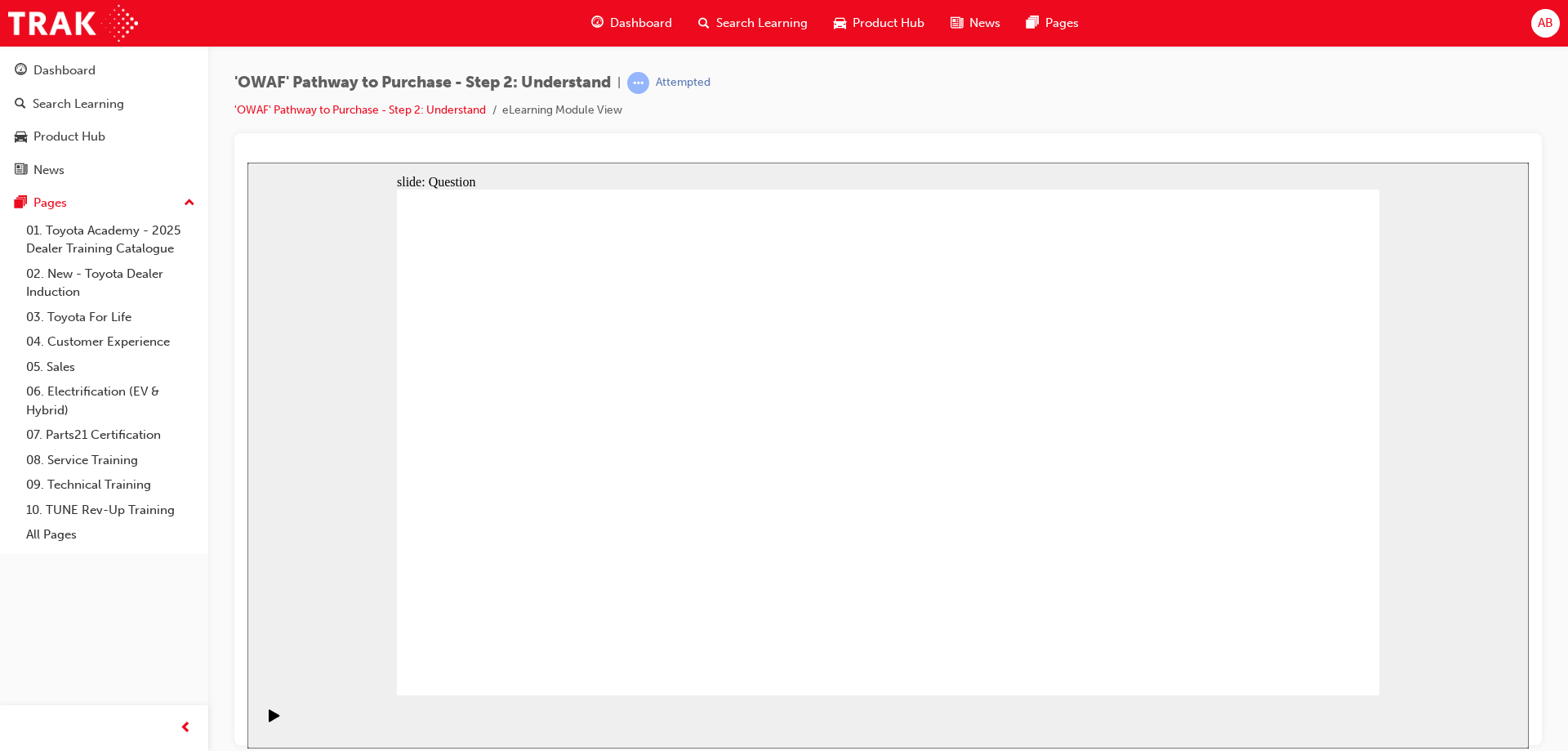
drag, startPoint x: 1195, startPoint y: 491, endPoint x: 586, endPoint y: 497, distance: 609.0
drag, startPoint x: 1174, startPoint y: 498, endPoint x: 591, endPoint y: 504, distance: 583.0
drag, startPoint x: 1183, startPoint y: 479, endPoint x: 587, endPoint y: 490, distance: 596.1
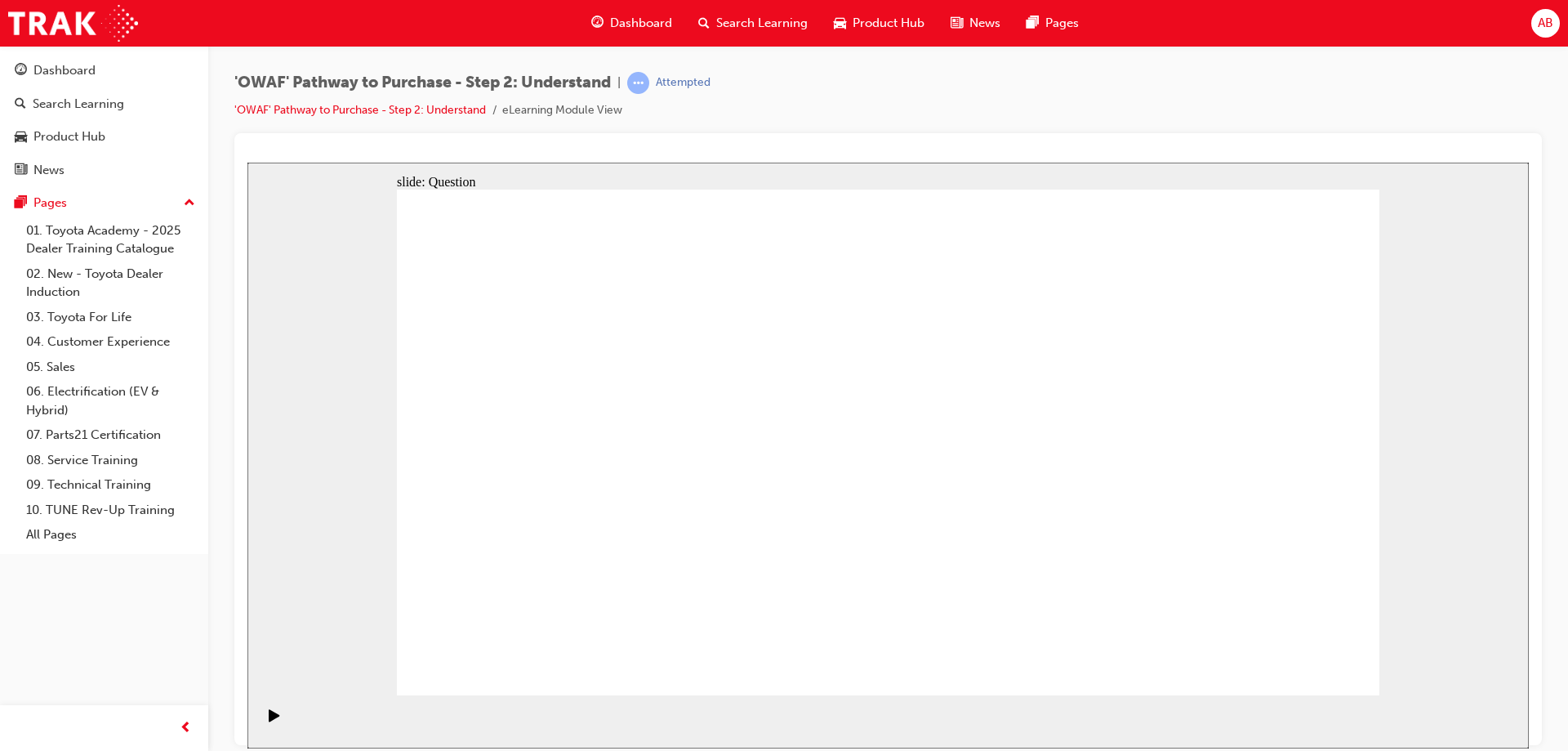
drag, startPoint x: 1215, startPoint y: 497, endPoint x: 624, endPoint y: 500, distance: 591.0
drag, startPoint x: 1231, startPoint y: 488, endPoint x: 616, endPoint y: 471, distance: 615.2
drag, startPoint x: 1200, startPoint y: 490, endPoint x: 1096, endPoint y: 479, distance: 104.6
drag, startPoint x: 1244, startPoint y: 485, endPoint x: 983, endPoint y: 488, distance: 261.0
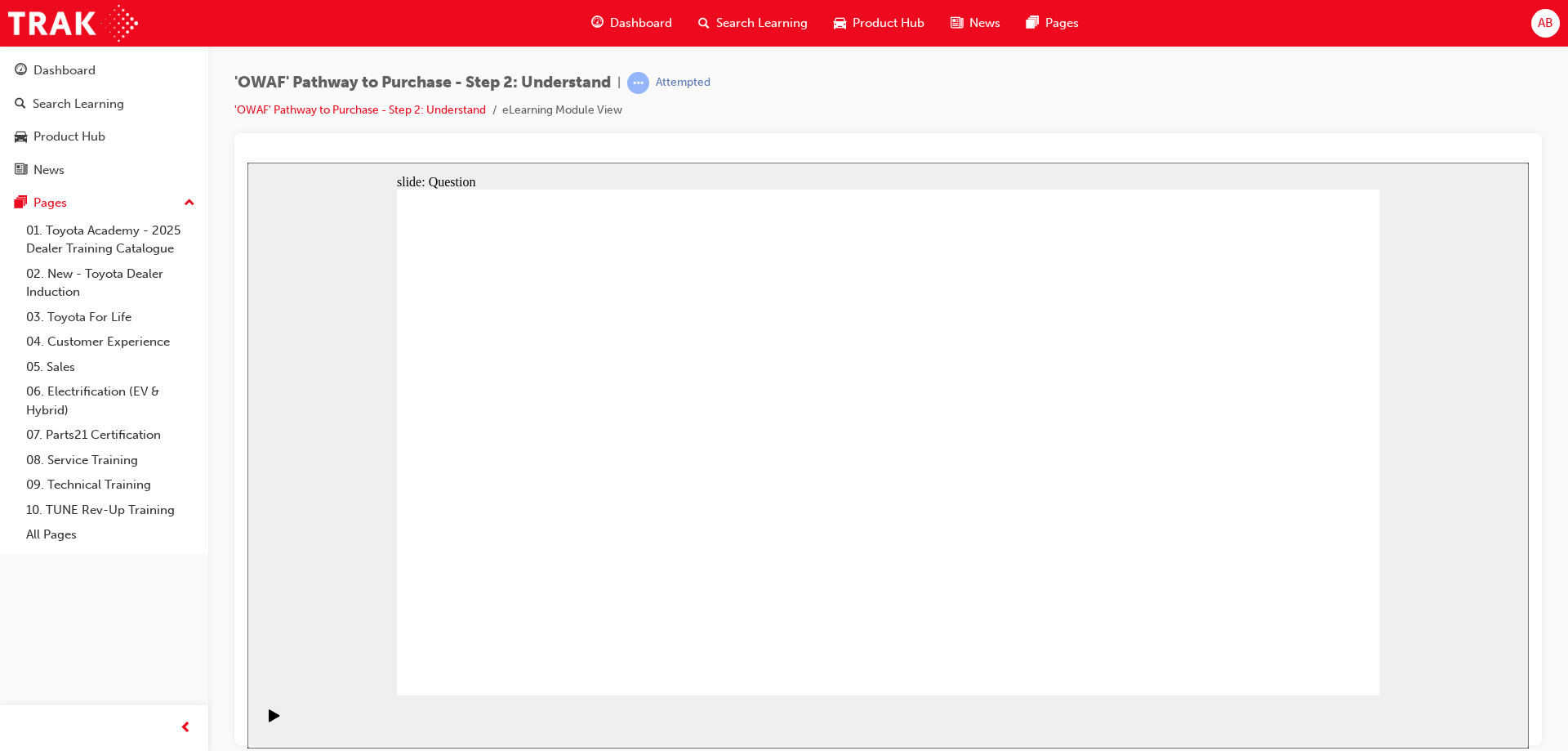
drag, startPoint x: 1202, startPoint y: 495, endPoint x: 606, endPoint y: 495, distance: 596.0
drag, startPoint x: 1178, startPoint y: 503, endPoint x: 898, endPoint y: 495, distance: 280.1
drag, startPoint x: 631, startPoint y: 594, endPoint x: 688, endPoint y: 397, distance: 205.1
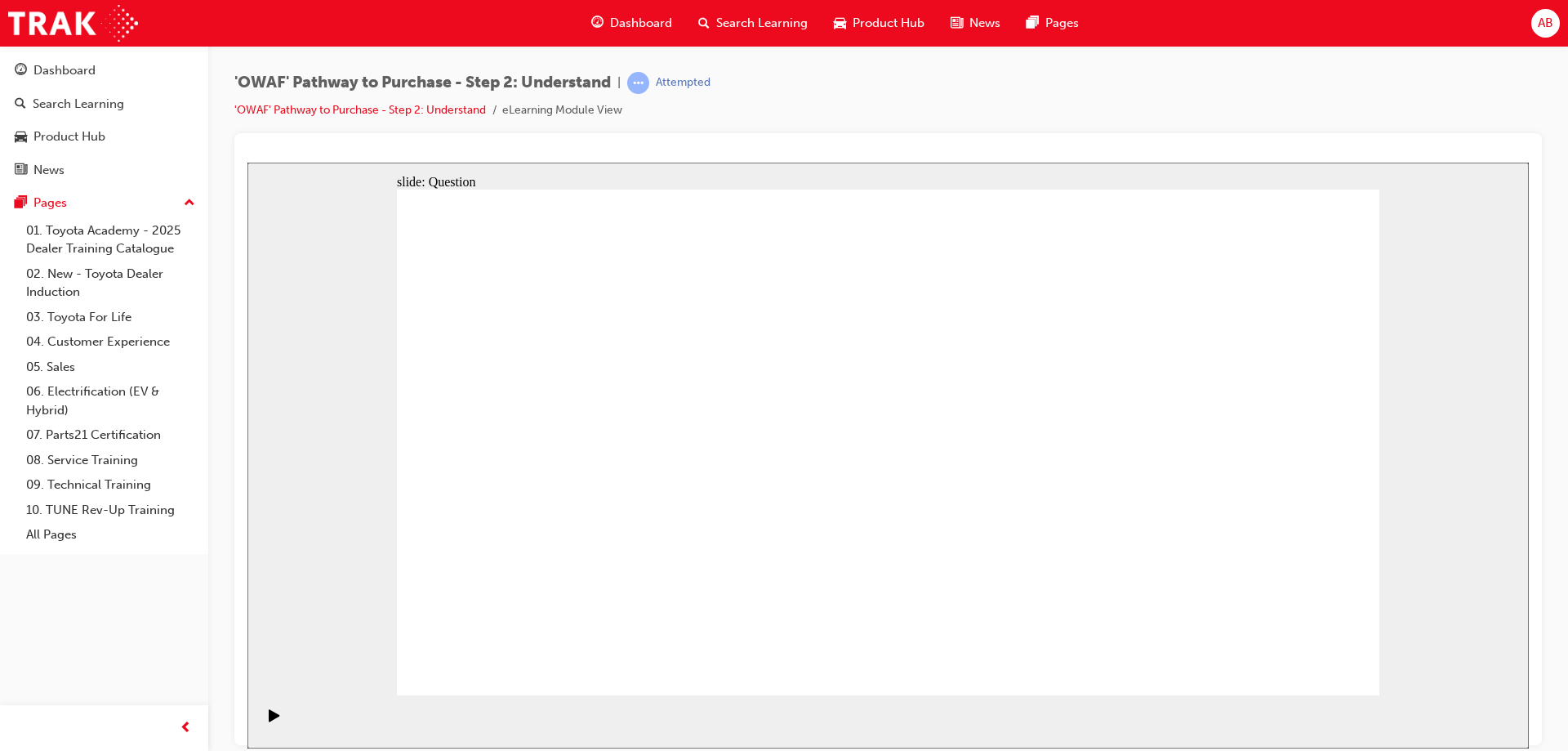
drag, startPoint x: 977, startPoint y: 552, endPoint x: 1077, endPoint y: 398, distance: 183.6
drag, startPoint x: 1149, startPoint y: 645, endPoint x: 916, endPoint y: 447, distance: 305.8
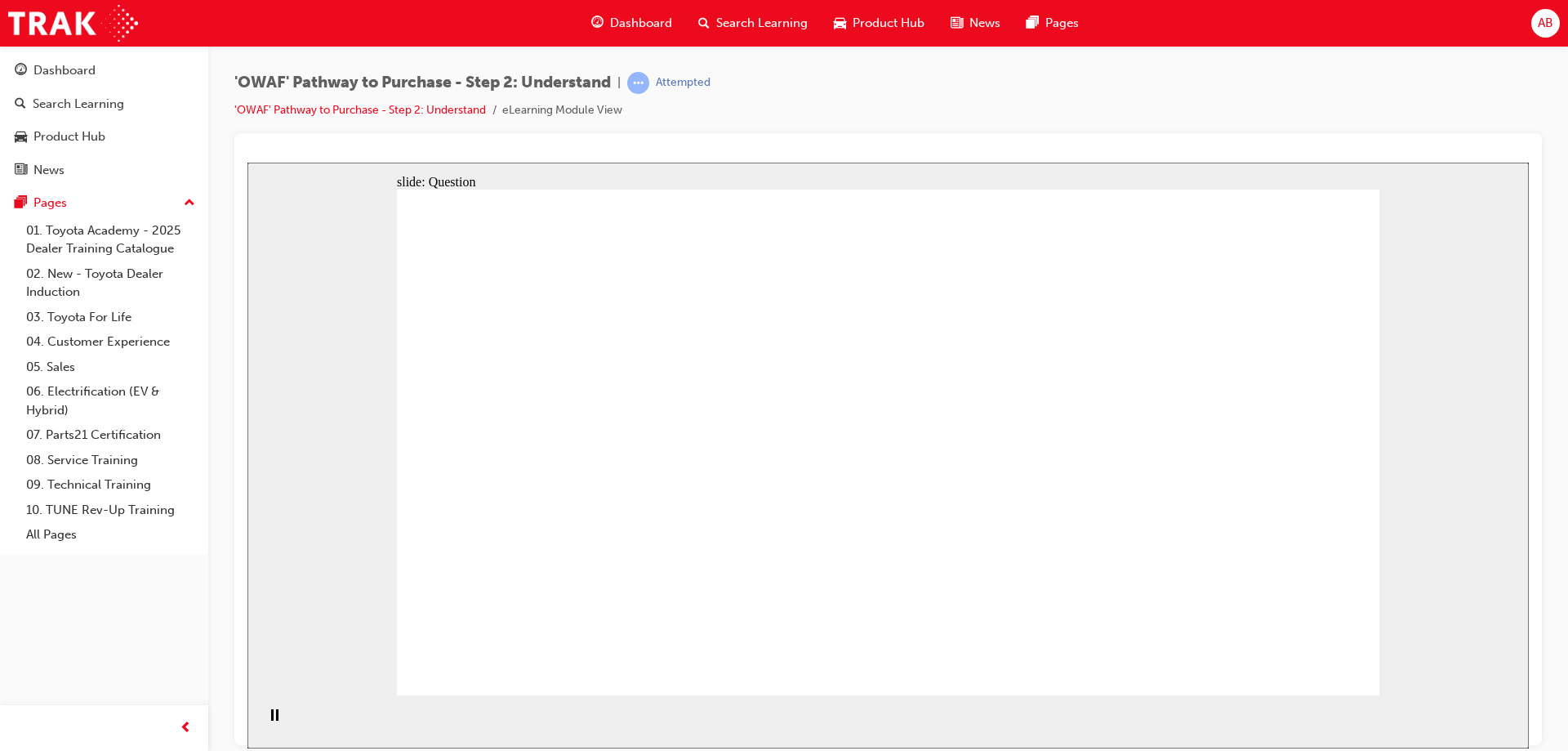
checkbox input "true"
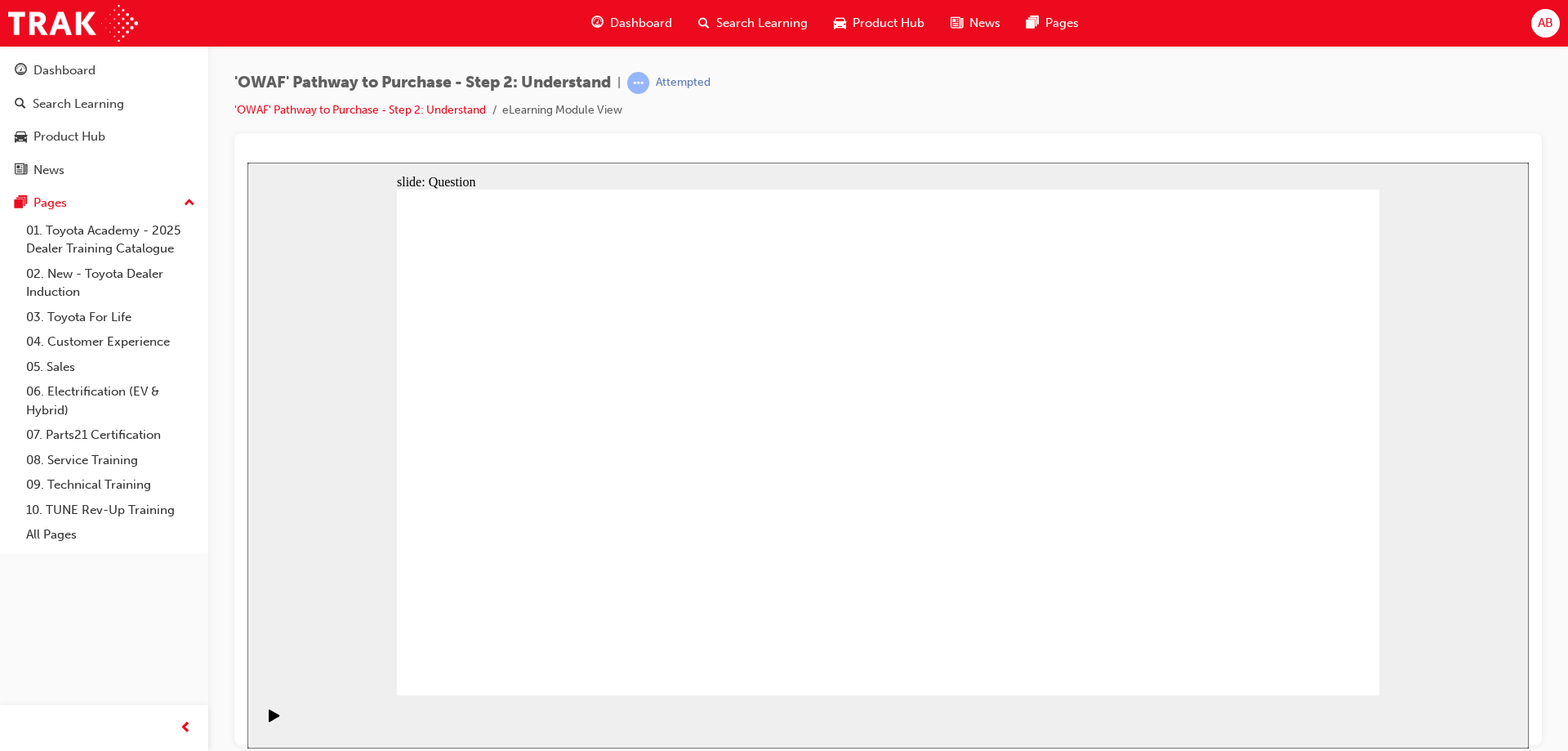
checkbox input "true"
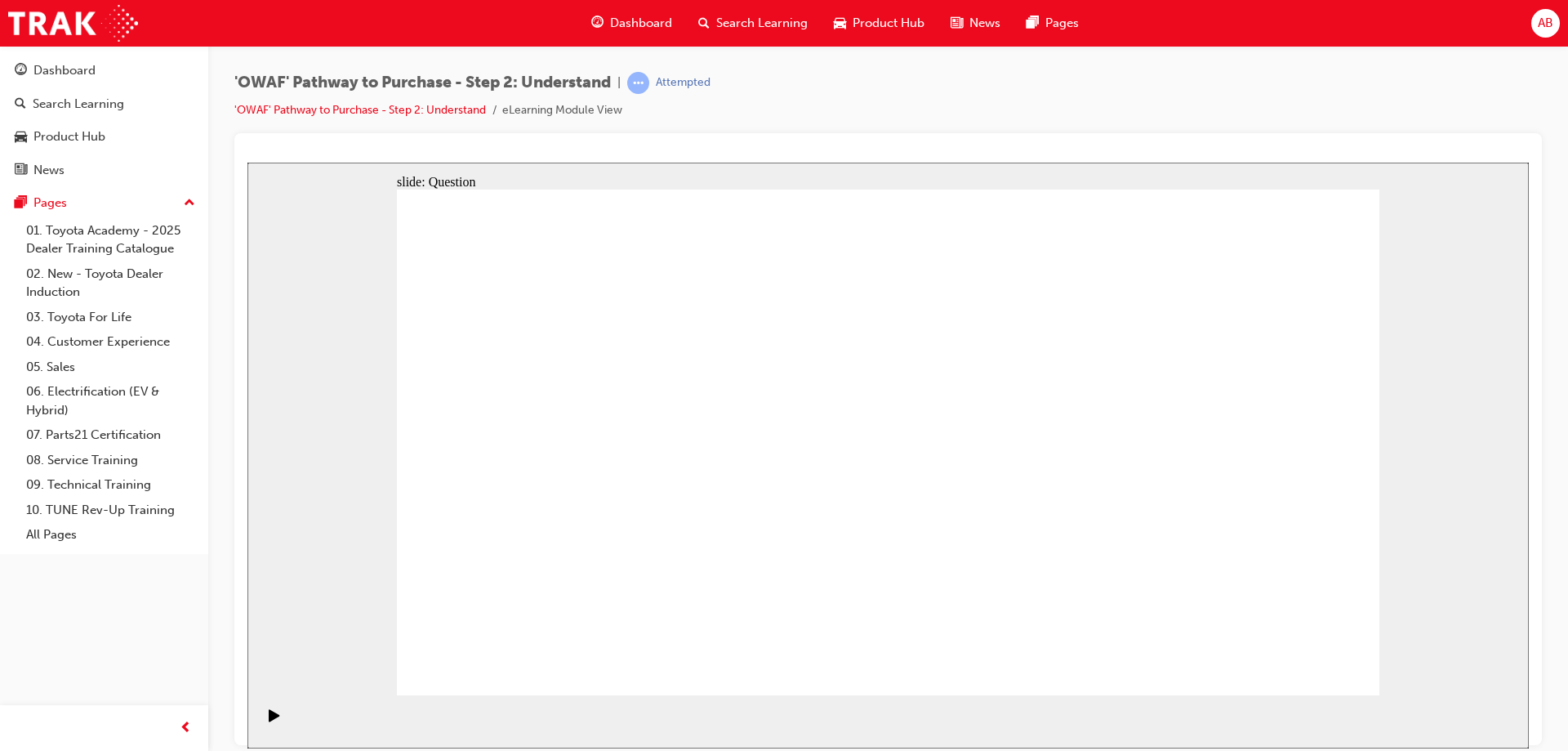
radio input "true"
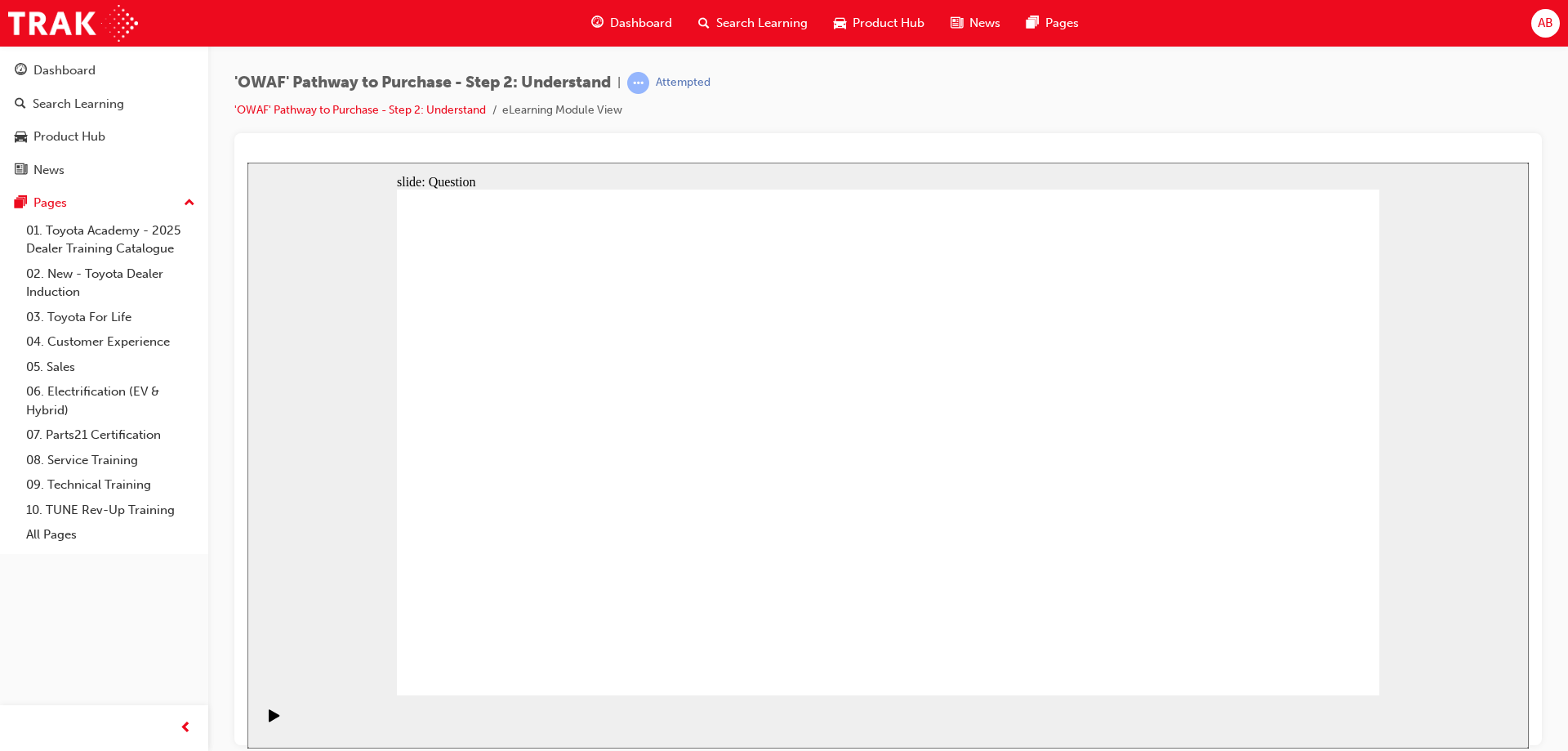
drag, startPoint x: 1007, startPoint y: 392, endPoint x: 627, endPoint y: 581, distance: 424.4
drag, startPoint x: 894, startPoint y: 380, endPoint x: 505, endPoint y: 570, distance: 432.9
drag, startPoint x: 1301, startPoint y: 379, endPoint x: 814, endPoint y: 576, distance: 525.3
drag, startPoint x: 608, startPoint y: 388, endPoint x: 901, endPoint y: 578, distance: 349.2
drag, startPoint x: 796, startPoint y: 387, endPoint x: 1191, endPoint y: 588, distance: 443.2
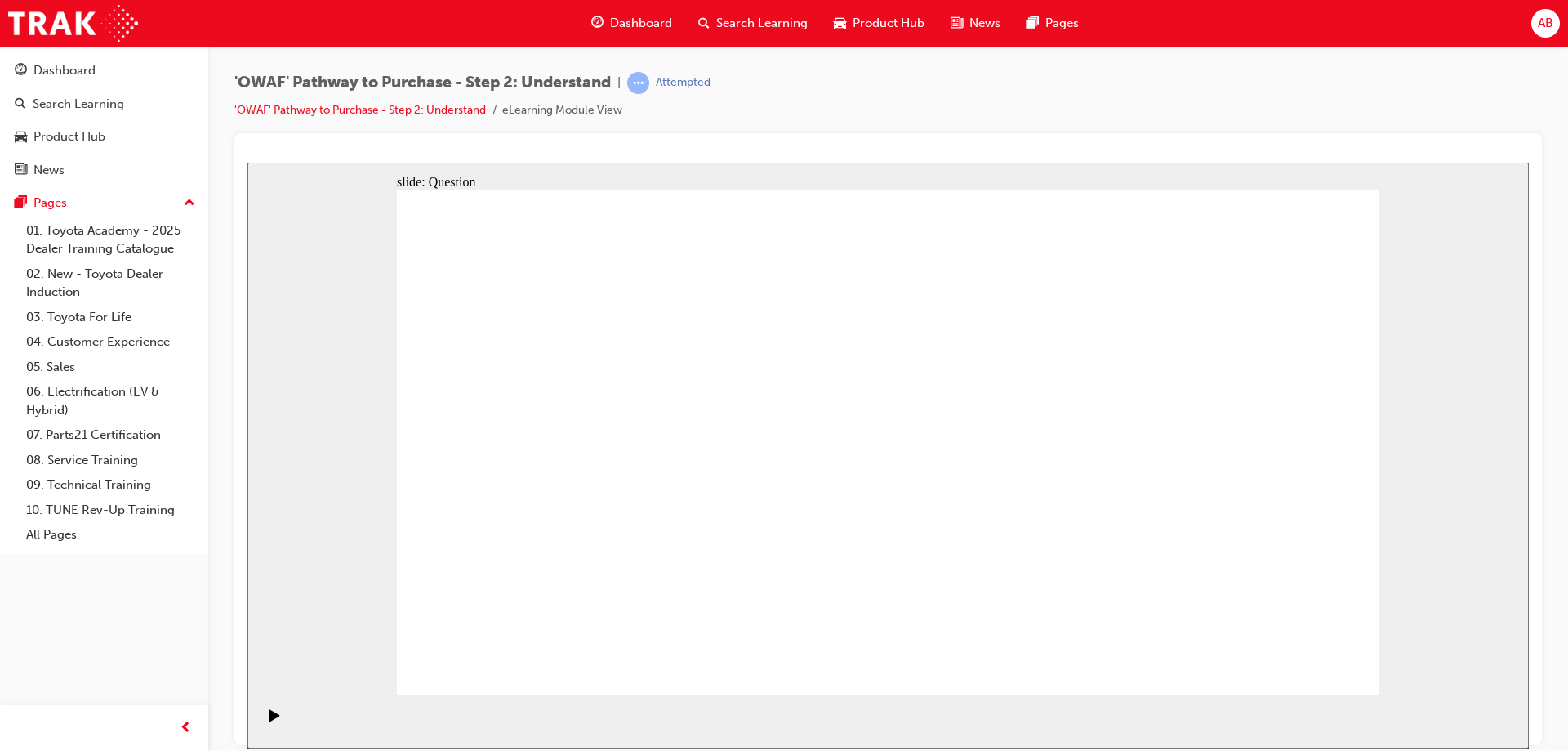
drag, startPoint x: 1190, startPoint y: 393, endPoint x: 1231, endPoint y: 388, distance: 41.3
drag, startPoint x: 1185, startPoint y: 389, endPoint x: 991, endPoint y: 597, distance: 284.4
drag, startPoint x: 1187, startPoint y: 588, endPoint x: 1094, endPoint y: 591, distance: 93.0
drag, startPoint x: 1066, startPoint y: 382, endPoint x: 1257, endPoint y: 582, distance: 276.6
drag, startPoint x: 480, startPoint y: 368, endPoint x: 1162, endPoint y: 564, distance: 709.6
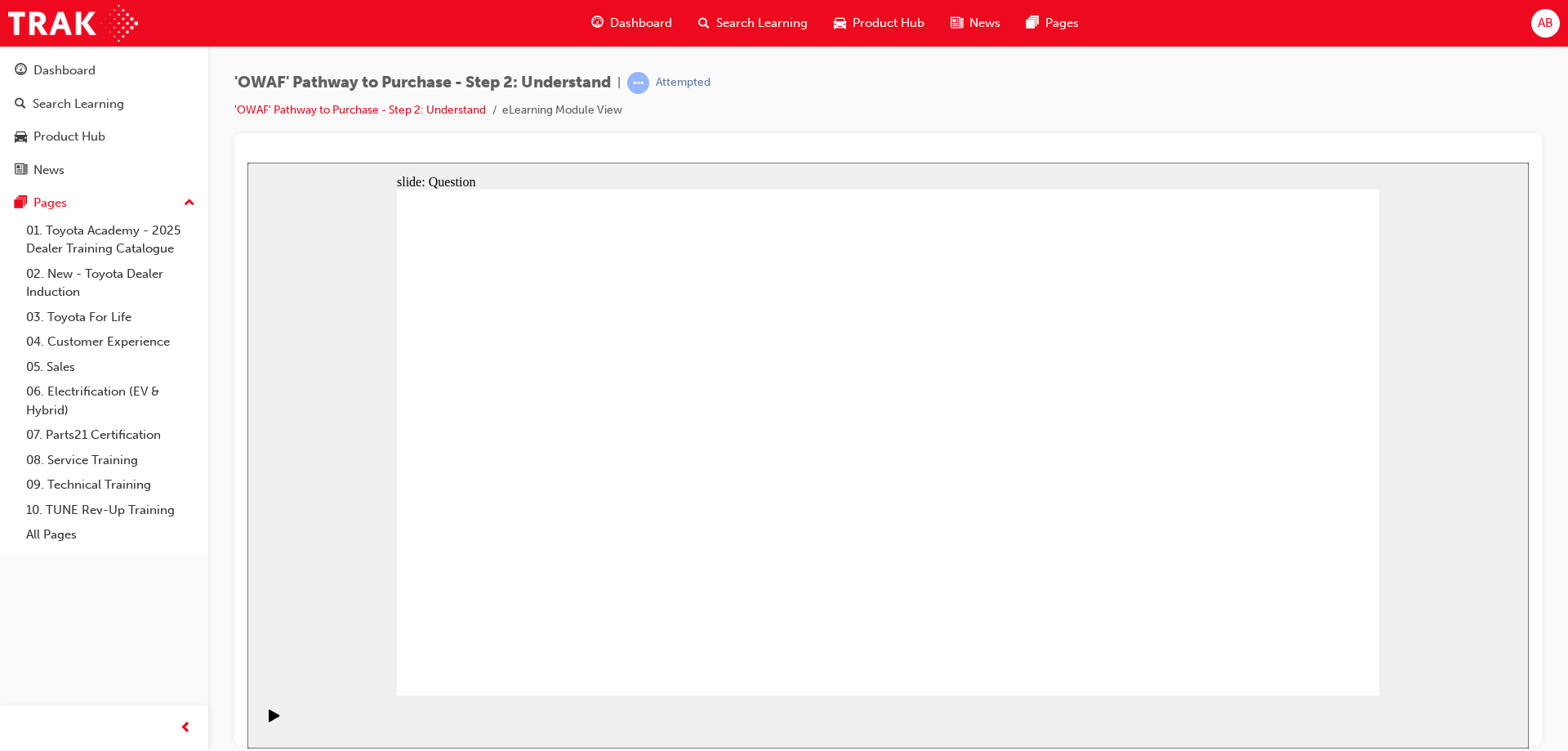
drag, startPoint x: 708, startPoint y: 373, endPoint x: 698, endPoint y: 572, distance: 199.3
drag, startPoint x: 699, startPoint y: 582, endPoint x: 853, endPoint y: 368, distance: 263.7
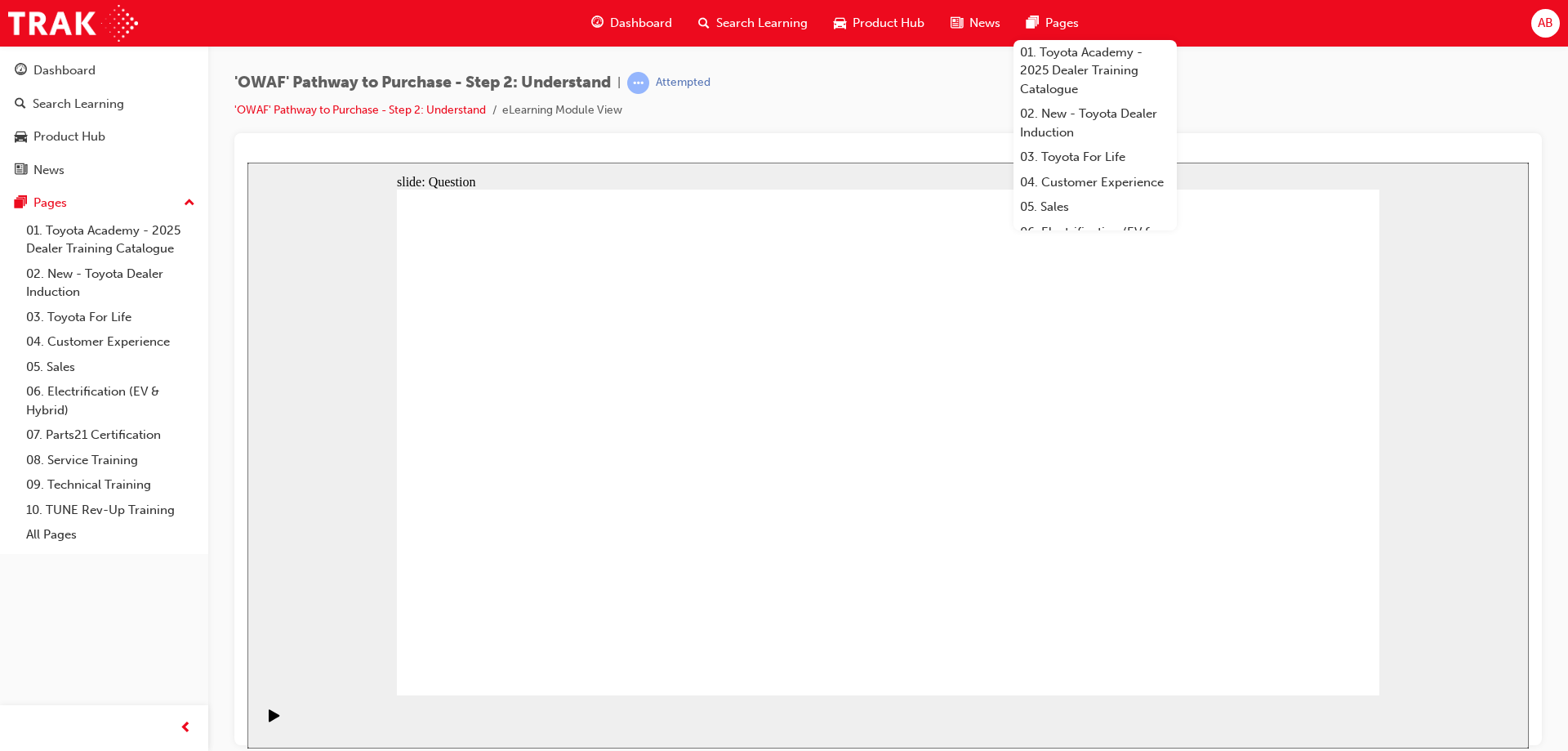
drag, startPoint x: 1191, startPoint y: 577, endPoint x: 708, endPoint y: 581, distance: 483.0
drag, startPoint x: 1078, startPoint y: 580, endPoint x: 1170, endPoint y: 576, distance: 92.1
click at [1303, 119] on div "'OWAF' Pathway to Purchase - Step 2: Understand | Attempted 'OWAF' Pathway to P…" at bounding box center [888, 102] width 1307 height 61
click at [1162, 88] on link "01. Toyota Academy - 2025 Dealer Training Catalogue" at bounding box center [1095, 71] width 164 height 62
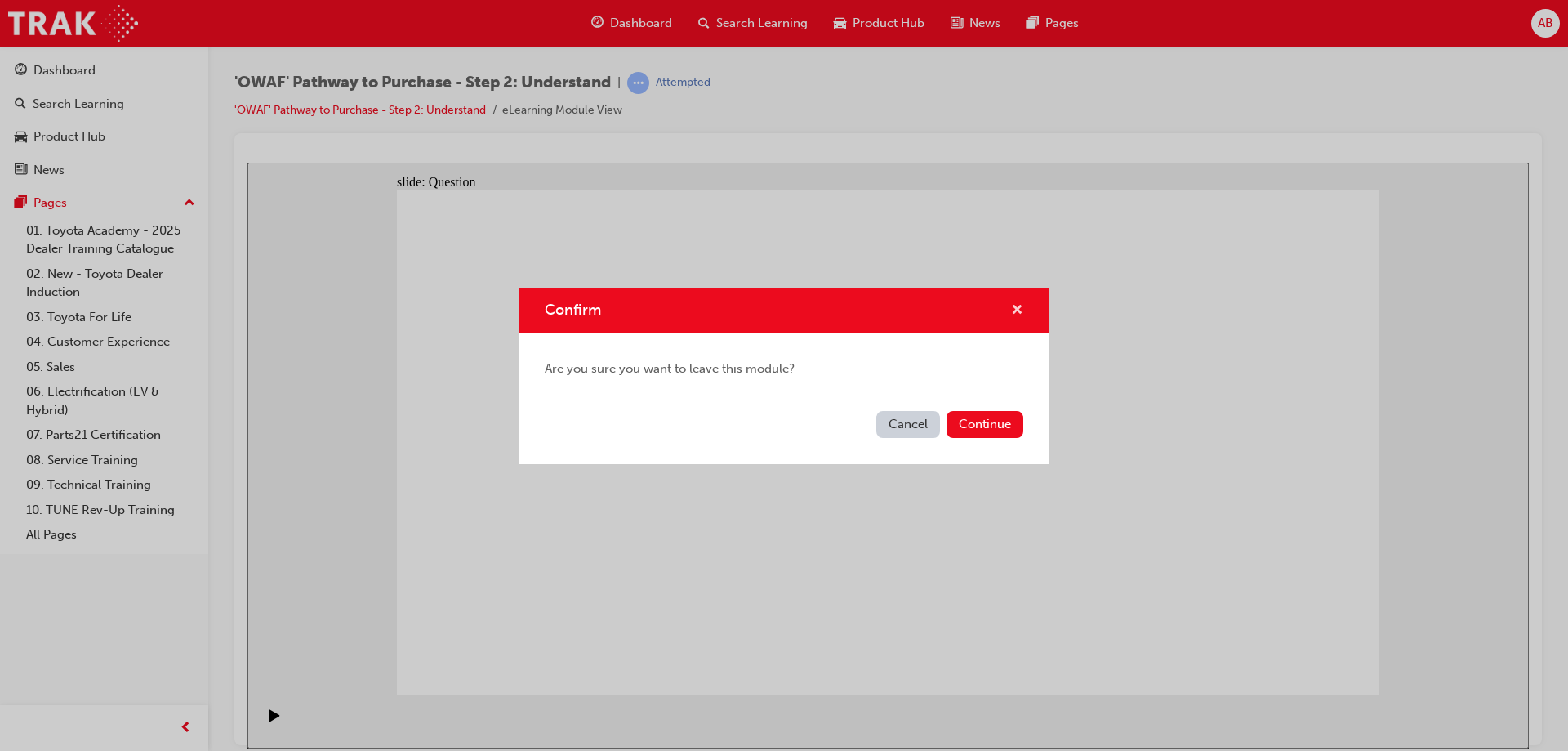
click at [1017, 307] on span "cross-icon" at bounding box center [1017, 312] width 13 height 15
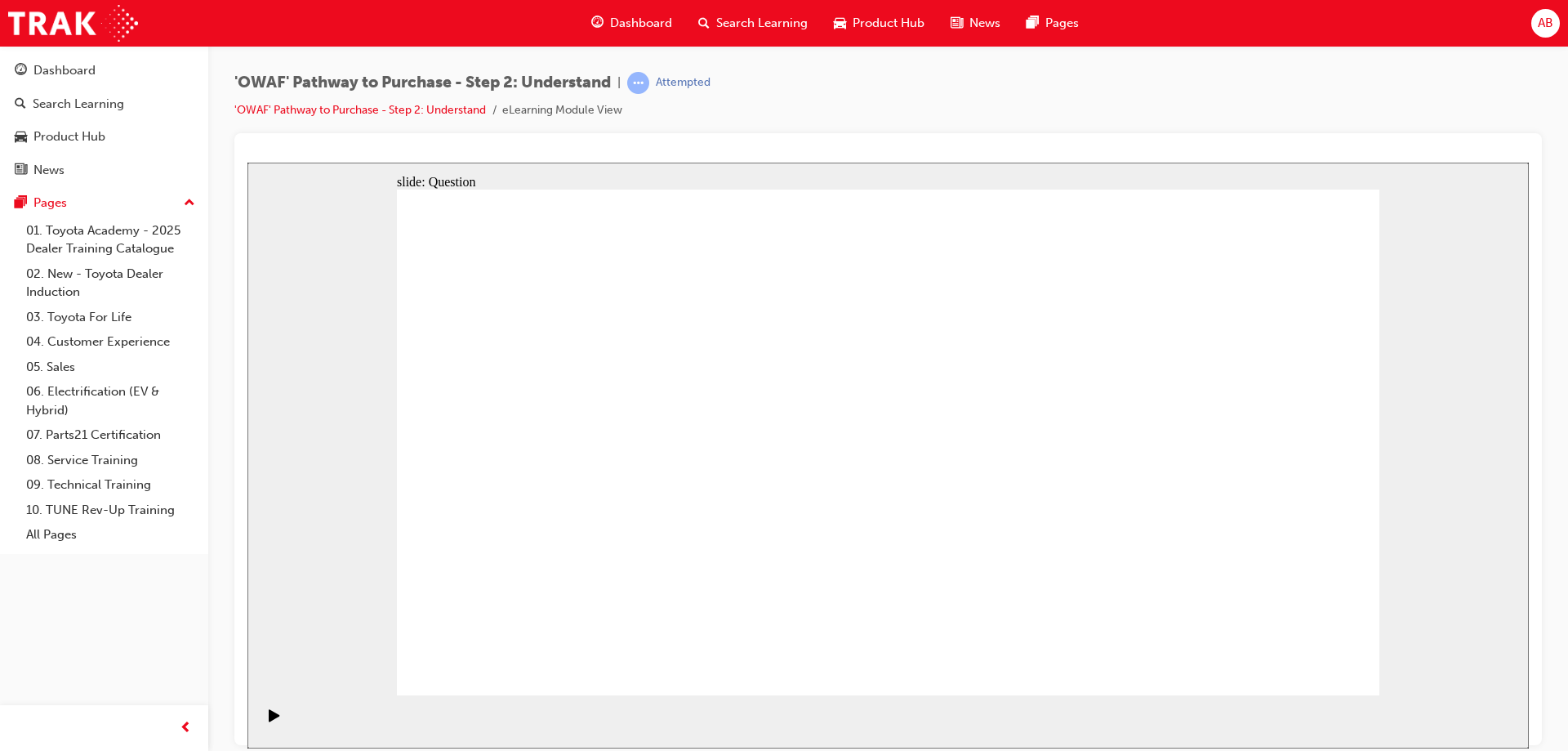
drag, startPoint x: 1185, startPoint y: 581, endPoint x: 1088, endPoint y: 584, distance: 97.0
drag, startPoint x: 695, startPoint y: 585, endPoint x: 1185, endPoint y: 586, distance: 490.0
drag, startPoint x: 1286, startPoint y: 565, endPoint x: 707, endPoint y: 562, distance: 579.0
drag, startPoint x: 721, startPoint y: 384, endPoint x: 1325, endPoint y: 587, distance: 637.2
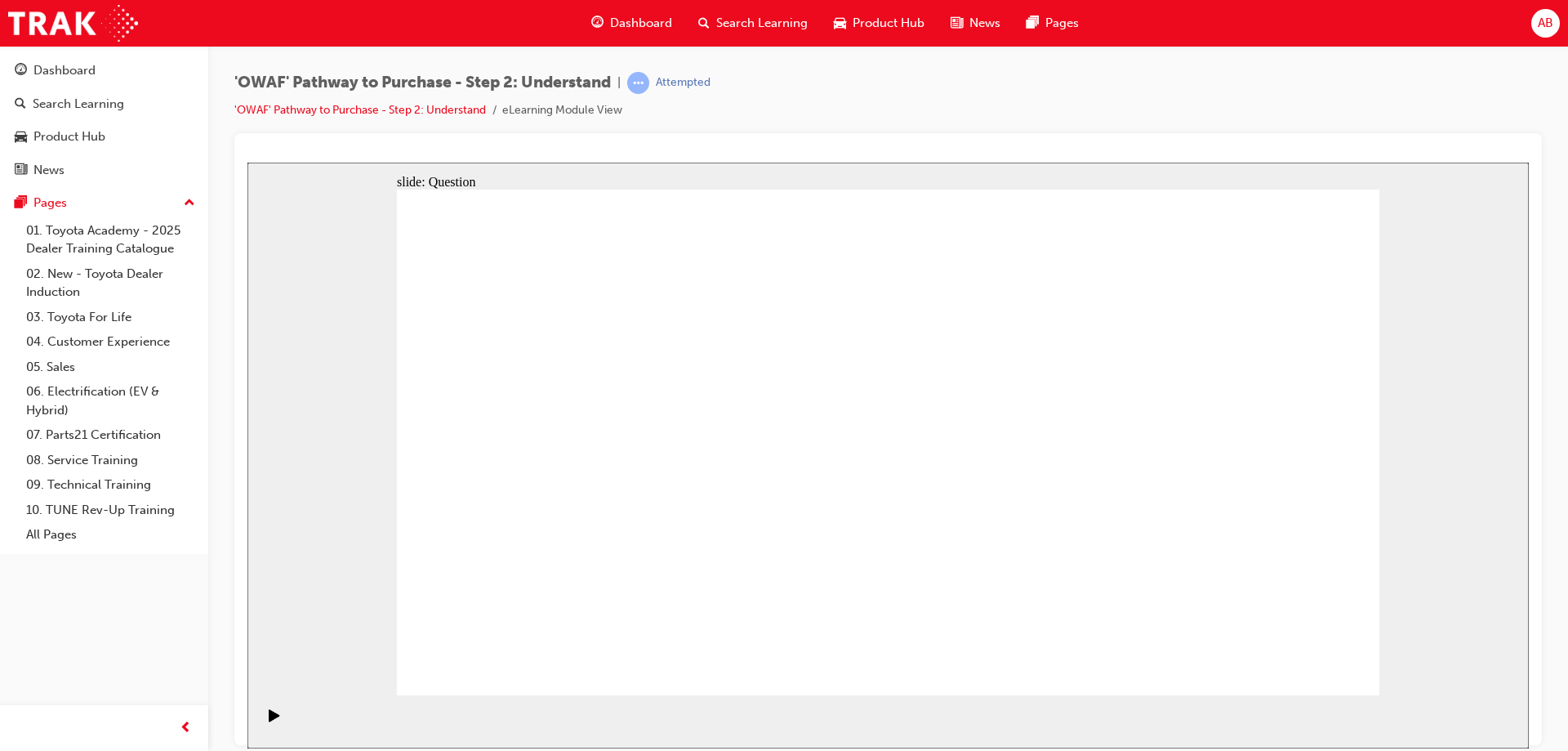
drag, startPoint x: 1211, startPoint y: 504, endPoint x: 905, endPoint y: 505, distance: 306.0
drag, startPoint x: 1186, startPoint y: 484, endPoint x: 597, endPoint y: 494, distance: 589.1
drag, startPoint x: 1196, startPoint y: 491, endPoint x: 916, endPoint y: 489, distance: 280.0
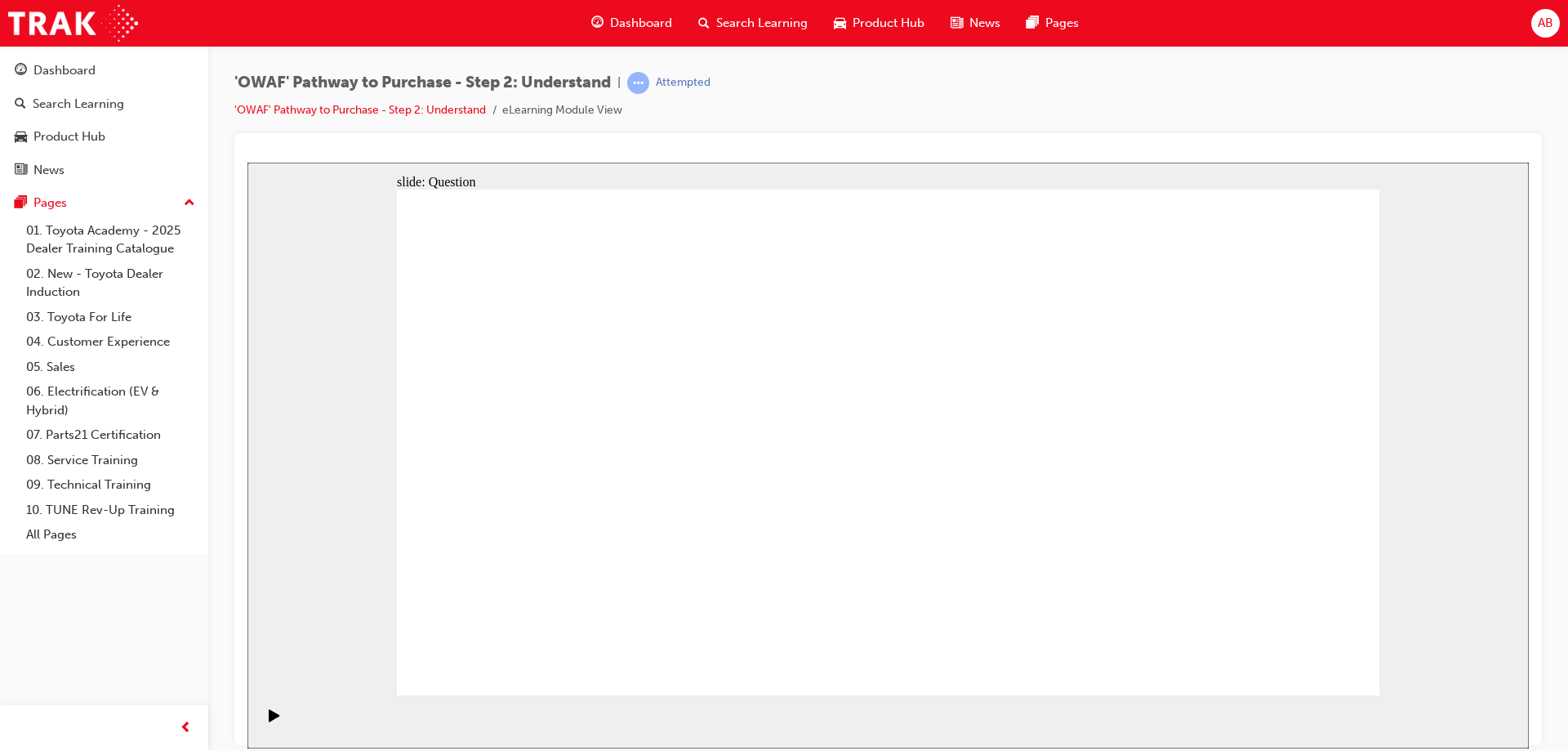
drag, startPoint x: 1193, startPoint y: 511, endPoint x: 608, endPoint y: 540, distance: 585.7
drag, startPoint x: 1222, startPoint y: 485, endPoint x: 967, endPoint y: 476, distance: 255.2
drag, startPoint x: 1219, startPoint y: 491, endPoint x: 653, endPoint y: 503, distance: 566.1
drag, startPoint x: 1202, startPoint y: 502, endPoint x: 906, endPoint y: 512, distance: 296.2
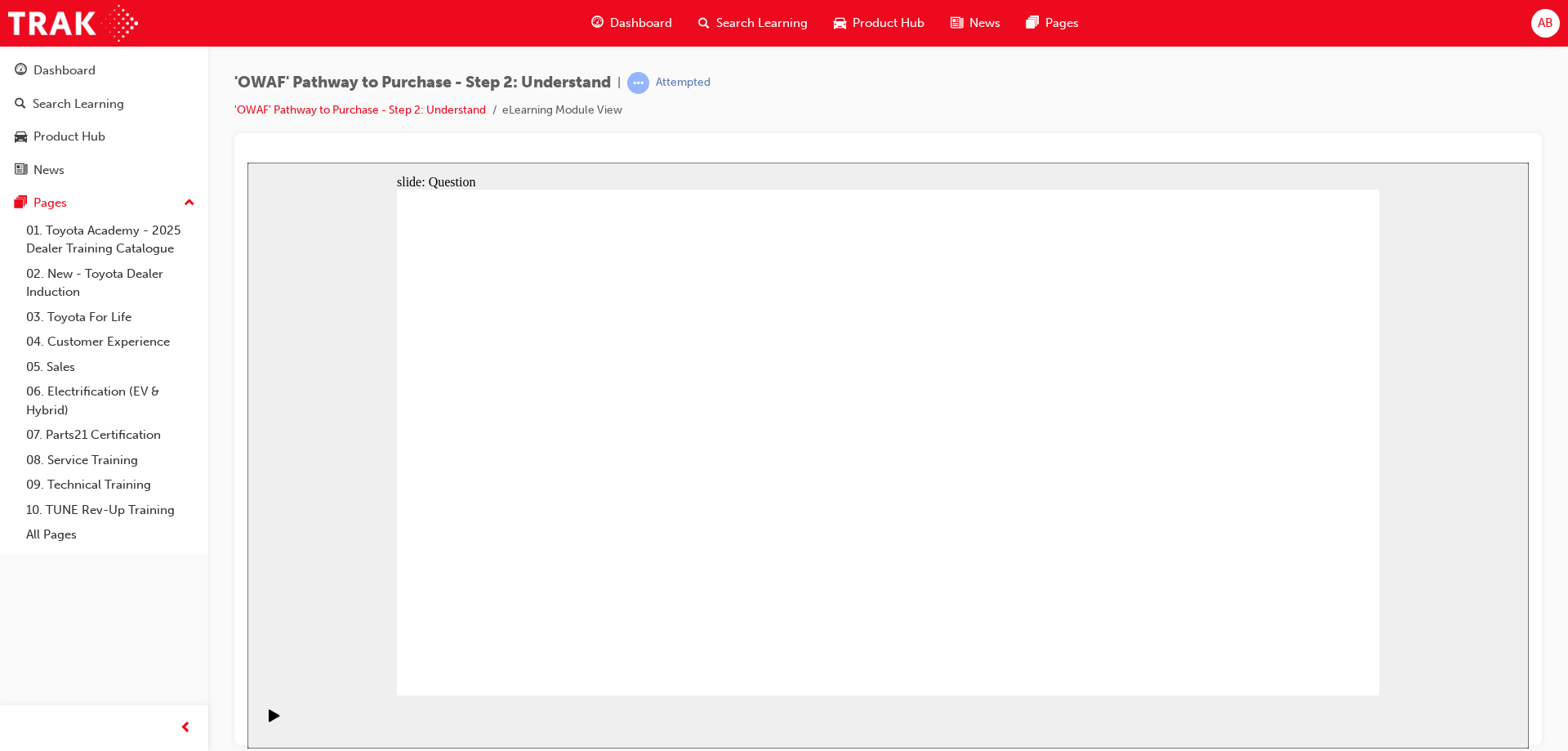
drag, startPoint x: 1207, startPoint y: 495, endPoint x: 901, endPoint y: 499, distance: 306.0
drag, startPoint x: 1170, startPoint y: 496, endPoint x: 1140, endPoint y: 516, distance: 36.1
drag, startPoint x: 1190, startPoint y: 469, endPoint x: 847, endPoint y: 474, distance: 343.0
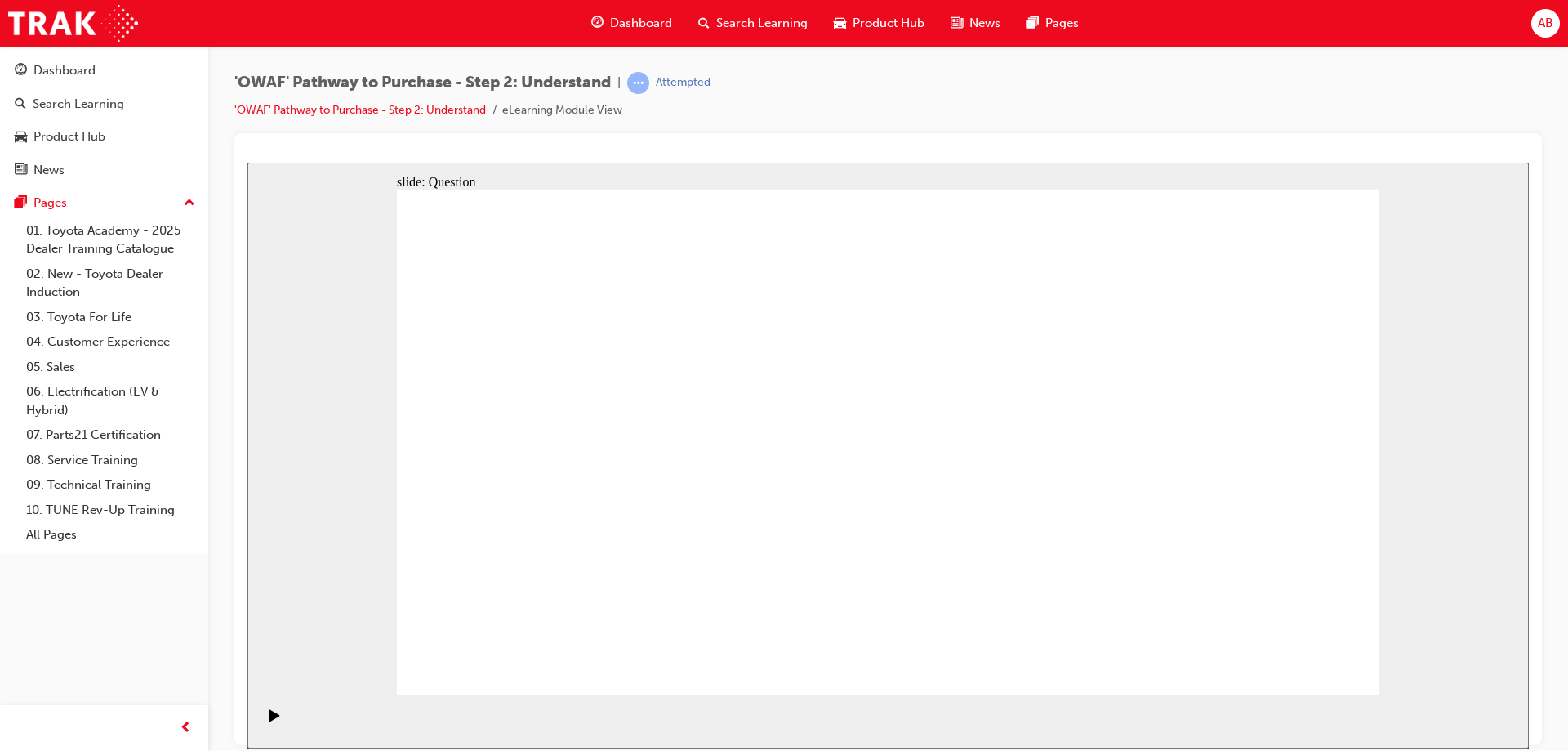
drag, startPoint x: 1184, startPoint y: 494, endPoint x: 606, endPoint y: 476, distance: 578.3
drag, startPoint x: 1215, startPoint y: 501, endPoint x: 967, endPoint y: 500, distance: 248.0
drag, startPoint x: 1257, startPoint y: 515, endPoint x: 646, endPoint y: 535, distance: 611.3
drag, startPoint x: 1199, startPoint y: 510, endPoint x: 630, endPoint y: 496, distance: 569.2
drag, startPoint x: 1205, startPoint y: 510, endPoint x: 946, endPoint y: 502, distance: 259.1
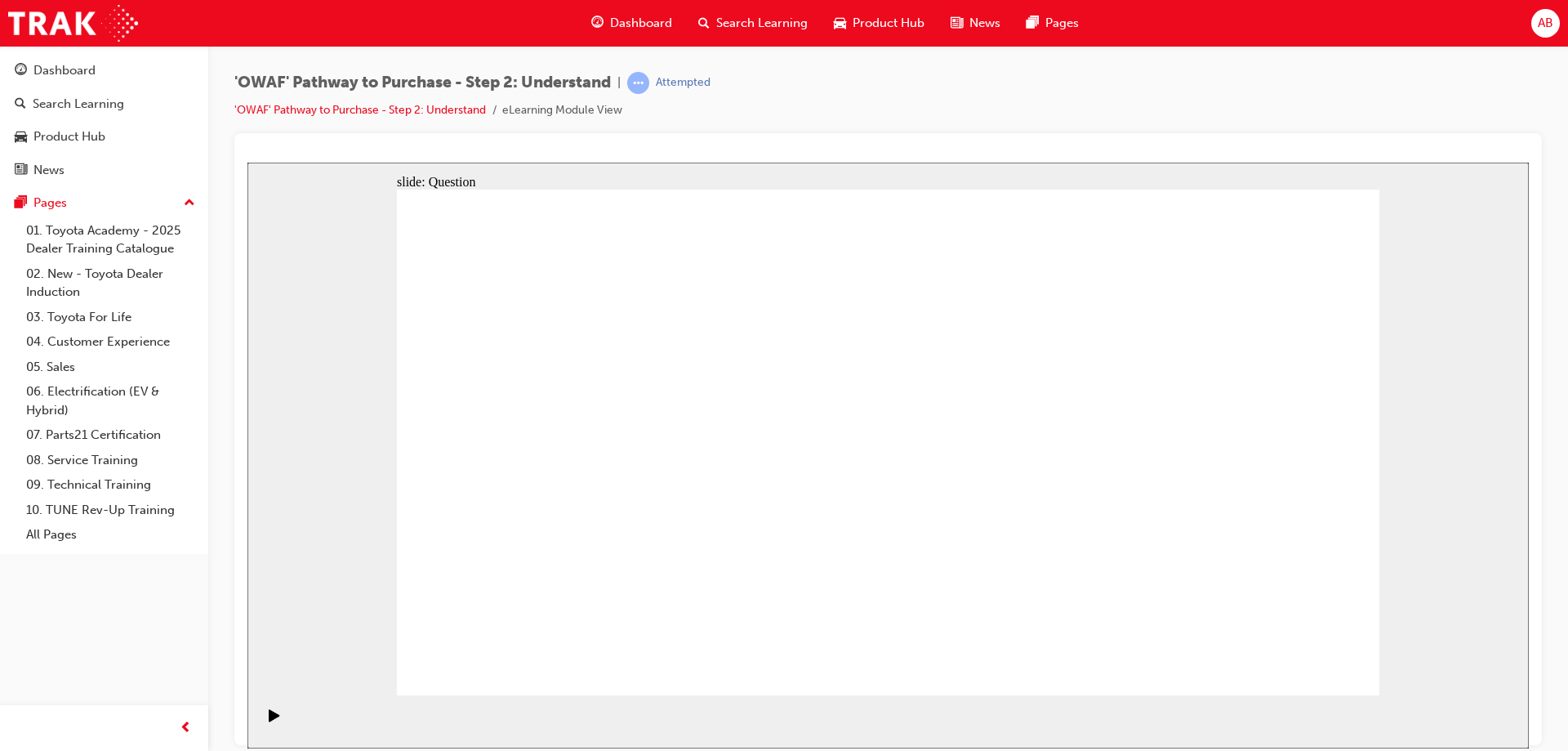
drag, startPoint x: 1209, startPoint y: 524, endPoint x: 644, endPoint y: 514, distance: 565.1
drag, startPoint x: 1120, startPoint y: 523, endPoint x: 544, endPoint y: 494, distance: 576.7
drag, startPoint x: 640, startPoint y: 600, endPoint x: 707, endPoint y: 419, distance: 193.0
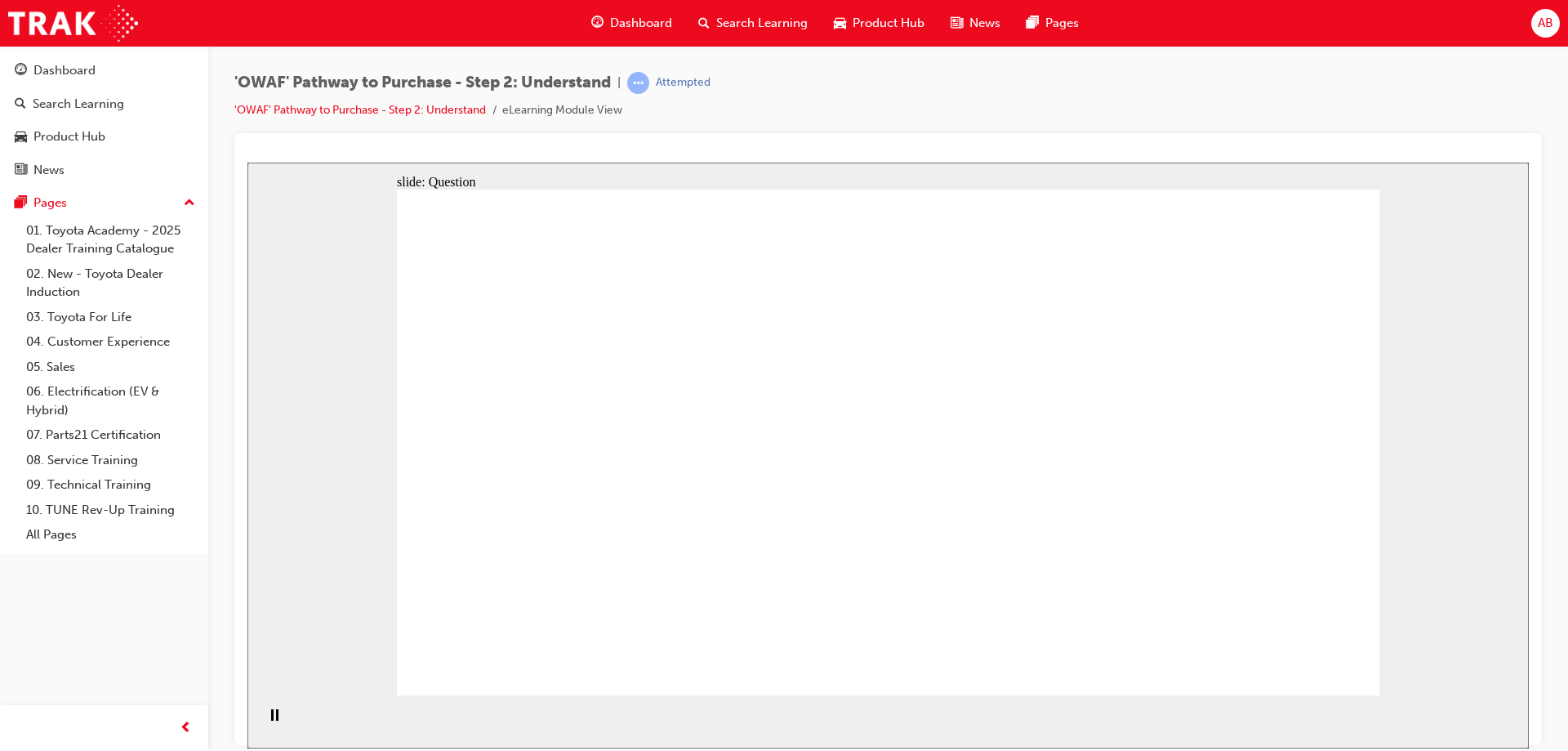
drag, startPoint x: 814, startPoint y: 650, endPoint x: 898, endPoint y: 398, distance: 265.6
drag, startPoint x: 986, startPoint y: 556, endPoint x: 1092, endPoint y: 395, distance: 192.8
drag, startPoint x: 1144, startPoint y: 641, endPoint x: 918, endPoint y: 446, distance: 298.5
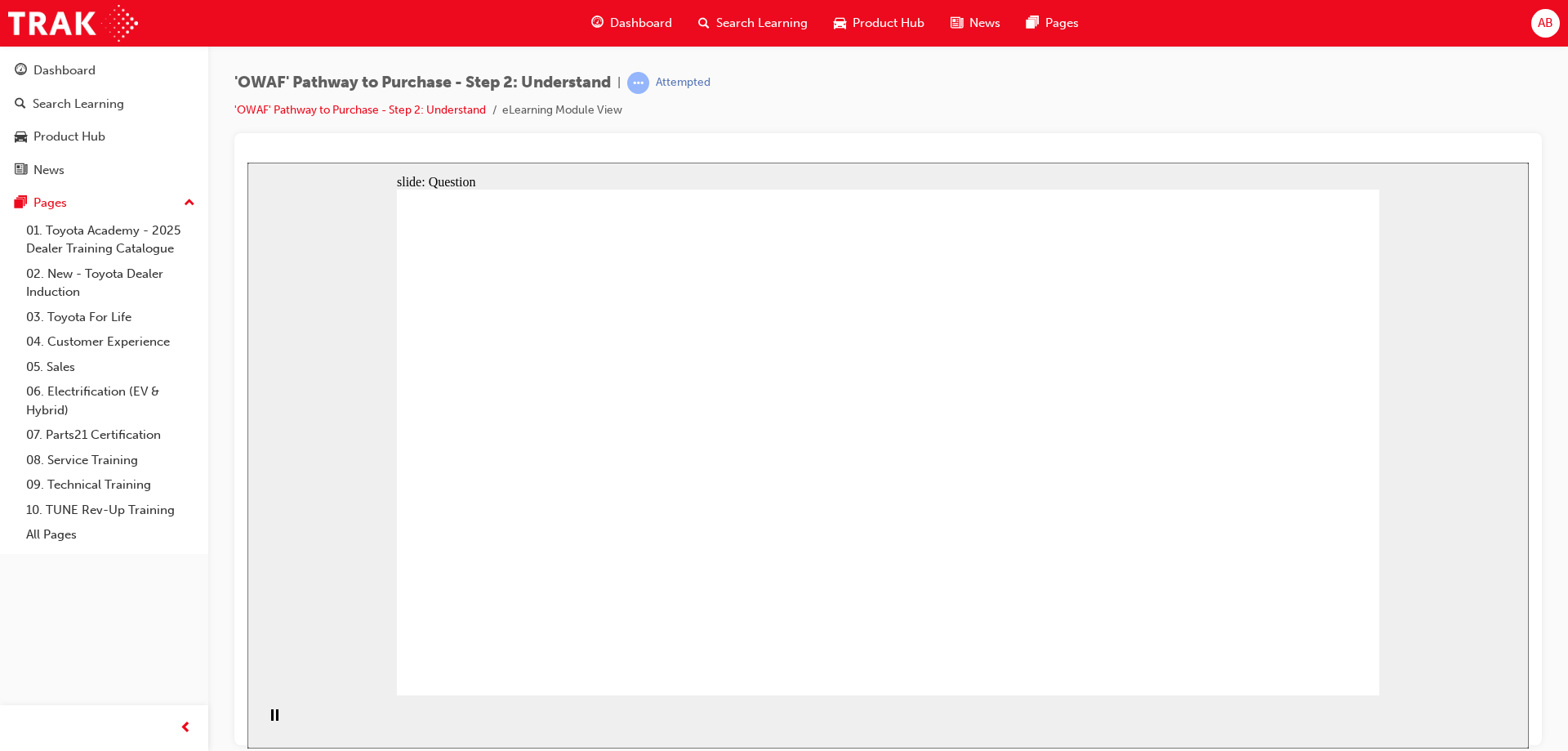
checkbox input "true"
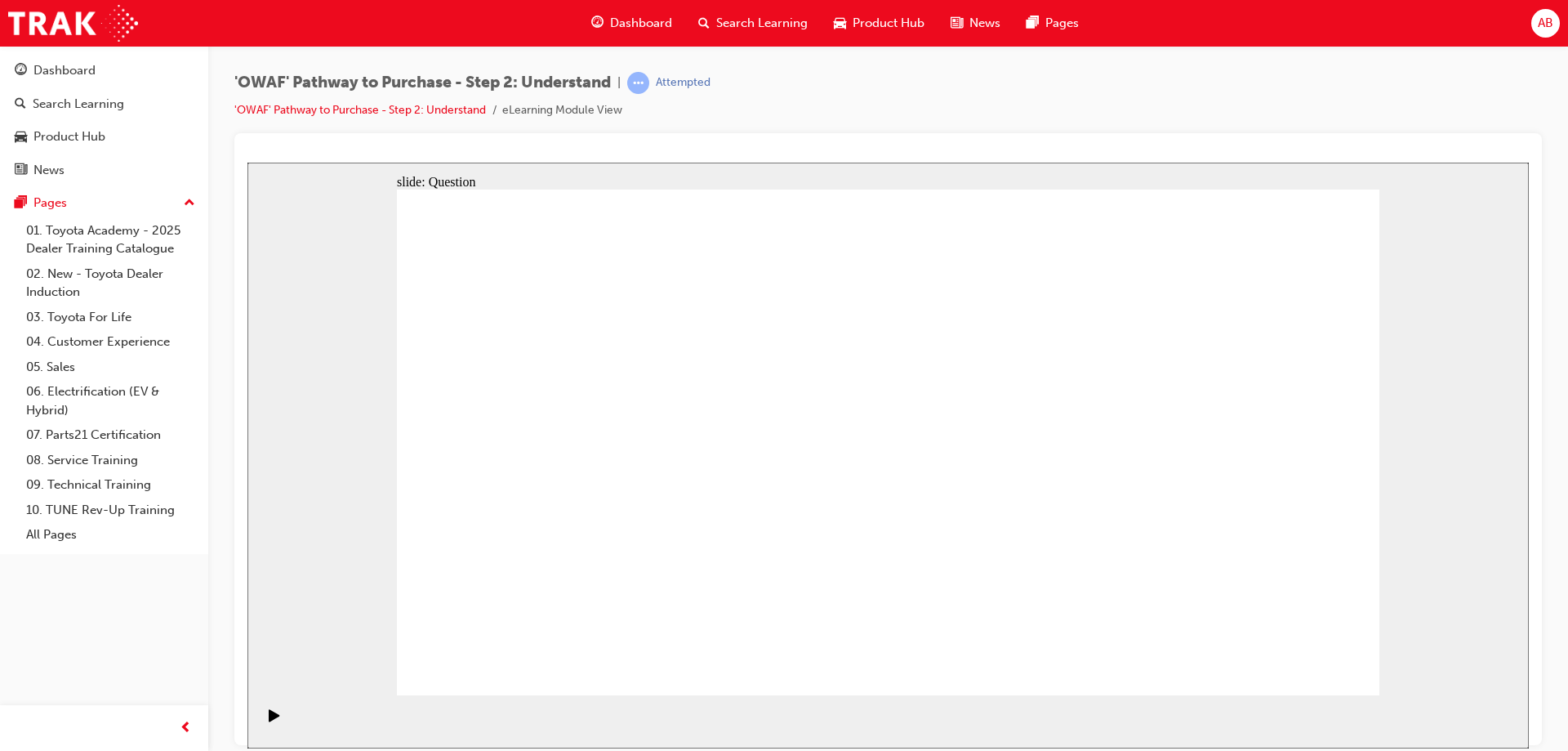
checkbox input "true"
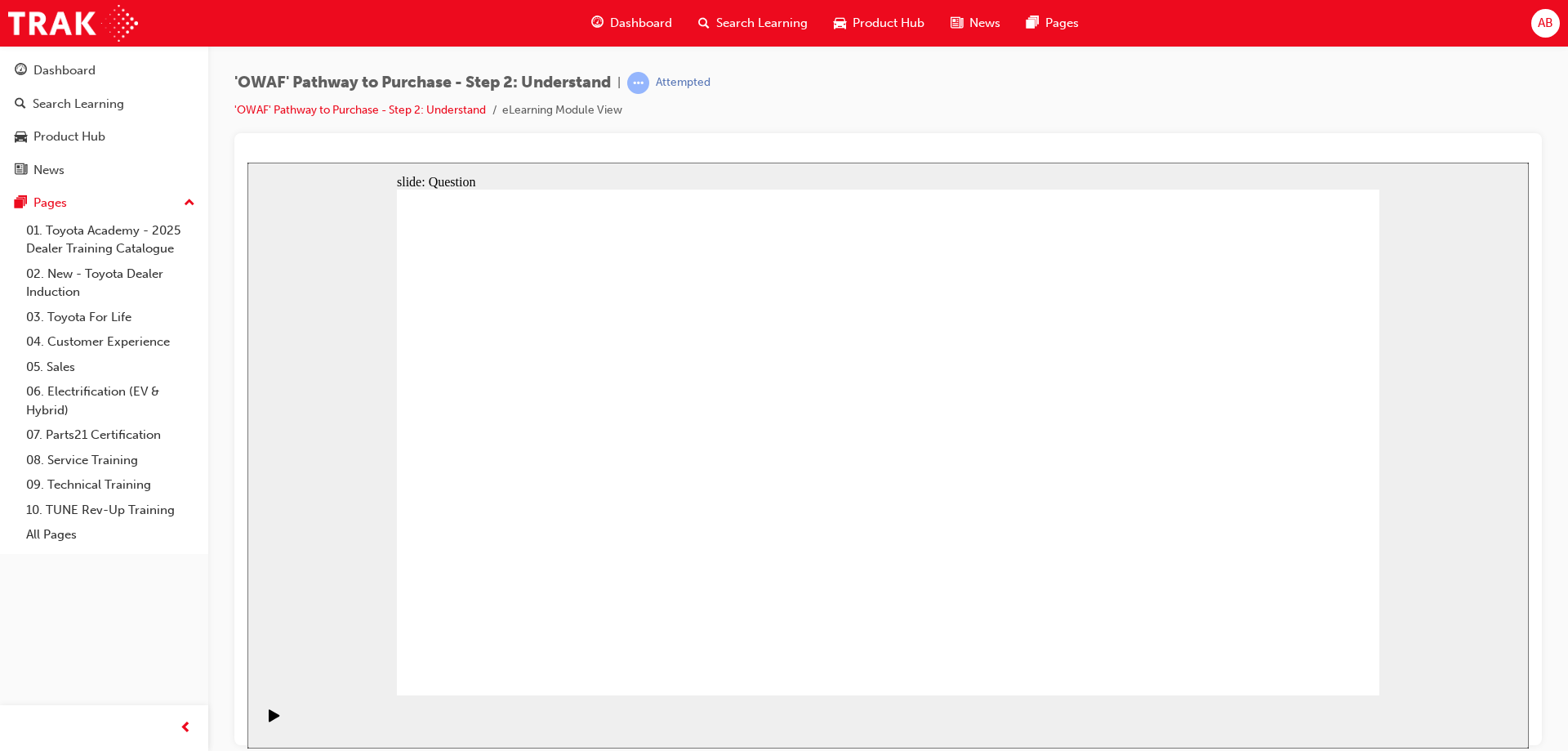
radio input "true"
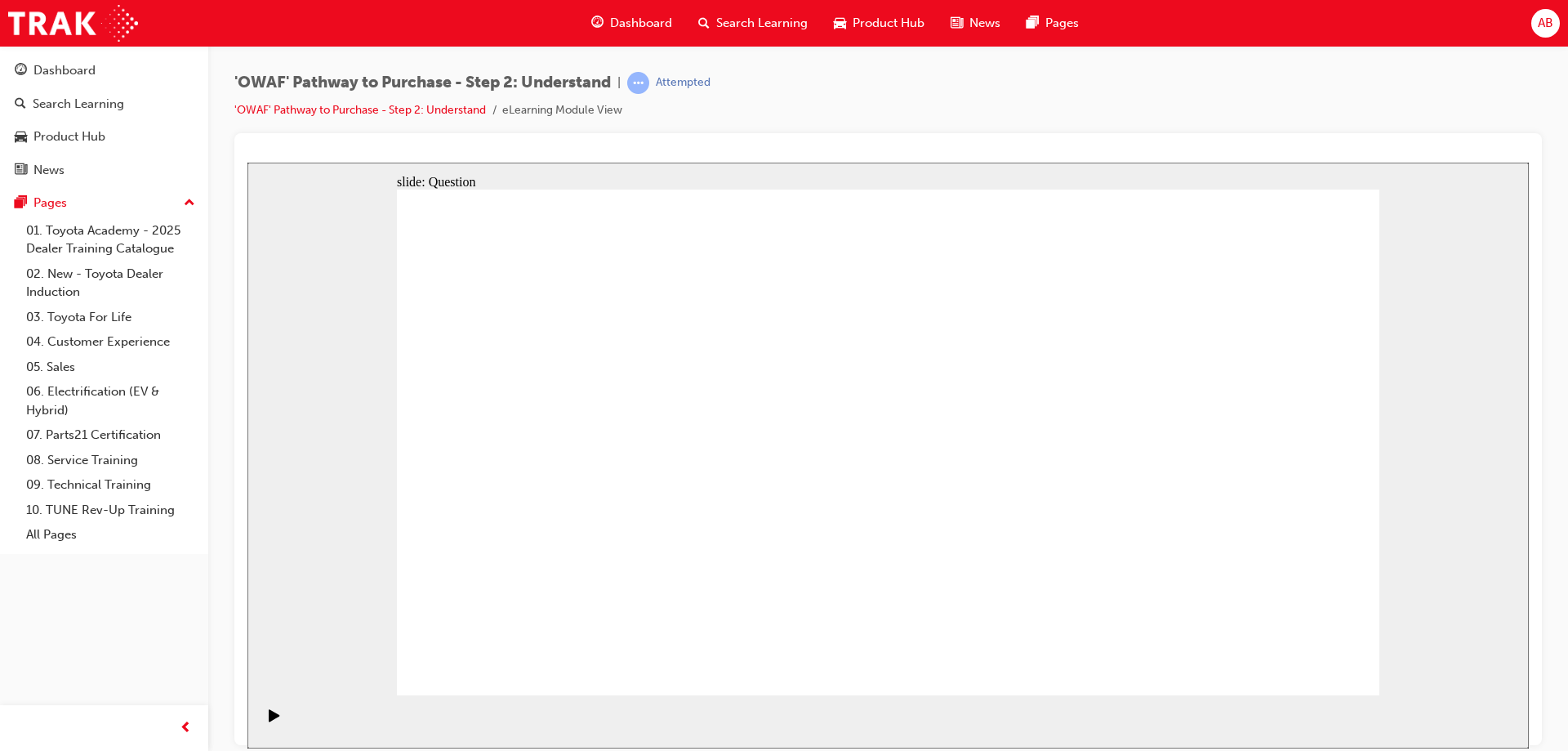
drag, startPoint x: 897, startPoint y: 386, endPoint x: 501, endPoint y: 580, distance: 441.0
drag, startPoint x: 982, startPoint y: 380, endPoint x: 591, endPoint y: 576, distance: 437.4
drag, startPoint x: 1282, startPoint y: 396, endPoint x: 799, endPoint y: 591, distance: 520.9
